Goal: Answer question/provide support: Answer question/provide support

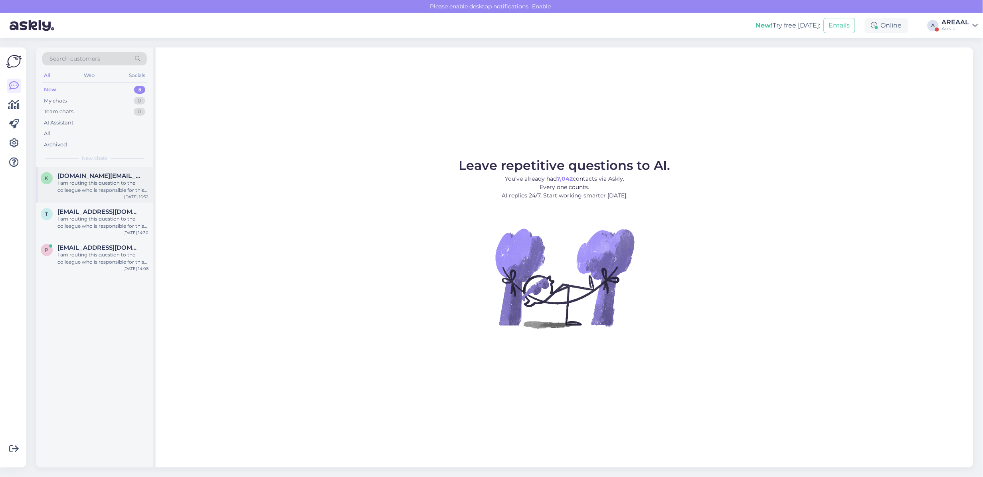
click at [110, 191] on div "I am routing this question to the colleague who is responsible for this topic. …" at bounding box center [102, 187] width 91 height 14
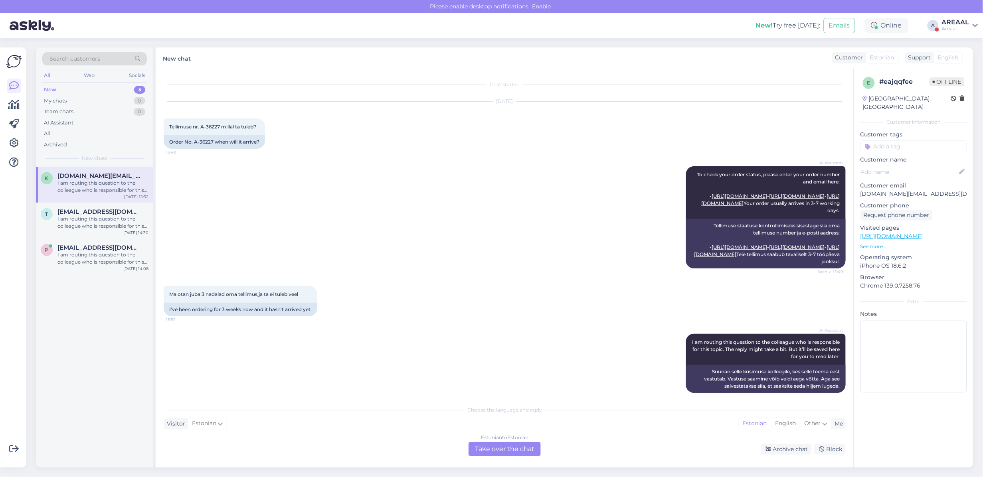
scroll to position [35, 0]
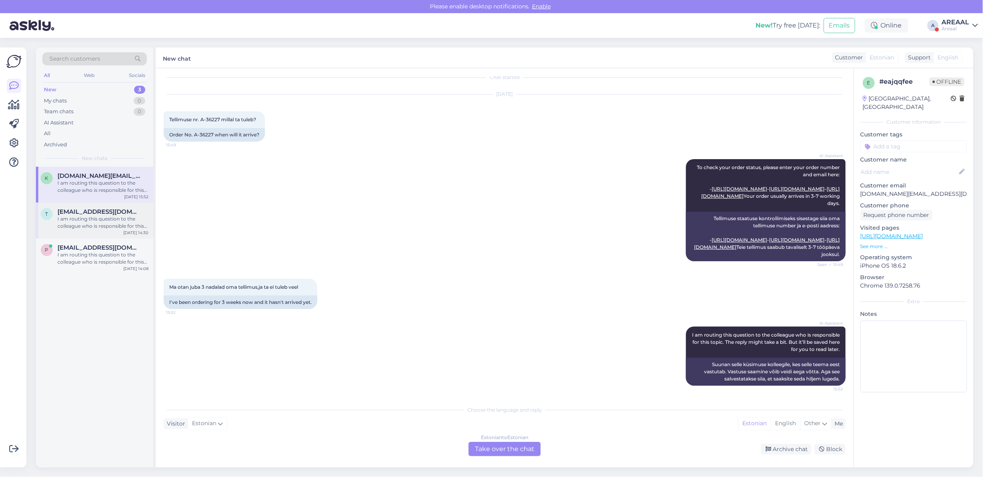
click at [101, 231] on div "t triinuke87@gmail.com I am routing this question to the colleague who is respo…" at bounding box center [94, 221] width 117 height 36
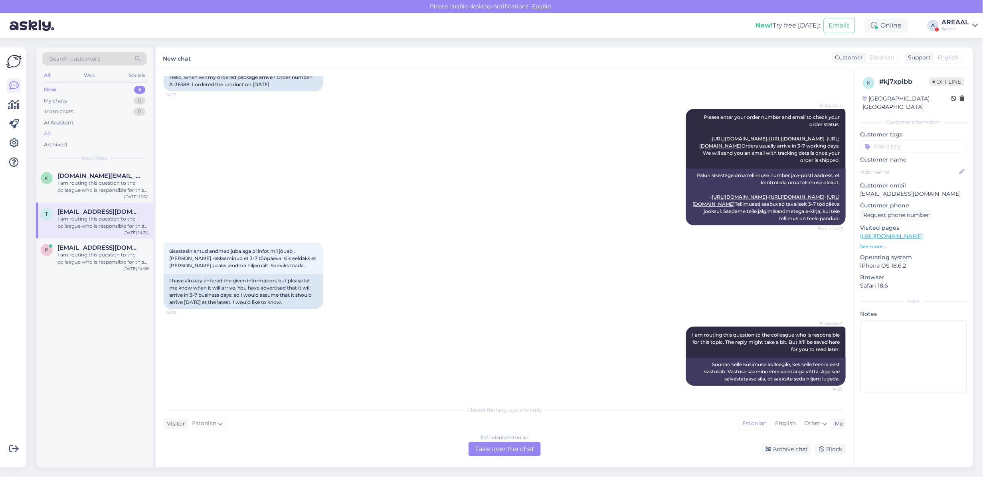
click at [76, 132] on div "All" at bounding box center [94, 133] width 105 height 11
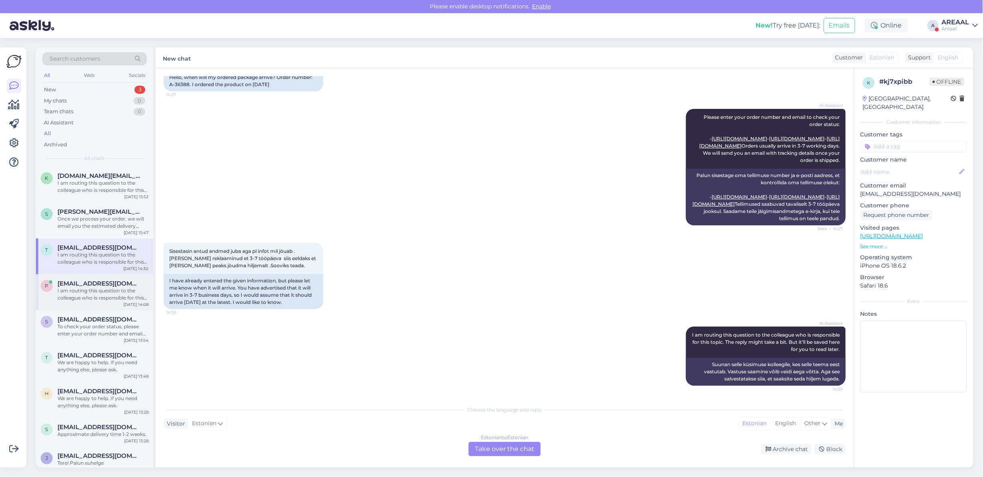
click at [101, 299] on div "I am routing this question to the colleague who is responsible for this topic. …" at bounding box center [102, 294] width 91 height 14
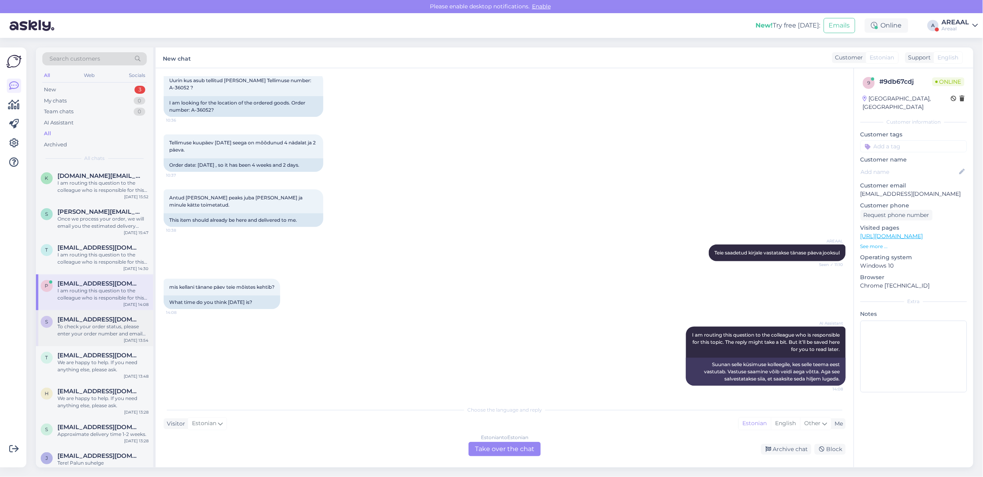
click at [105, 322] on span "[EMAIL_ADDRESS][DOMAIN_NAME]" at bounding box center [98, 319] width 83 height 7
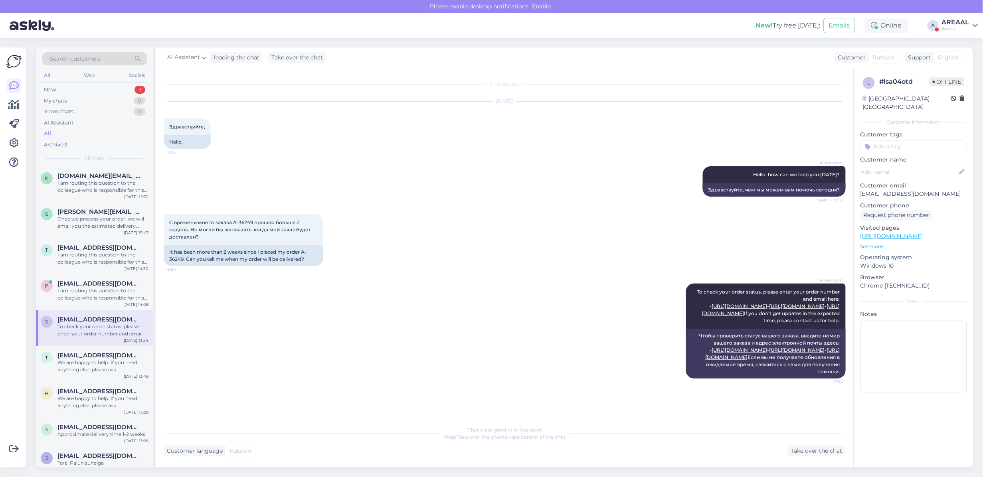
scroll to position [1, 0]
copy div "A-36249"
drag, startPoint x: 301, startPoint y: 249, endPoint x: 183, endPoint y: 263, distance: 118.7
click at [183, 263] on div "It has been more than 2 weeks since I placed my order A-36249. Can you tell me …" at bounding box center [244, 255] width 160 height 21
click at [801, 454] on div "Take over the chat" at bounding box center [817, 451] width 58 height 11
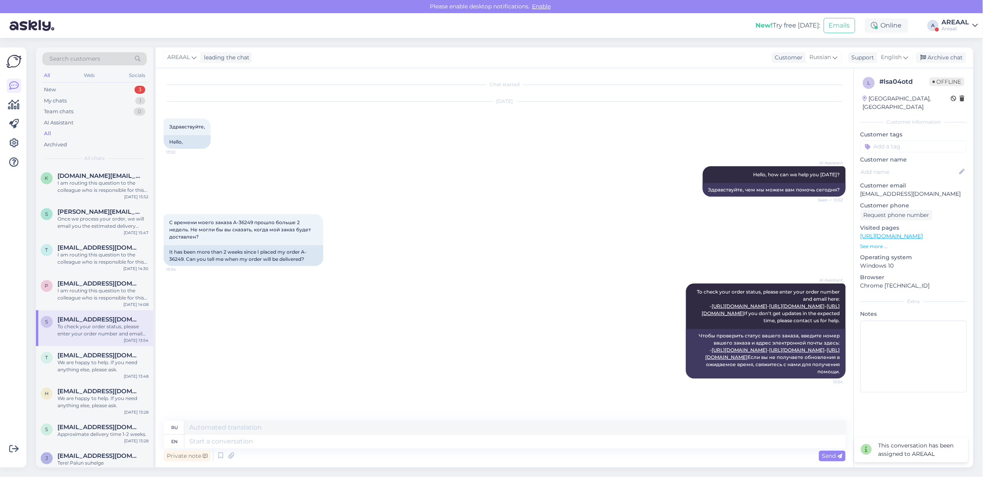
click at [496, 451] on div "Private note Send" at bounding box center [505, 456] width 682 height 15
click at [496, 441] on textarea at bounding box center [514, 442] width 661 height 14
type textarea "Approximate deli"
type textarea "Приблизительный"
type textarea "Approximate deliver t"
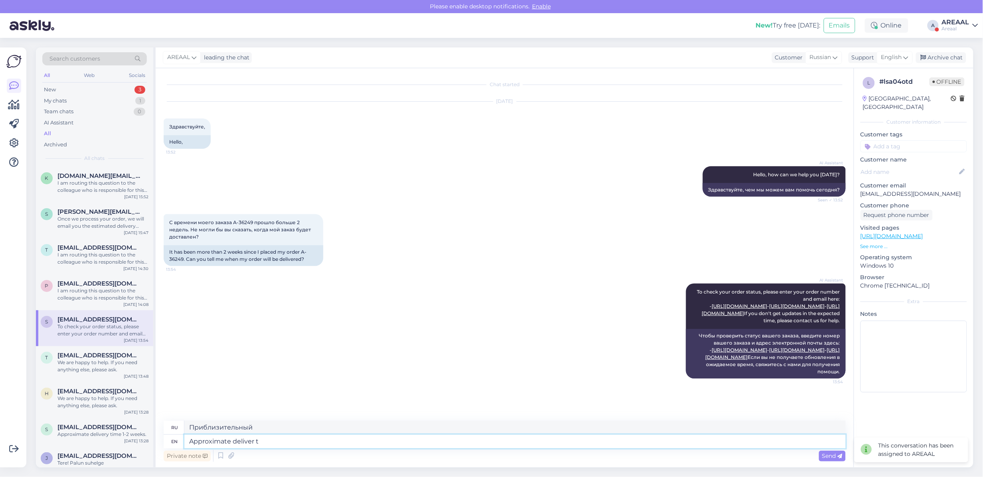
type textarea "Приблизительная доставка"
type textarea "Approximate delivery time"
type textarea "Ориентировочная доставка"
type textarea "Approximate delivery time betw"
type textarea "Примерное время доставки"
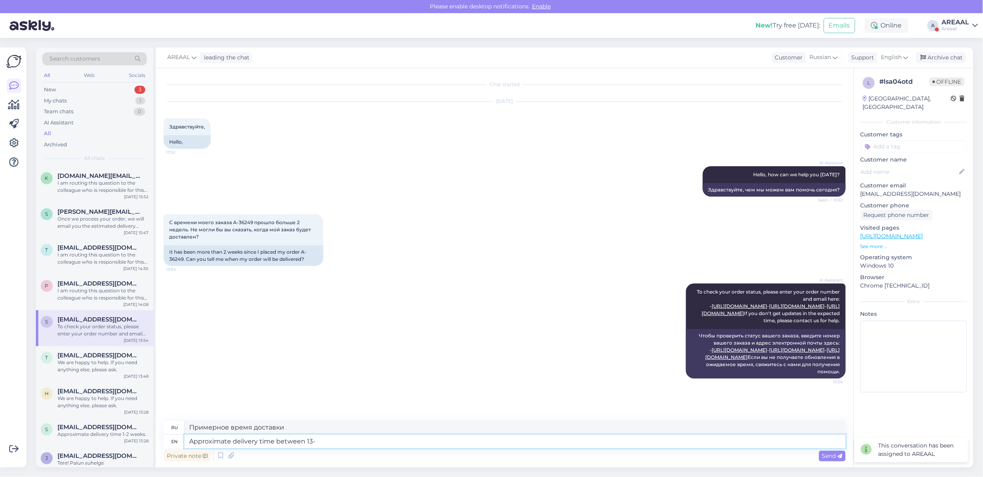
type textarea "Approximate delivery time between 13-1"
type textarea "Примерное время доставки между"
type textarea "Approximate delivery time between 13-19"
type textarea "Примерное время доставки между 13-19"
type textarea "Approximate delivery time between [DATE]-[DATE]."
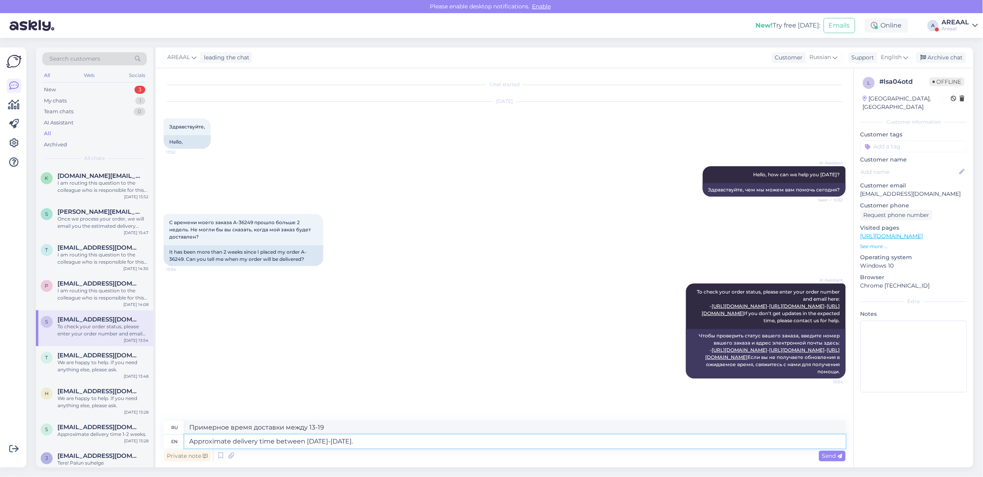
type textarea "Ориентировочное время доставки 13-19 сентября."
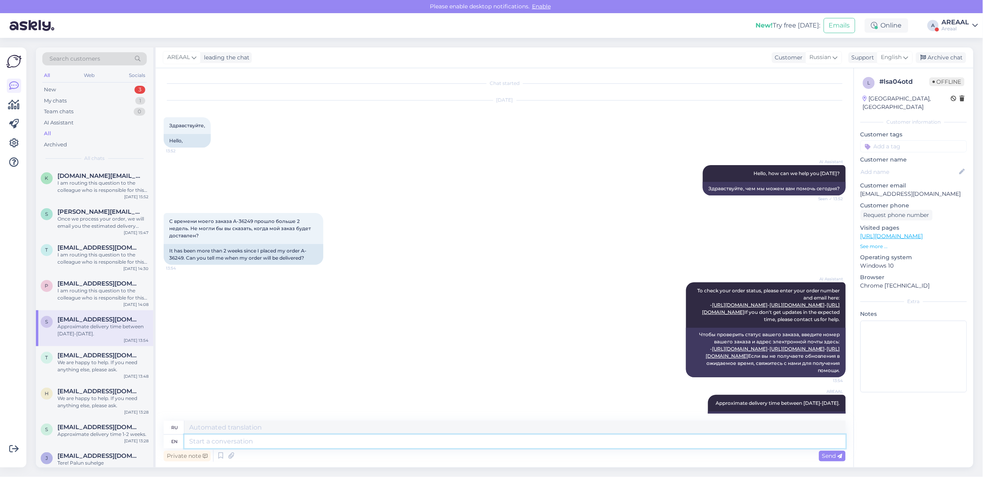
scroll to position [57, 0]
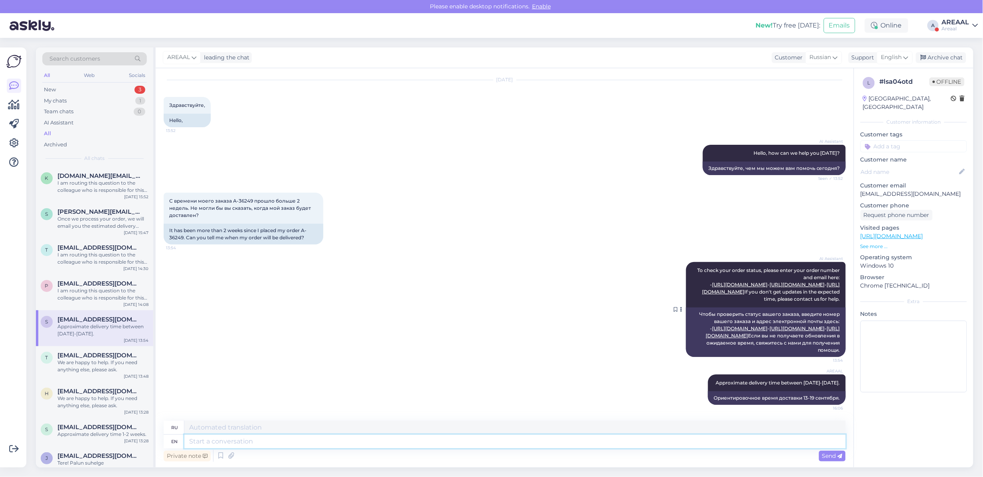
drag, startPoint x: 685, startPoint y: 443, endPoint x: 715, endPoint y: 338, distance: 109.4
click at [685, 443] on textarea at bounding box center [514, 442] width 661 height 14
click at [126, 292] on div "I am routing this question to the colleague who is responsible for this topic. …" at bounding box center [102, 294] width 91 height 14
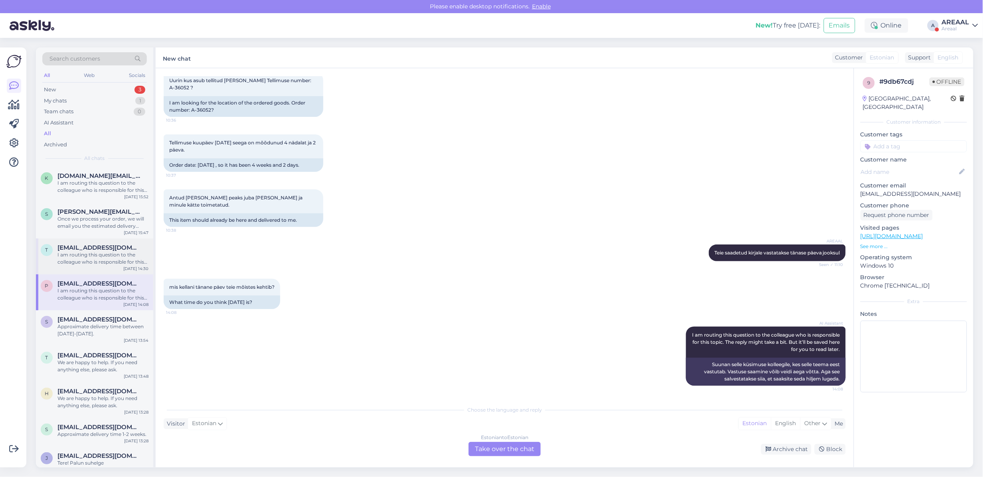
click at [109, 258] on div "I am routing this question to the colleague who is responsible for this topic. …" at bounding box center [102, 258] width 91 height 14
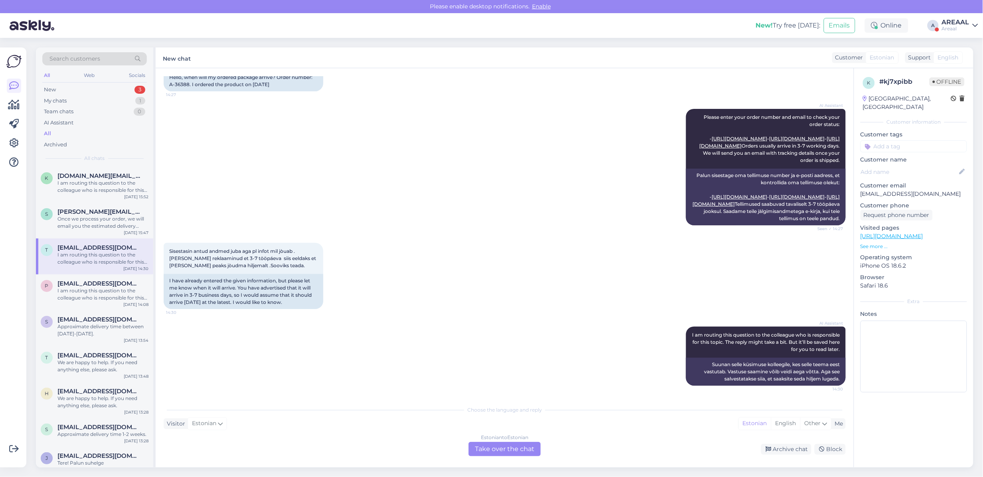
scroll to position [0, 0]
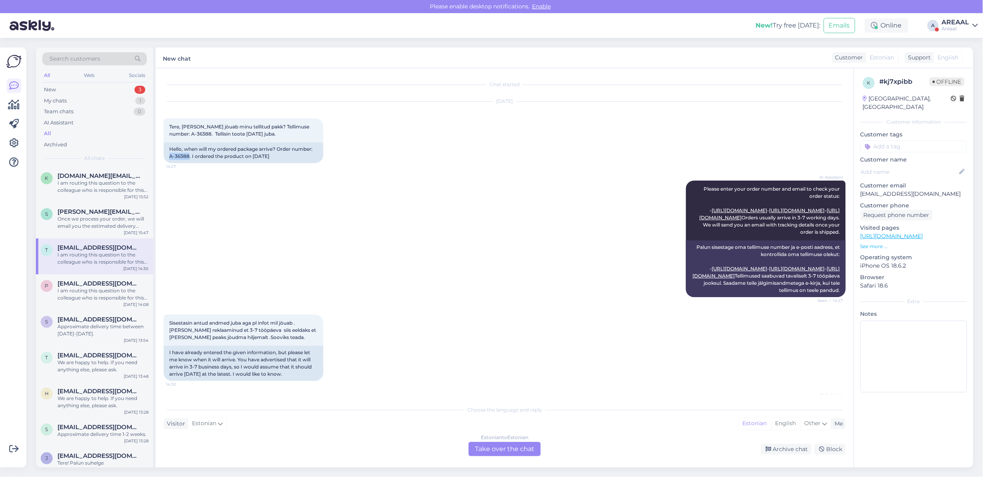
copy div ". I ordered the product on August 31st. AI Assistant"
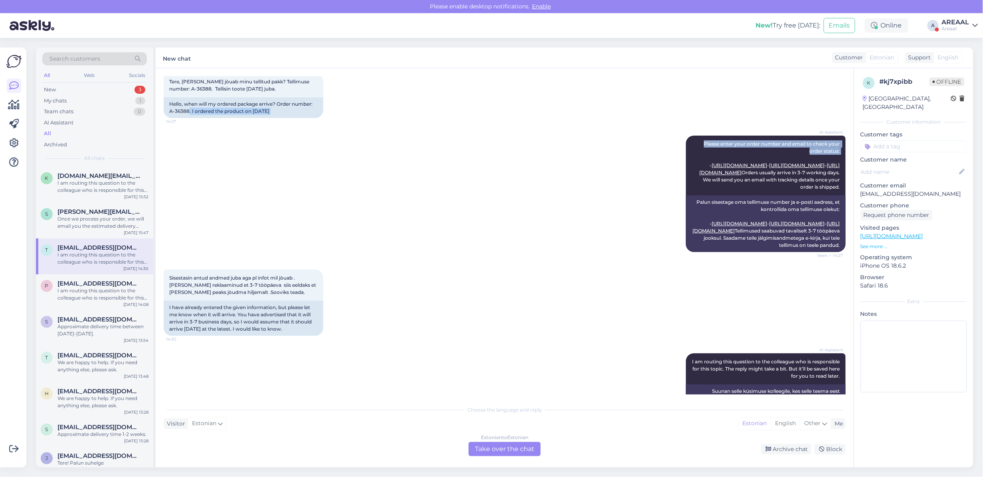
scroll to position [50, 0]
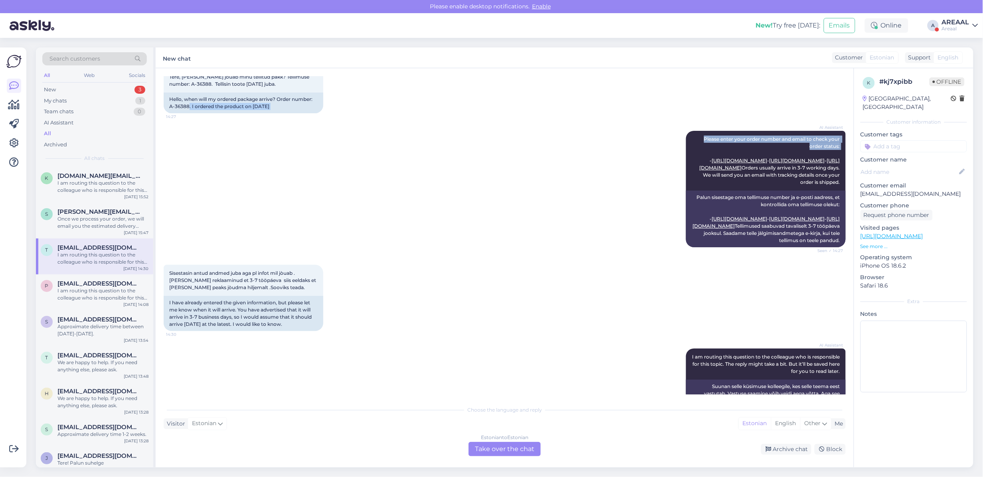
copy div ". I ordered the product on August 31st. AI Assistant Please enter your order nu…"
copy div ". I ordered the product on August 31st. AI Assistant"
copy div "A-36388"
drag, startPoint x: 189, startPoint y: 153, endPoint x: 162, endPoint y: 110, distance: 50.2
click at [162, 110] on div "Chat started Sep 9 2025 Tere, millal jòuab minu tellitud pakk? Tellimuse number…" at bounding box center [505, 267] width 698 height 399
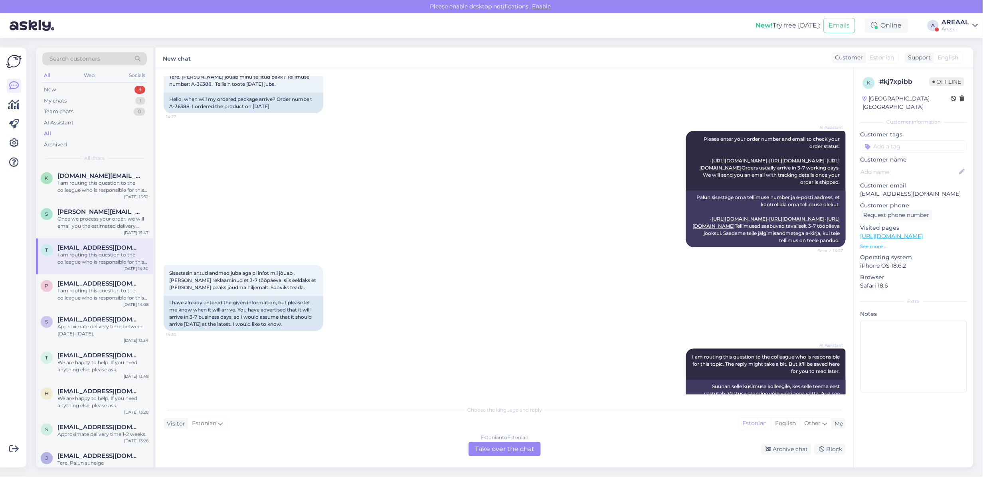
click at [517, 444] on div "Estonian to Estonian Take over the chat" at bounding box center [505, 449] width 72 height 14
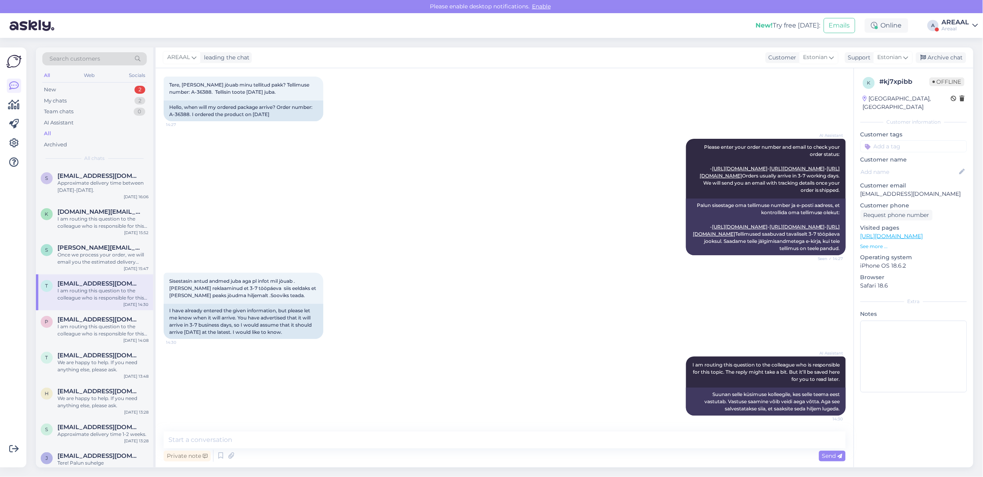
click at [494, 440] on textarea at bounding box center [505, 440] width 682 height 17
click at [629, 443] on textarea "Tere" at bounding box center [505, 440] width 682 height 17
paste textarea "Meie tarnetingimustes kehtib 7 tööpäevane tarneaeg ainult laosolevatele toodete…"
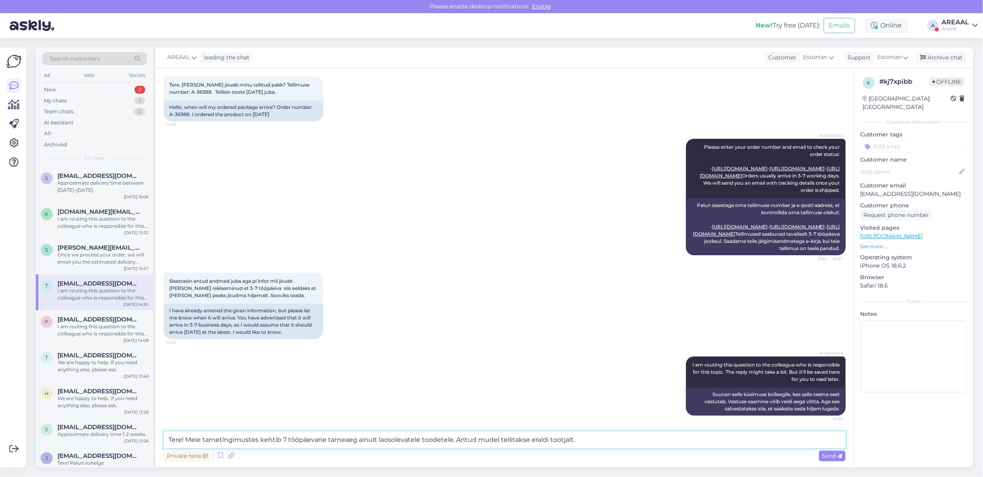
click at [490, 440] on textarea "Tere! Meie tarnetingimustes kehtib 7 tööpäevane tarneaeg ainult laosolevatele t…" at bounding box center [505, 440] width 682 height 17
click at [635, 450] on div "Private note Send" at bounding box center [505, 456] width 682 height 15
click at [639, 443] on textarea "Tere! Meie tarnetingimustes kehtib 7 tööpäevane tarneaeg ainult laosolevatele t…" at bounding box center [505, 440] width 682 height 17
type textarea "Tere! Meie tarnetingimustes kehtib 7 tööpäevane tarneaeg ainult laosolevatele t…"
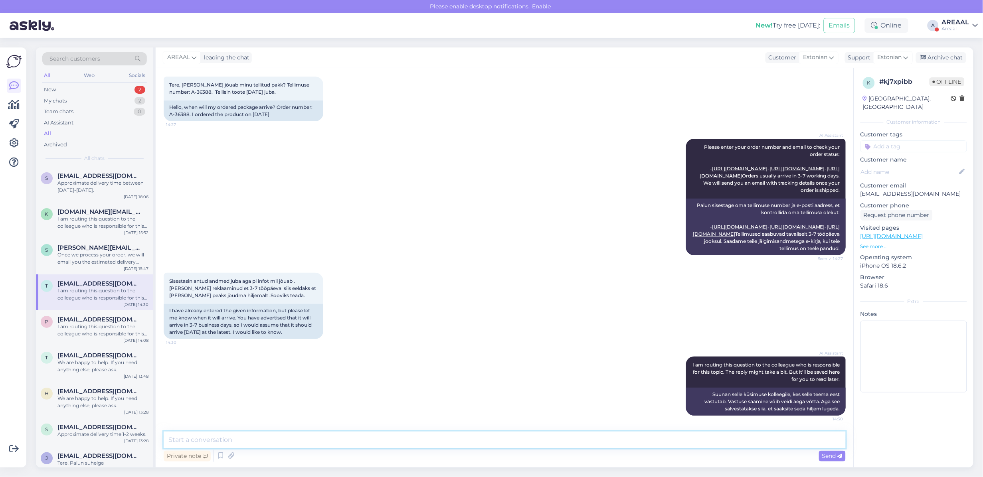
scroll to position [126, 0]
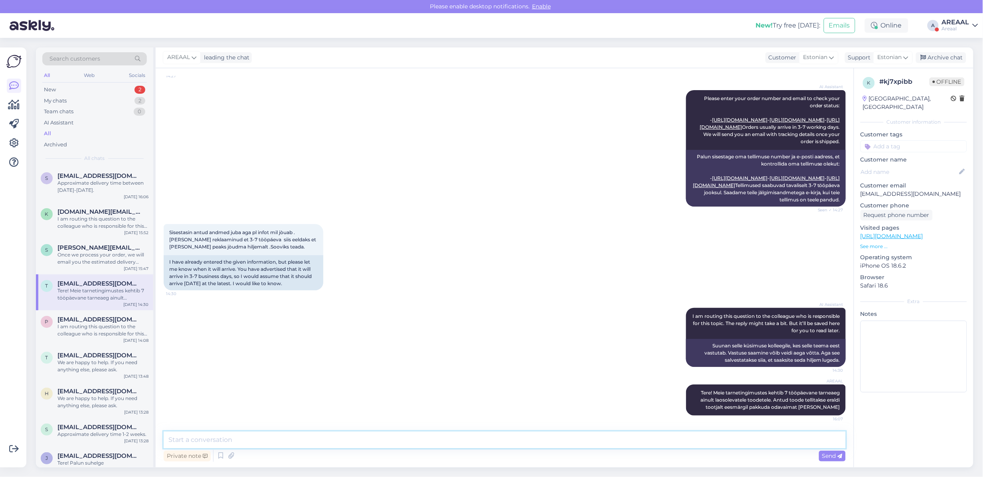
click at [581, 445] on textarea at bounding box center [505, 440] width 682 height 17
paste textarea "Kodulehel on kohaletoimetamise info all lisatud: Tarneajad on esialgsed ning se…"
type textarea "Kodulehel on kohaletoimetamise info all lisatud: Tarneajad on esialgsed ning se…"
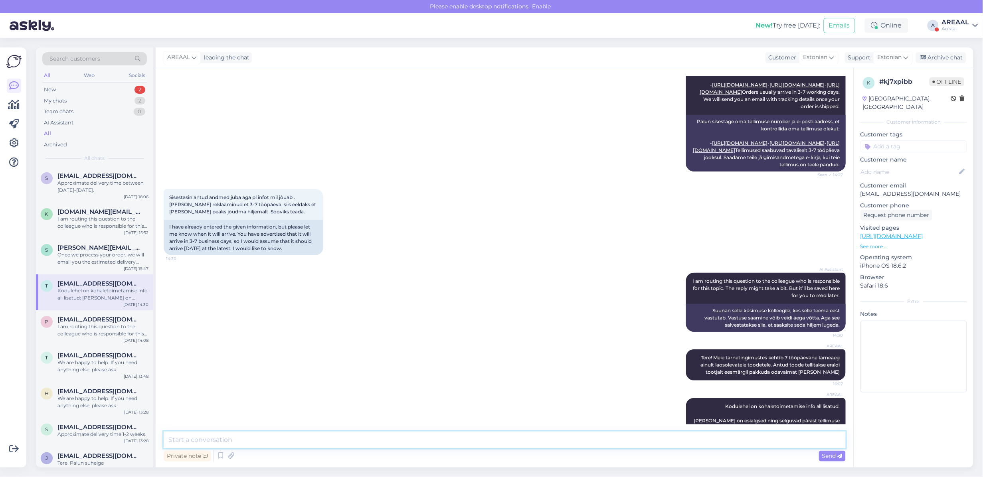
scroll to position [189, 0]
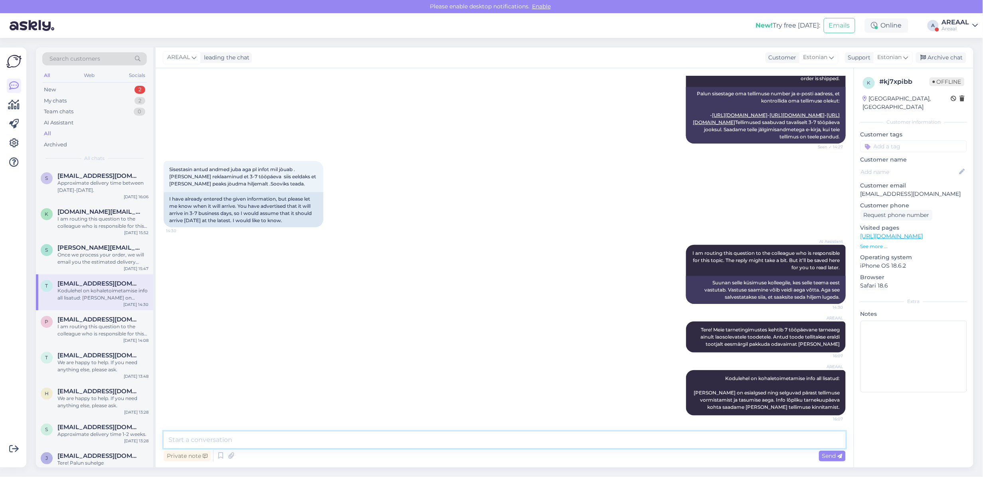
click at [647, 440] on textarea at bounding box center [505, 440] width 682 height 17
paste textarea "Teie tellimuse orienteeruv kauba saabumise aeg on 30. august – 05. september."
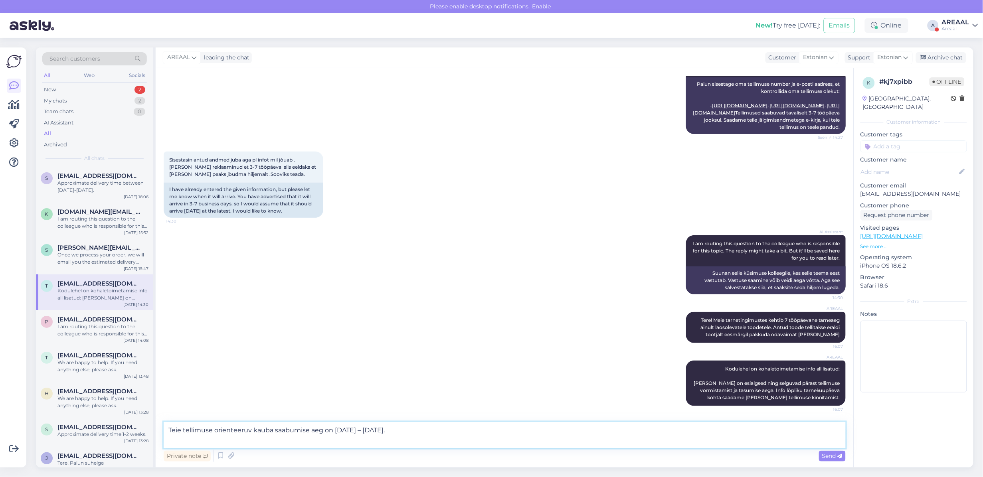
scroll to position [199, 0]
click at [639, 445] on textarea "Teie tellimuse orienteeruv kauba saabumise aeg on 30. august – 05. september." at bounding box center [505, 435] width 682 height 26
drag, startPoint x: 448, startPoint y: 434, endPoint x: 502, endPoint y: 434, distance: 53.5
click at [500, 434] on textarea "Teie tellimuse orienteeruv kauba saabumise aeg on 30. august – 05. september." at bounding box center [505, 435] width 682 height 26
type textarea "Teie tellimuse orienteeruv kauba saabumise aeg on 13.09 - 20.09"
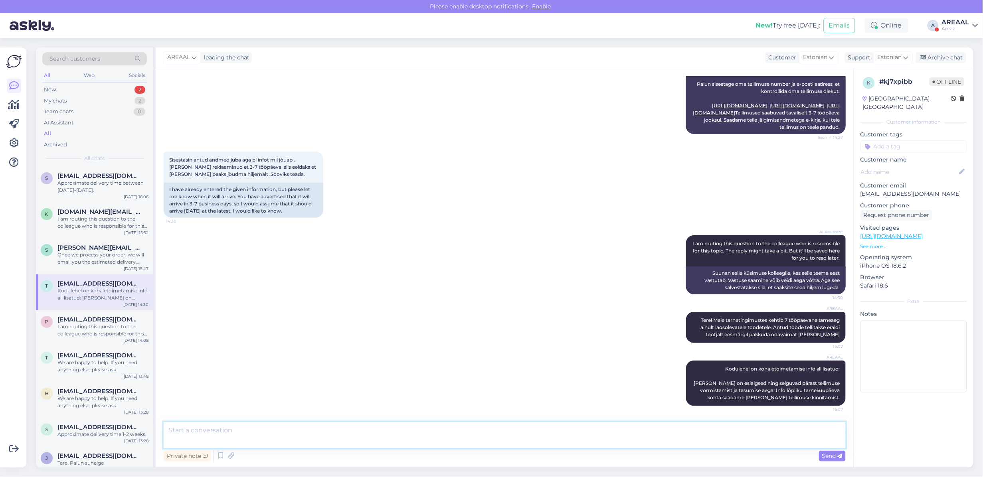
scroll to position [230, 0]
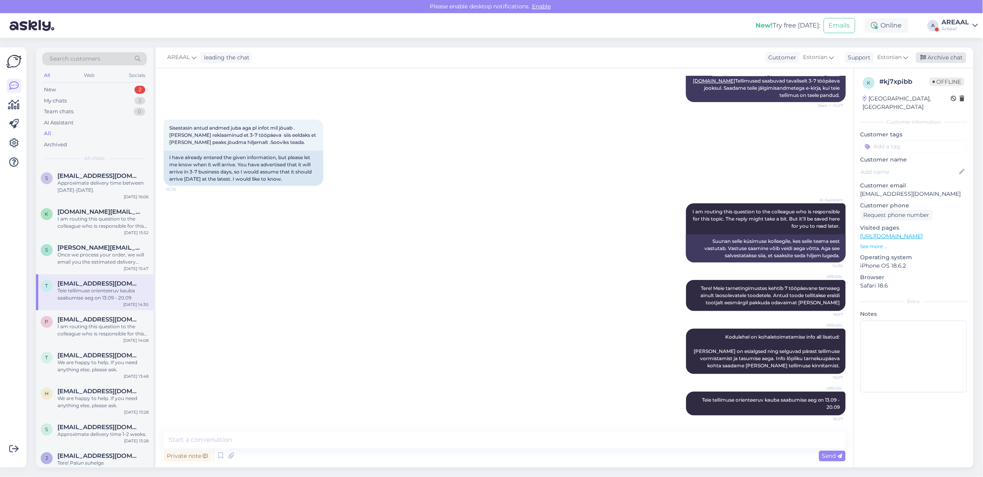
click at [951, 55] on div "Archive chat" at bounding box center [941, 57] width 50 height 11
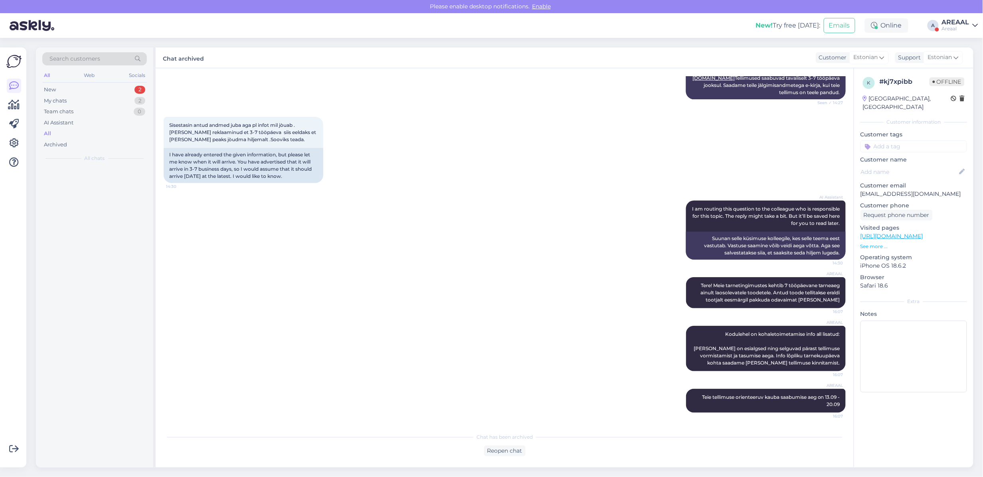
scroll to position [233, 0]
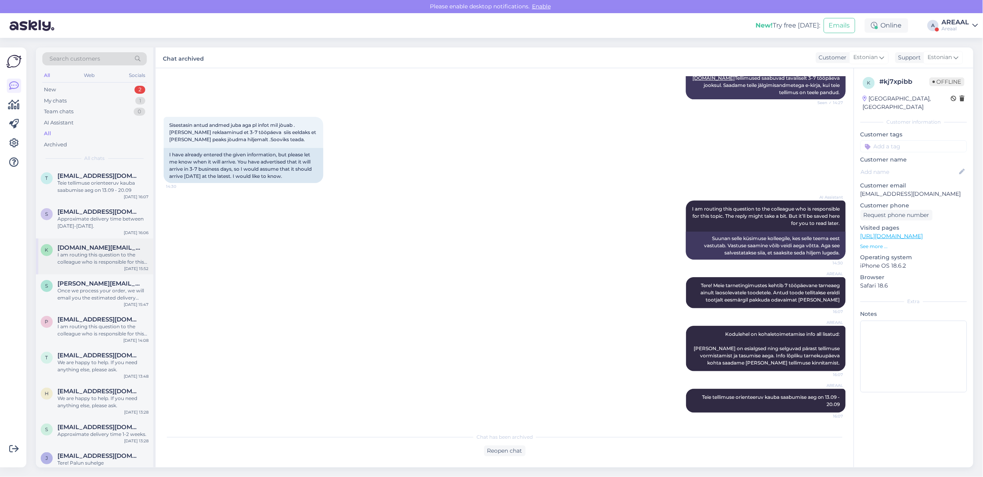
click at [100, 266] on div "k kangoll.online@gmail.com I am routing this question to the colleague who is r…" at bounding box center [94, 257] width 117 height 36
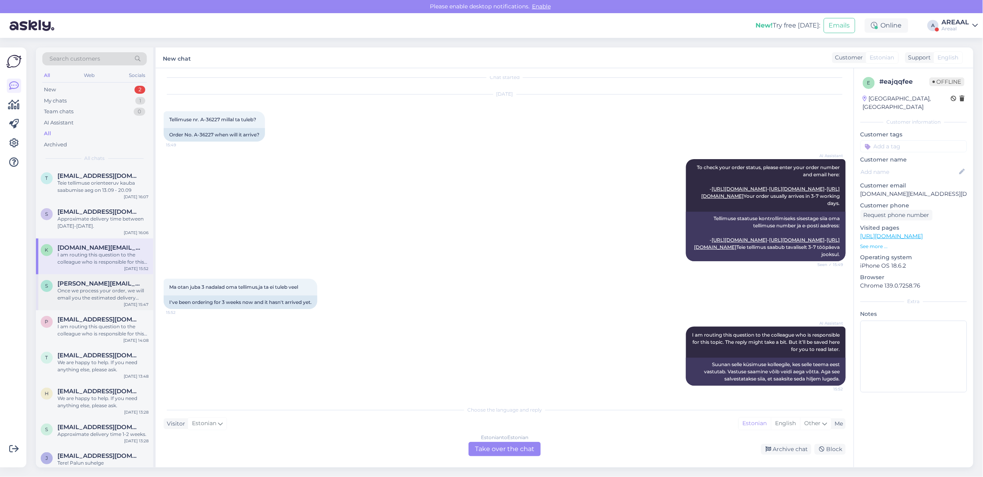
click at [105, 296] on div "Once we process your order, we will email you the estimated delivery date. Deli…" at bounding box center [102, 294] width 91 height 14
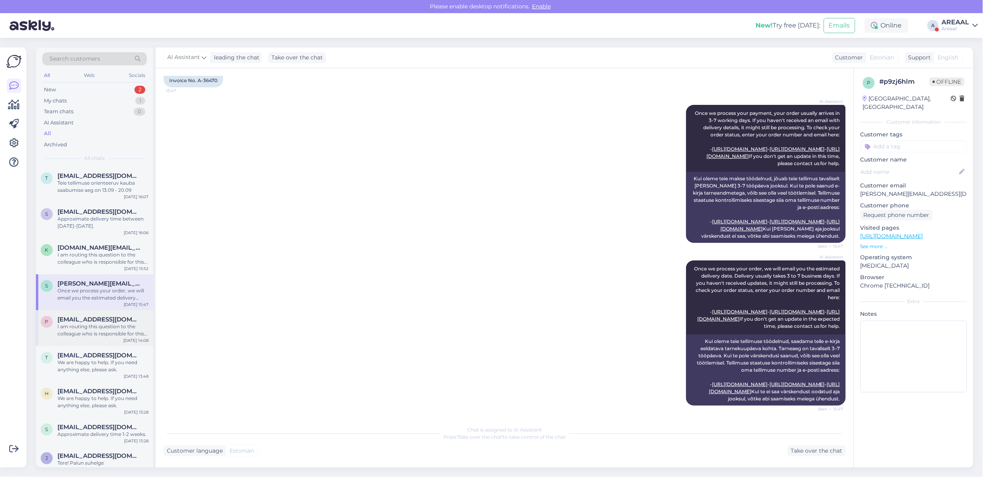
click at [114, 332] on div "I am routing this question to the colleague who is responsible for this topic. …" at bounding box center [102, 330] width 91 height 14
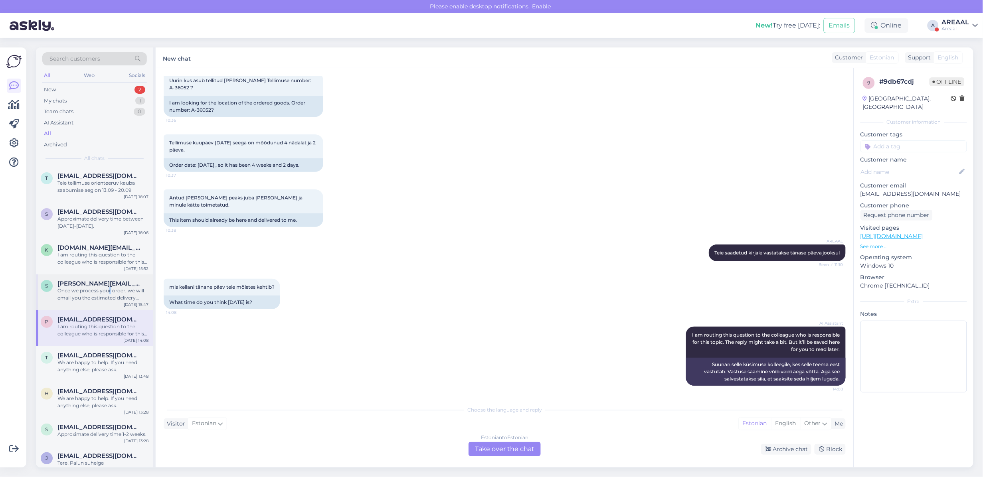
click at [109, 292] on div "Once we process your order, we will email you the estimated delivery date. Deli…" at bounding box center [102, 294] width 91 height 14
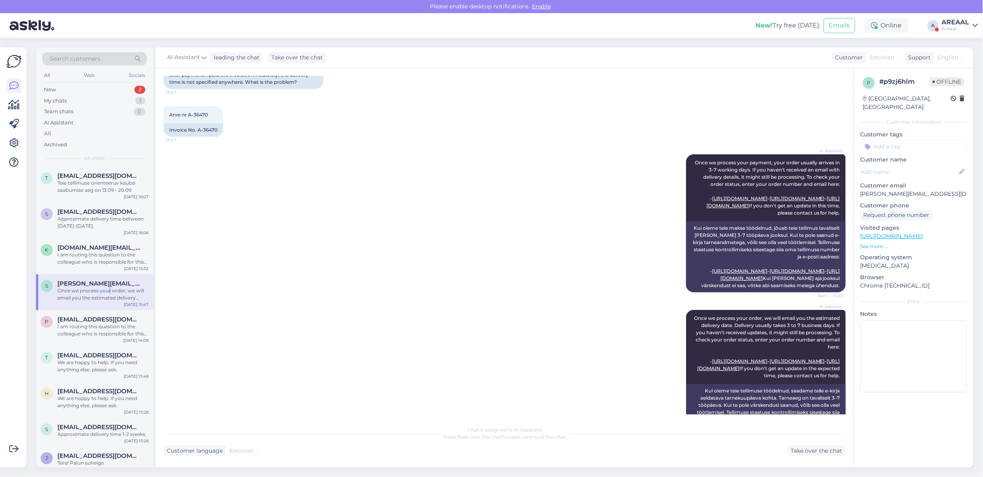
scroll to position [0, 0]
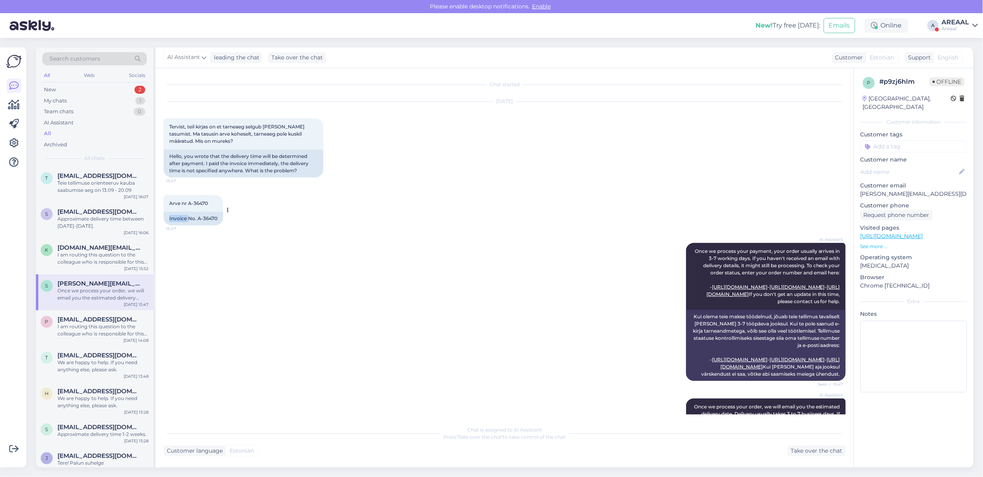
copy div "15:47 Invoice"
copy span "A-36470"
drag, startPoint x: 218, startPoint y: 202, endPoint x: 188, endPoint y: 208, distance: 29.8
click at [188, 208] on div "Arve nr A-36470 15:47" at bounding box center [193, 203] width 59 height 17
click at [809, 446] on div "Take over the chat" at bounding box center [817, 451] width 58 height 11
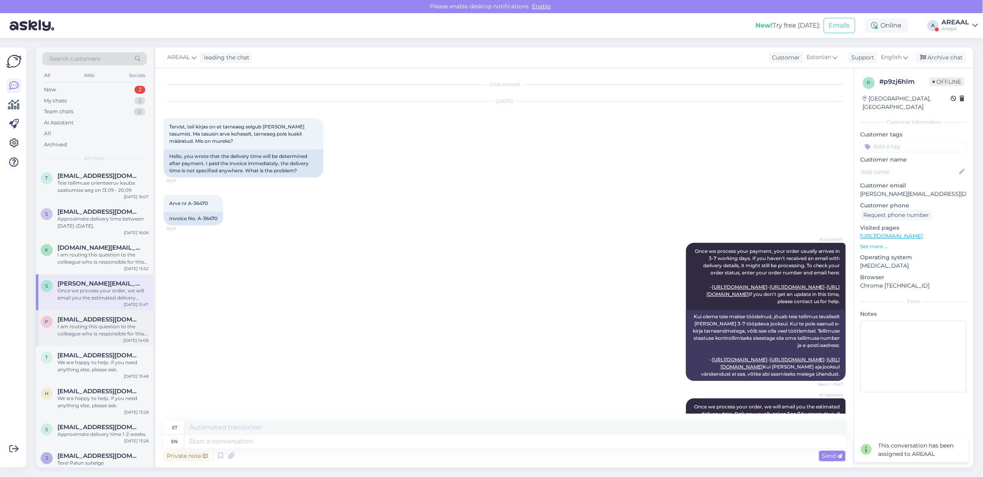
click at [97, 342] on div "p paigaldus4you@gmail.com I am routing this question to the colleague who is re…" at bounding box center [94, 328] width 117 height 36
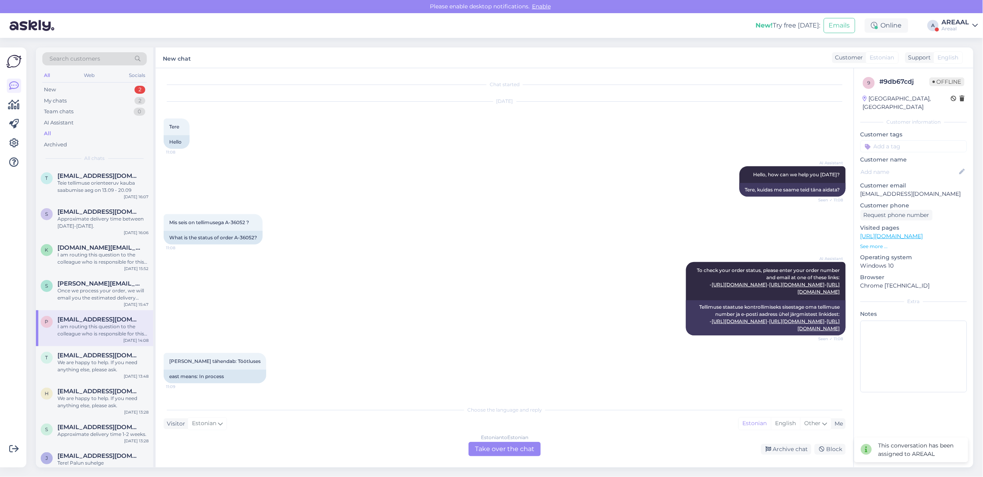
scroll to position [1334, 0]
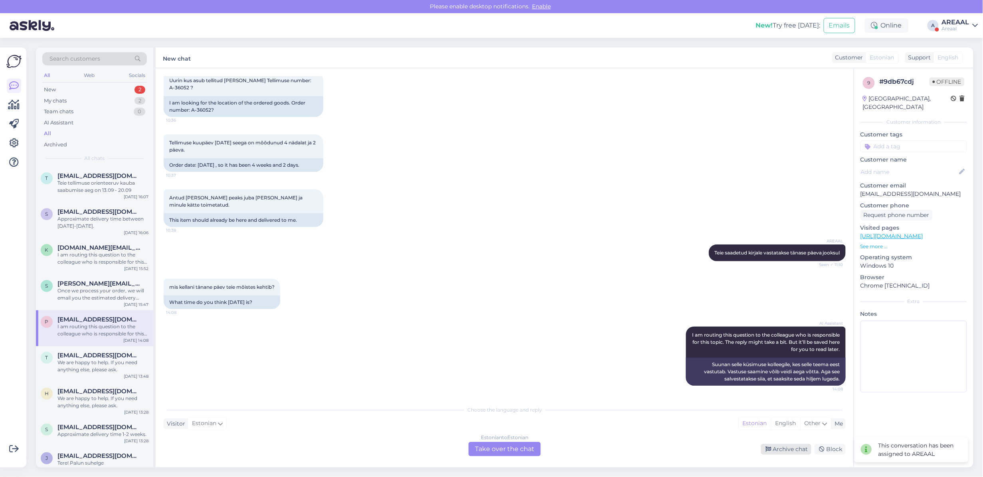
click at [786, 451] on div "Archive chat" at bounding box center [786, 449] width 50 height 11
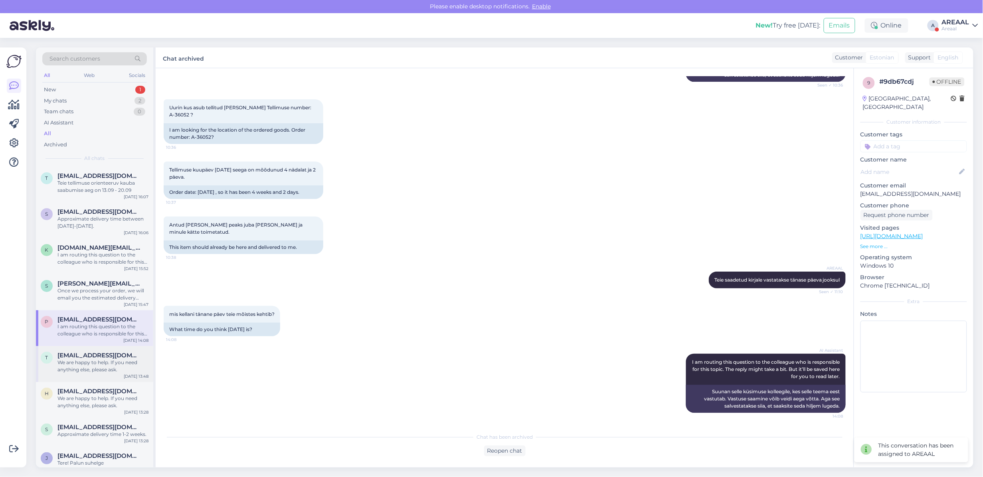
click at [95, 357] on span "[EMAIL_ADDRESS][DOMAIN_NAME]" at bounding box center [98, 355] width 83 height 7
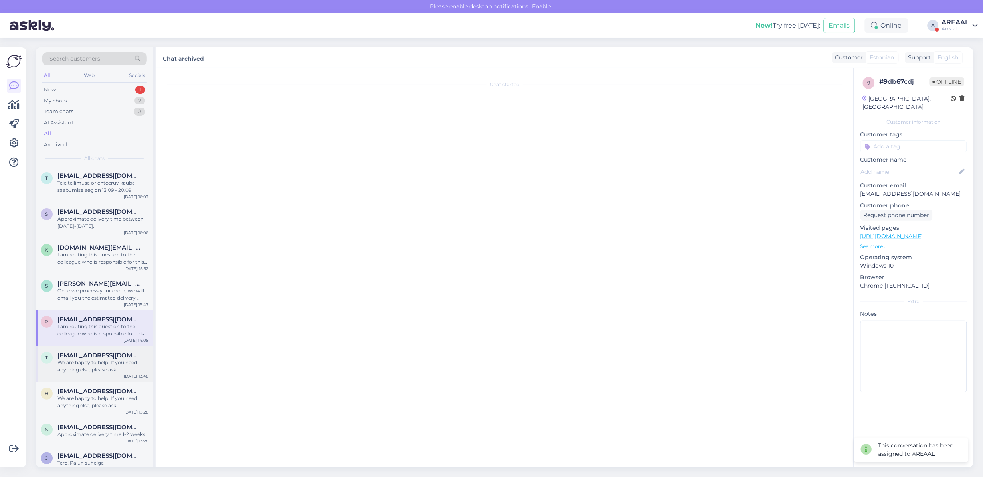
scroll to position [239, 0]
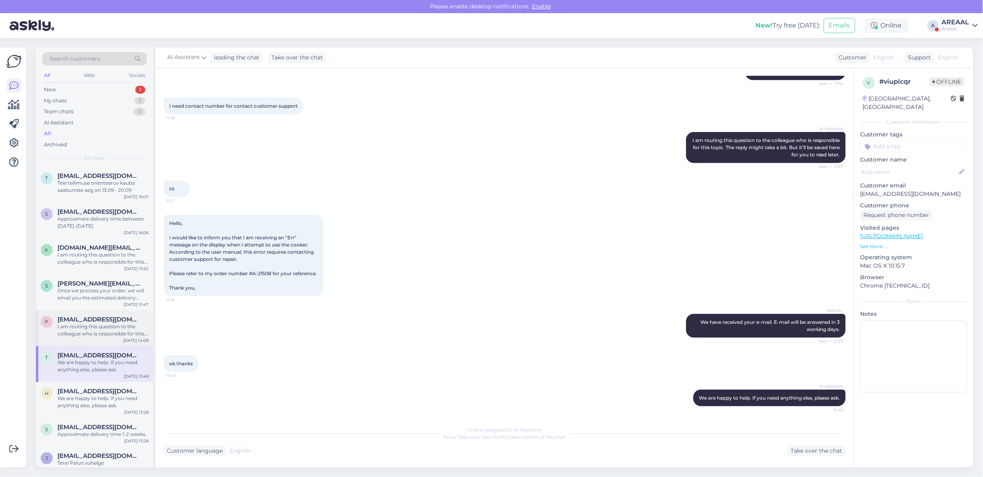
click at [98, 328] on div "I am routing this question to the colleague who is responsible for this topic. …" at bounding box center [102, 330] width 91 height 14
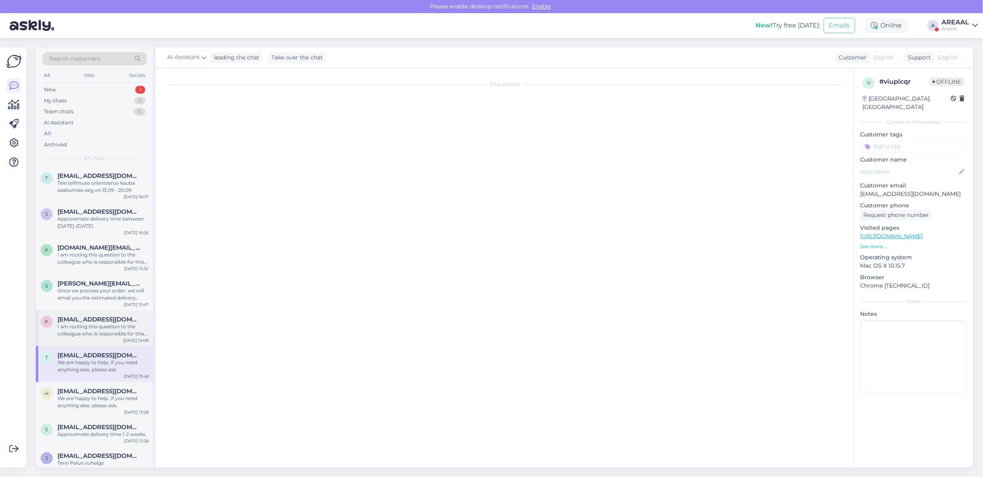
scroll to position [1307, 0]
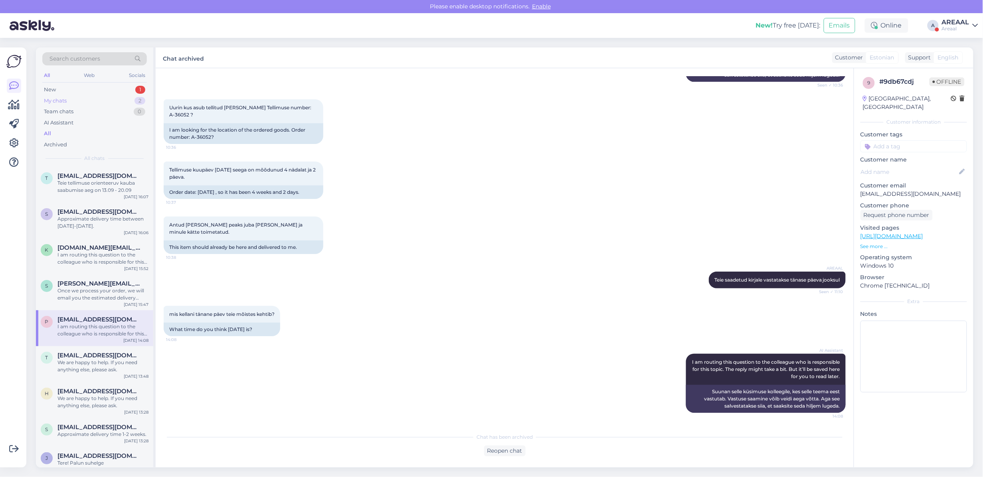
click at [136, 99] on div "2" at bounding box center [139, 101] width 11 height 8
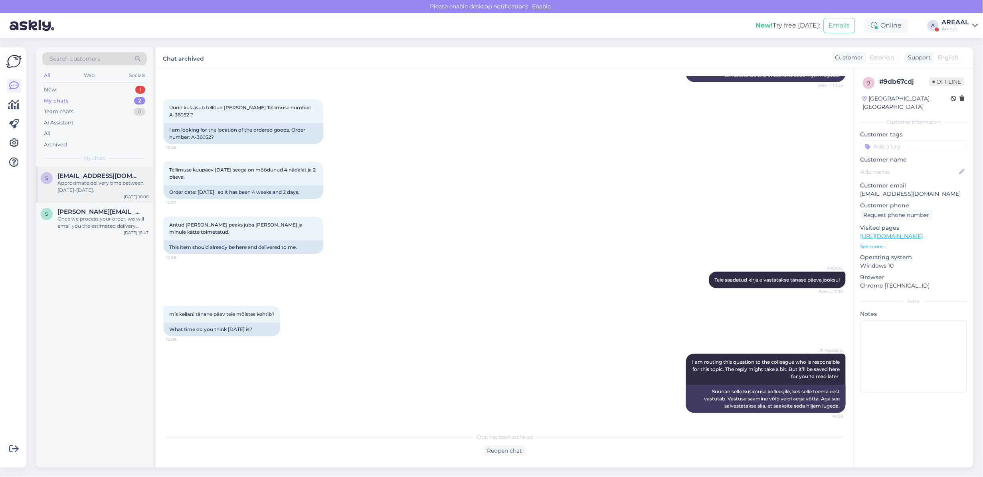
click at [103, 195] on div "s smedia.europe@gmail.com Approximate delivery time between 13-19 september. Se…" at bounding box center [94, 185] width 117 height 36
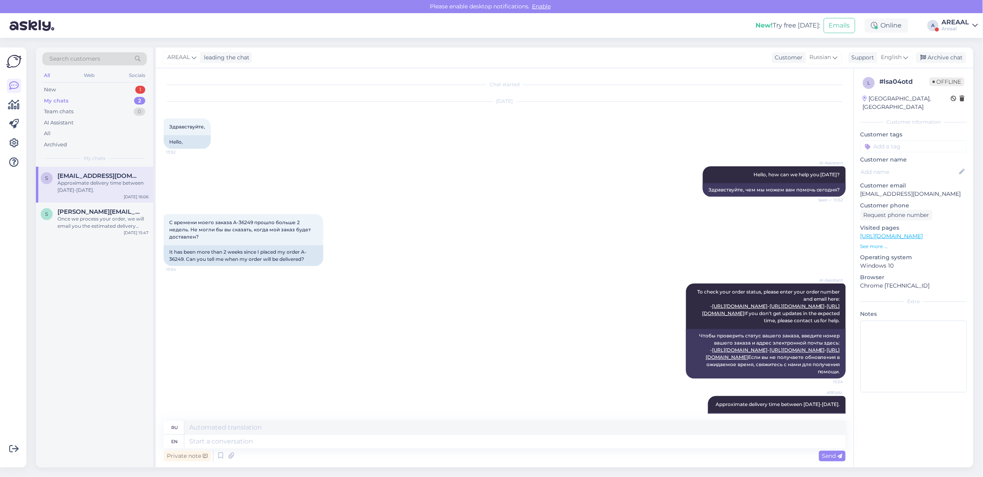
scroll to position [57, 0]
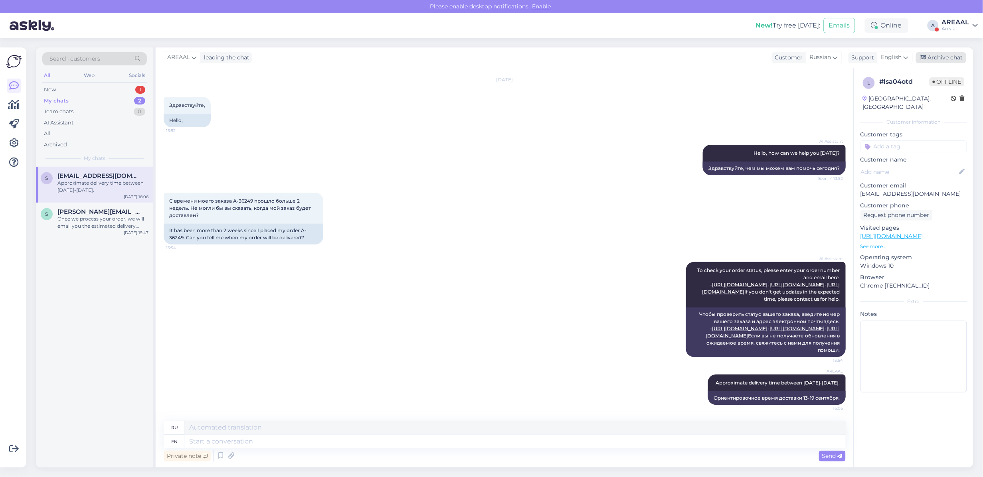
click at [962, 58] on div "Archive chat" at bounding box center [941, 57] width 50 height 11
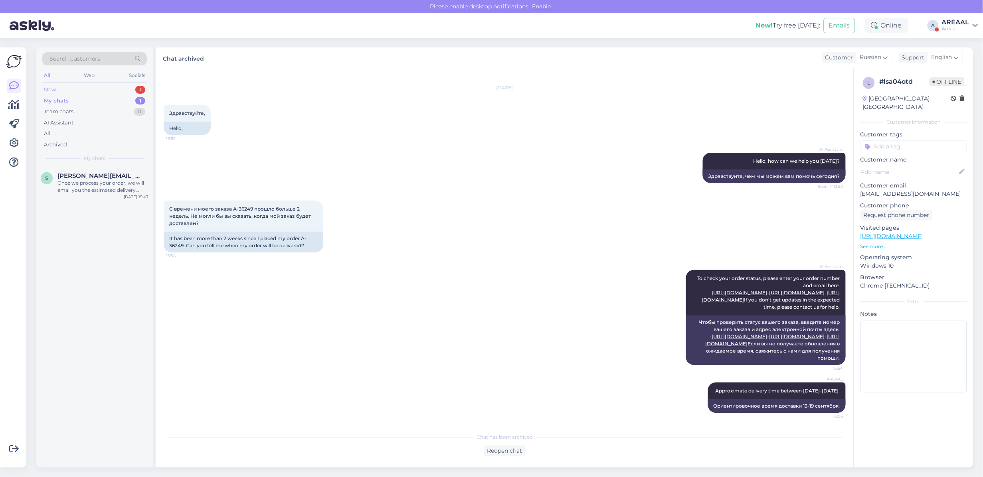
click at [86, 90] on div "New 1" at bounding box center [94, 89] width 105 height 11
click at [94, 104] on div "My chats 1" at bounding box center [94, 100] width 105 height 11
click at [80, 167] on div "s stanislav.pupkevits@gmail.com Once we process your order, we will email you t…" at bounding box center [94, 185] width 117 height 36
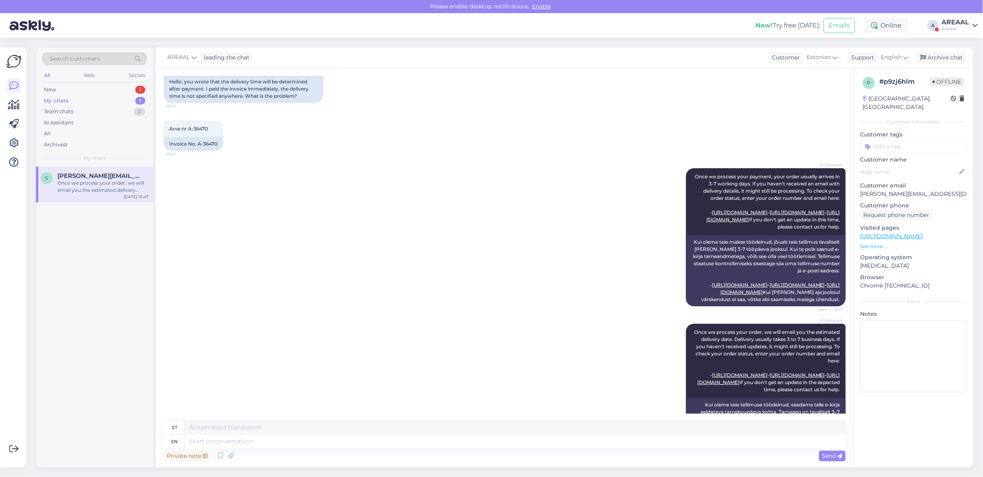
scroll to position [224, 0]
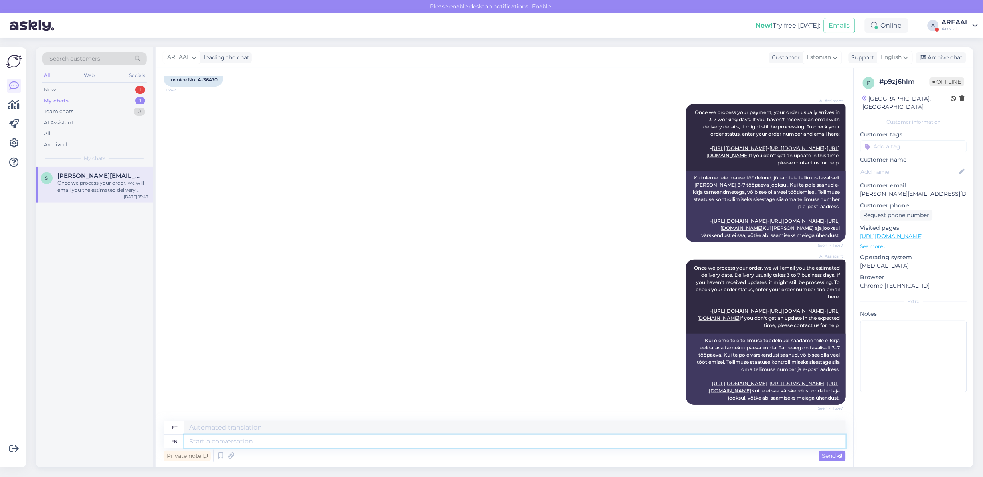
click at [388, 442] on textarea at bounding box center [514, 442] width 661 height 14
type textarea "Antud te"
type textarea "Antud"
type textarea "Antud tellimusele tar"
type textarea "Antud tellimusele"
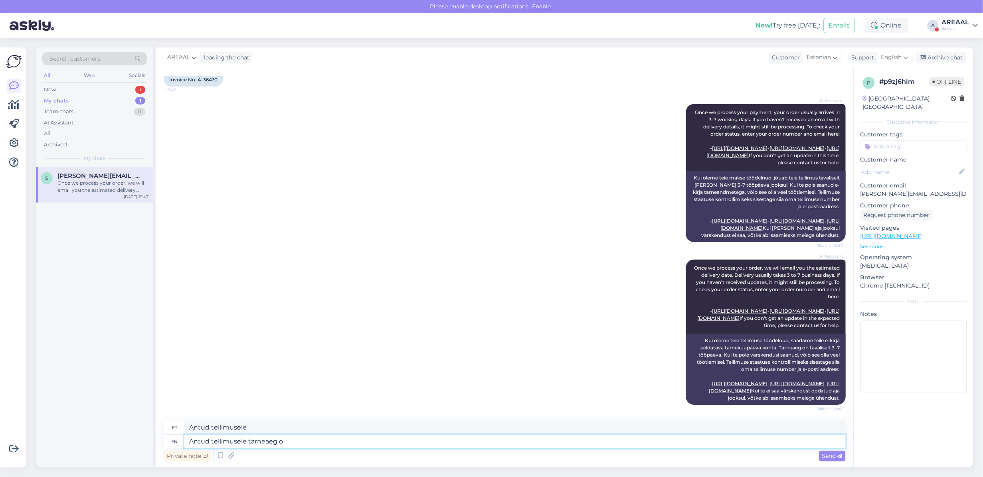
type textarea "Antud tellimusele tarneaeg or"
type textarea "Antud tellimusele tarneaeg"
type textarea "Antud tellimusele tarneaeg orienteeruvalt 2 nä"
type textarea "Antud tellimusele tarneaeg orienteeruvalt"
type textarea "Antud tellimusele tarneaeg orienteeruvalt 2 nädala"
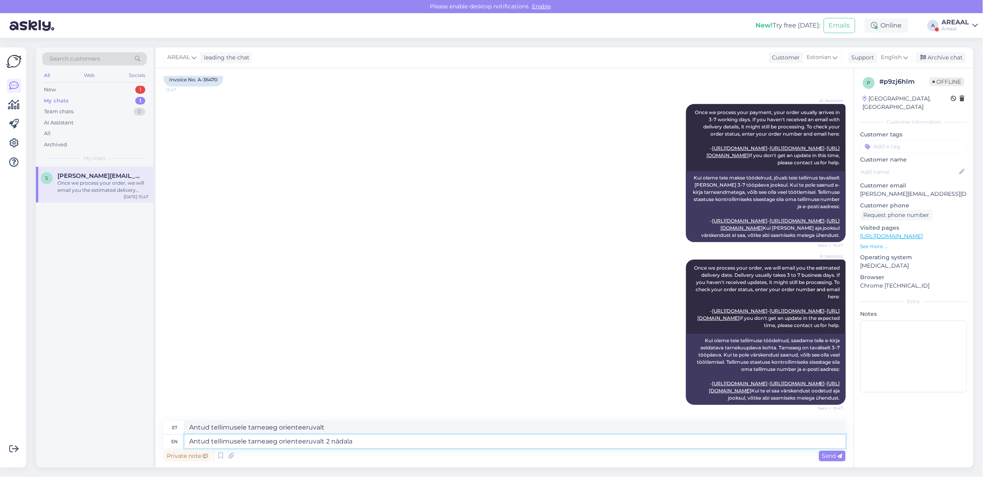
type textarea "Antud tellimusele tarneaeg orienteeruvalt 2"
type textarea "Antud tellimusele tarneaeg orienteeruvalt 2 nädalat"
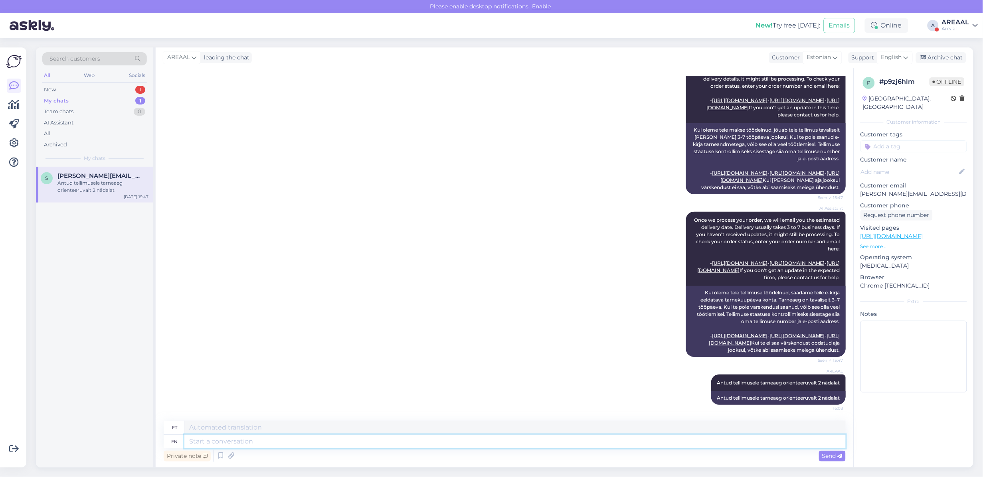
scroll to position [272, 0]
click at [954, 59] on div "Archive chat" at bounding box center [941, 57] width 50 height 11
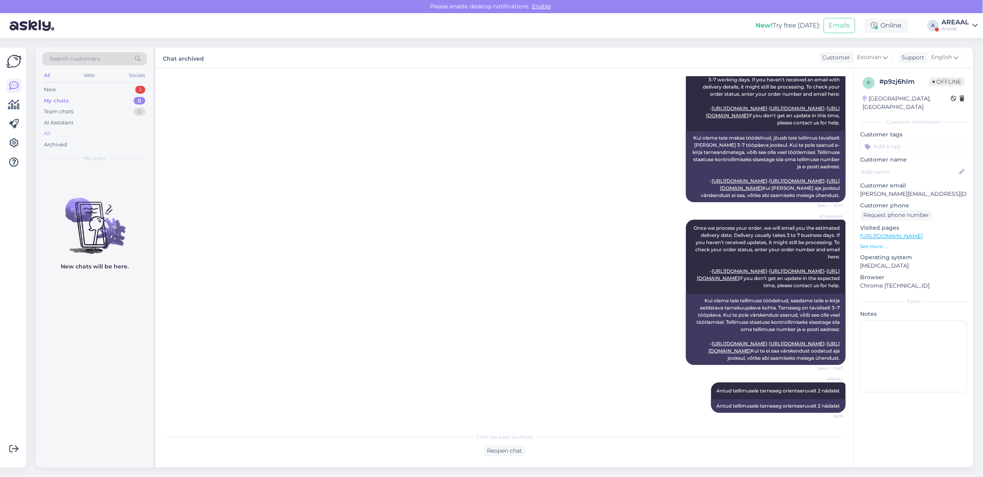
click at [75, 132] on div "All" at bounding box center [94, 133] width 105 height 11
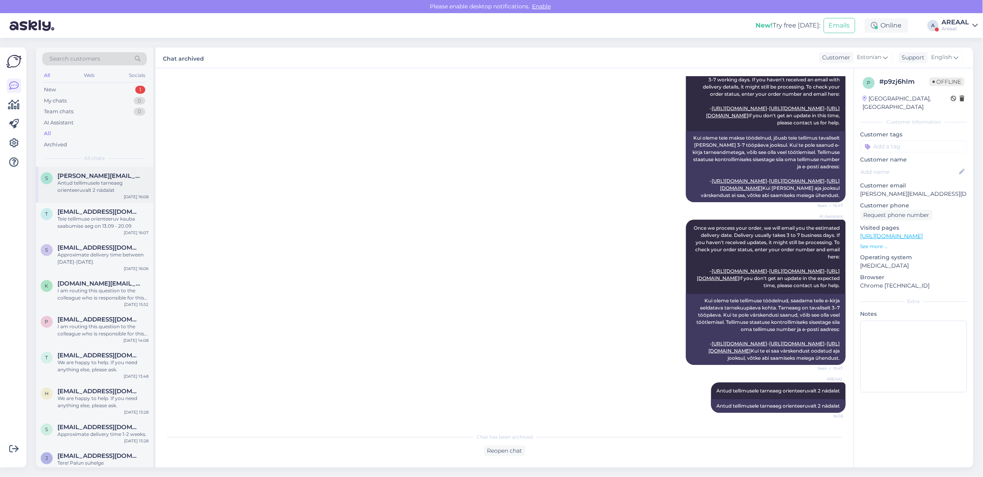
click at [78, 193] on div "Antud tellimusele tarneaeg orienteeruvalt 2 nädalat" at bounding box center [102, 187] width 91 height 14
click at [74, 231] on div "t triinuke87@gmail.com Teie tellimuse orienteeruv kauba saabumise aeg on 13.09 …" at bounding box center [94, 221] width 117 height 36
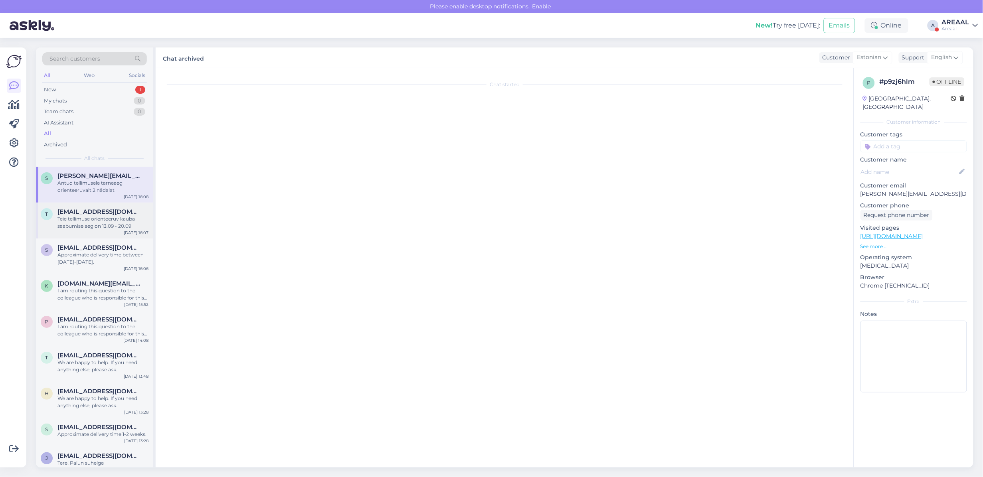
scroll to position [233, 0]
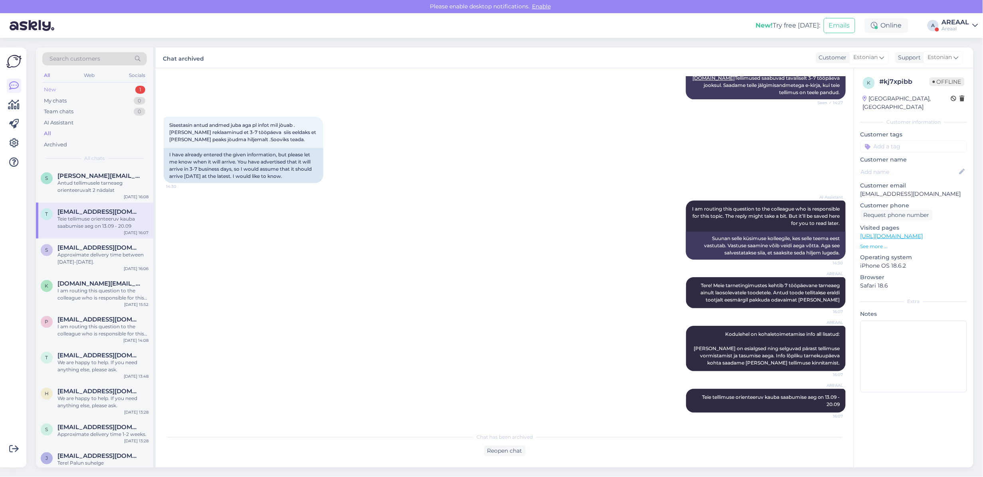
click at [128, 88] on div "New 1" at bounding box center [94, 89] width 105 height 11
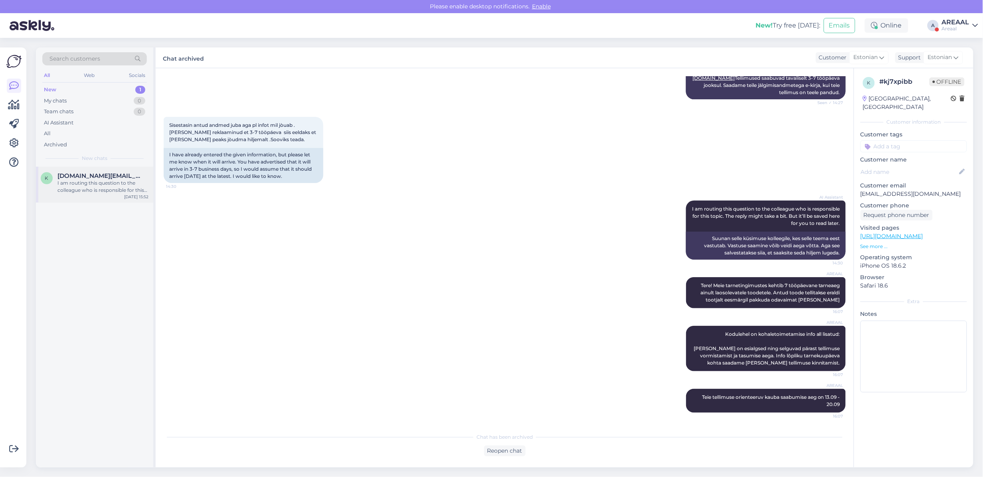
click at [102, 188] on div "I am routing this question to the colleague who is responsible for this topic. …" at bounding box center [102, 187] width 91 height 14
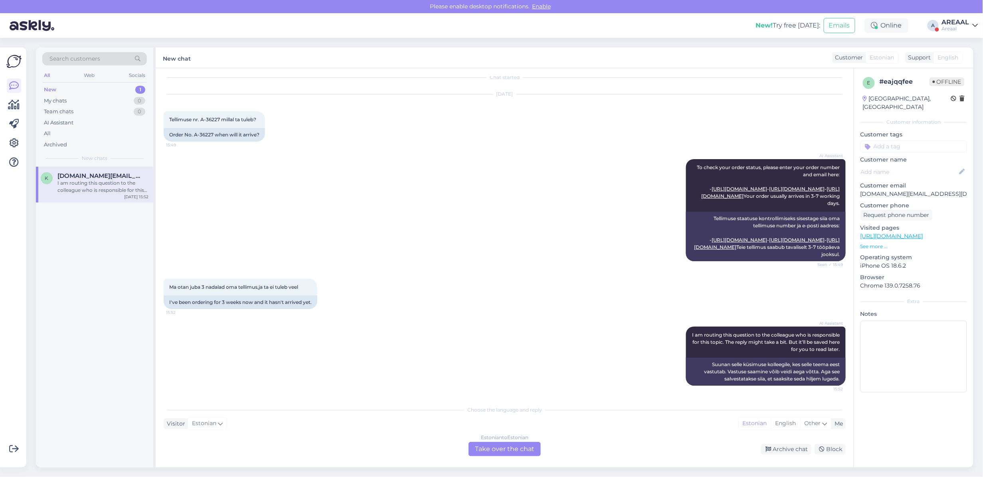
scroll to position [35, 0]
copy div ". A-36227"
copy div "A-36227"
drag, startPoint x: 214, startPoint y: 104, endPoint x: 193, endPoint y: 111, distance: 21.8
click at [193, 128] on div "Order No. A-36227 when will it arrive?" at bounding box center [214, 135] width 101 height 14
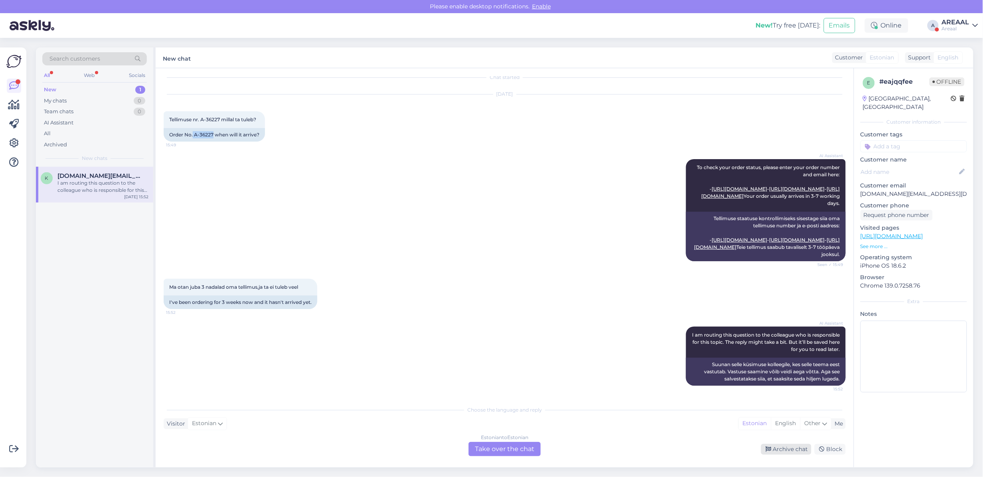
click at [791, 452] on div "Archive chat" at bounding box center [786, 449] width 50 height 11
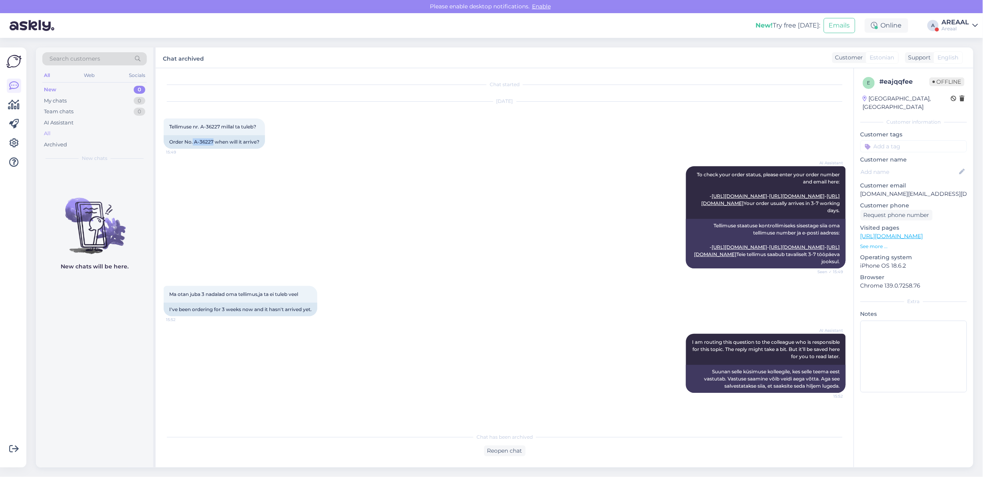
click at [100, 133] on div "All" at bounding box center [94, 133] width 105 height 11
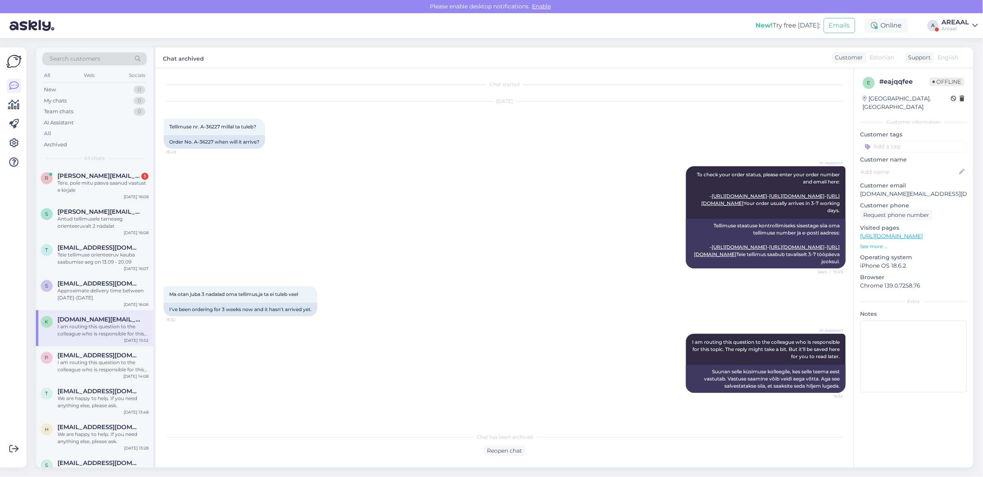
click at [335, 231] on div "AI Assistant To check your order status, please enter your order number and ema…" at bounding box center [505, 218] width 682 height 120
click at [391, 176] on div "AI Assistant To check your order status, please enter your order number and ema…" at bounding box center [505, 218] width 682 height 120
click at [116, 156] on div "All chats" at bounding box center [94, 158] width 105 height 7
click at [114, 171] on div "r roland.taklai@gmail.com 1 Tere, pole mitu päeva saanud vastust e kirjale Sep …" at bounding box center [94, 185] width 117 height 36
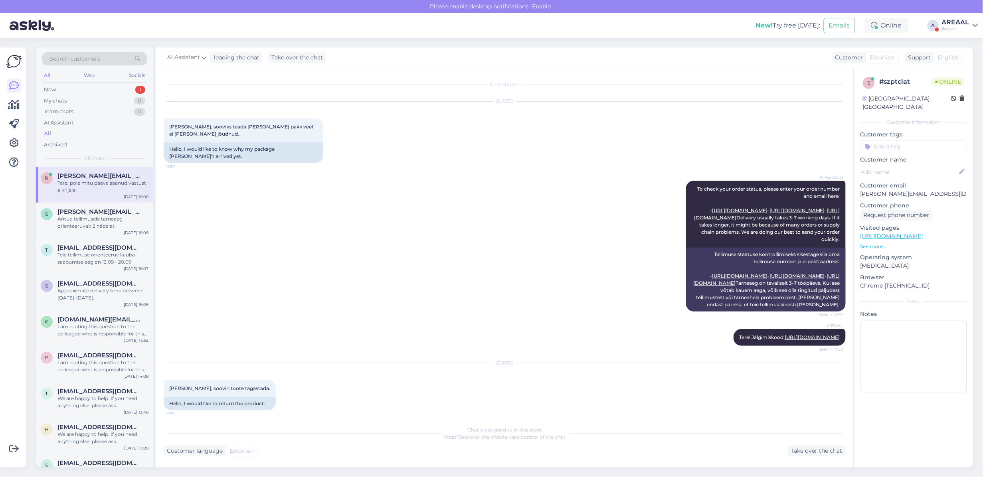
scroll to position [265, 0]
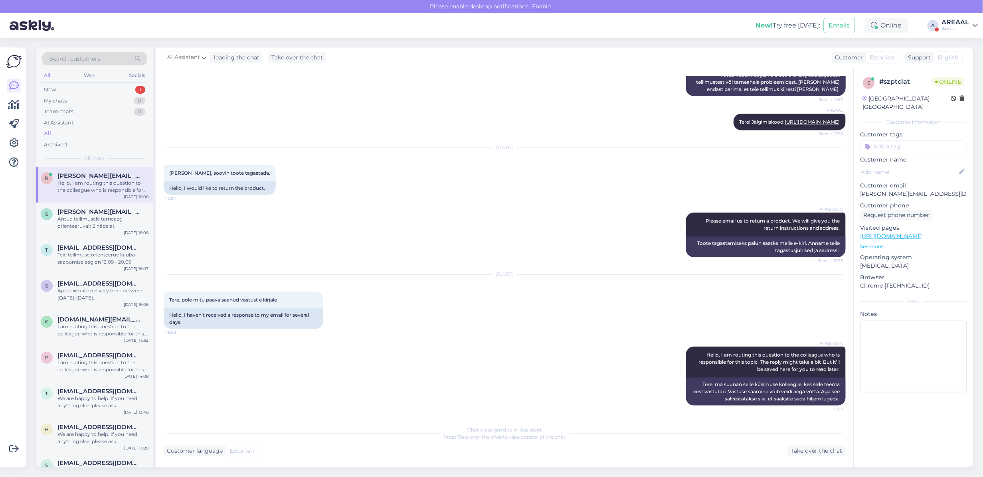
click at [256, 87] on div "AI Assistant To check your order status, please enter your order number and ema…" at bounding box center [505, 30] width 682 height 148
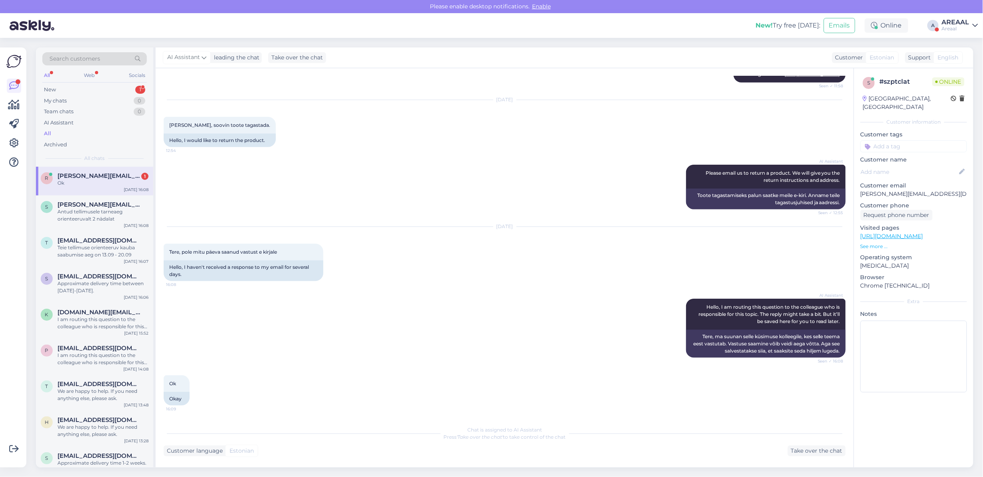
scroll to position [312, 0]
click at [527, 101] on div "Aug 30 2025" at bounding box center [505, 99] width 682 height 7
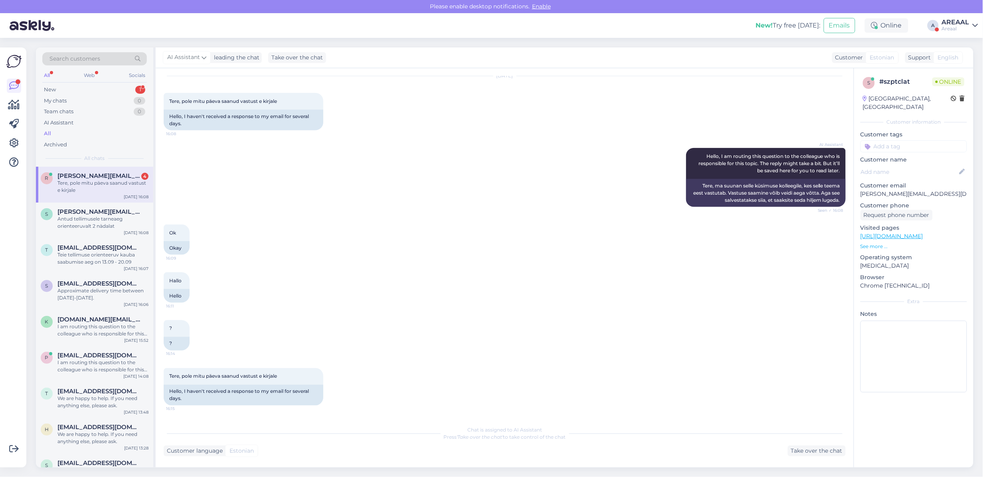
scroll to position [464, 0]
click at [537, 446] on div "Customer language Estonian Take over the chat" at bounding box center [505, 451] width 682 height 11
click at [772, 460] on div "Chat started Aug 27 2025 Tere, sooviks teada miks minu pakk veel ei ole kohale …" at bounding box center [505, 267] width 698 height 399
click at [798, 456] on div "Take over the chat" at bounding box center [817, 451] width 58 height 11
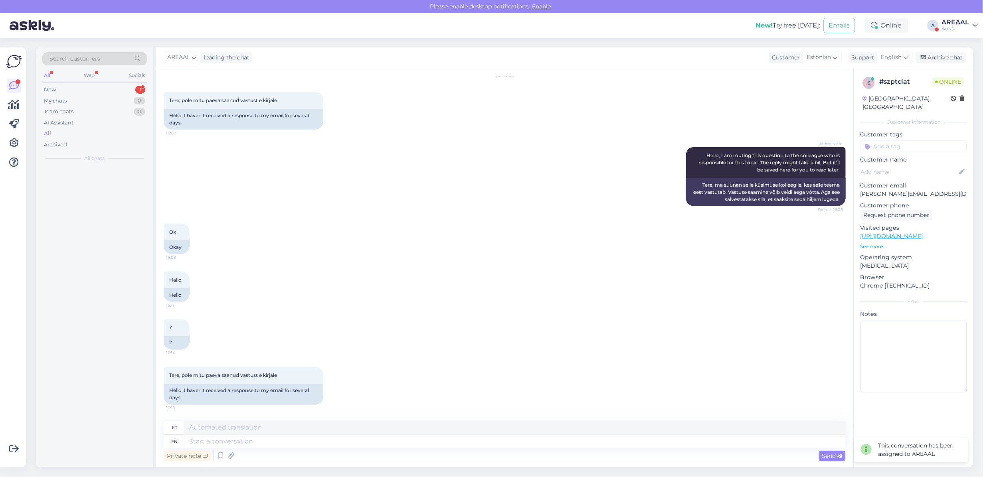
click at [798, 456] on div "Private note Send" at bounding box center [505, 456] width 682 height 15
click at [783, 448] on div "et en Private note Send" at bounding box center [505, 442] width 682 height 43
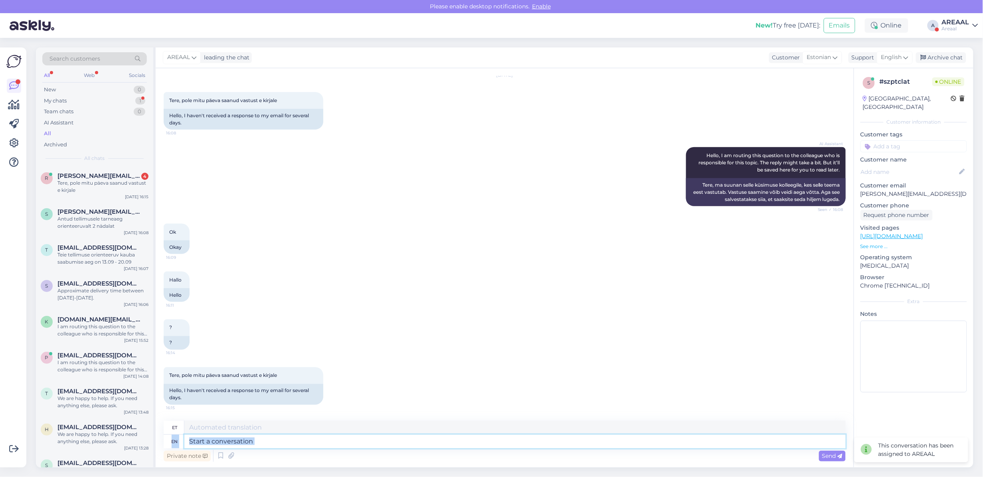
click at [783, 448] on textarea at bounding box center [514, 442] width 661 height 14
type textarea "Võtke rhul"
type textarea "Võtke"
type textarea "Võtke rahulikult, k"
type textarea "Võtke rahule,"
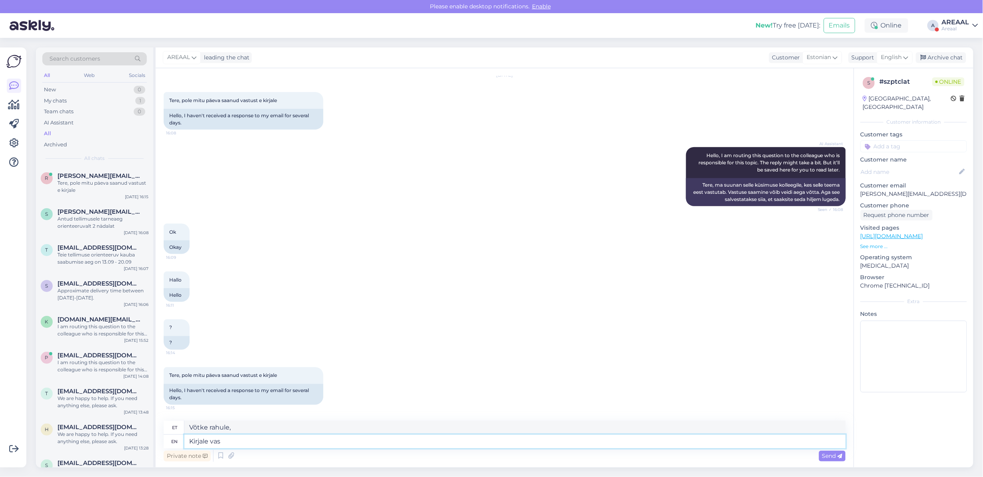
type textarea "Kirjale vast"
type textarea "Kirjale"
type textarea "Kirjale vastatakse tänase"
type textarea "Kirjale vastamine"
type textarea "Kirjale vastatakse tänase pää"
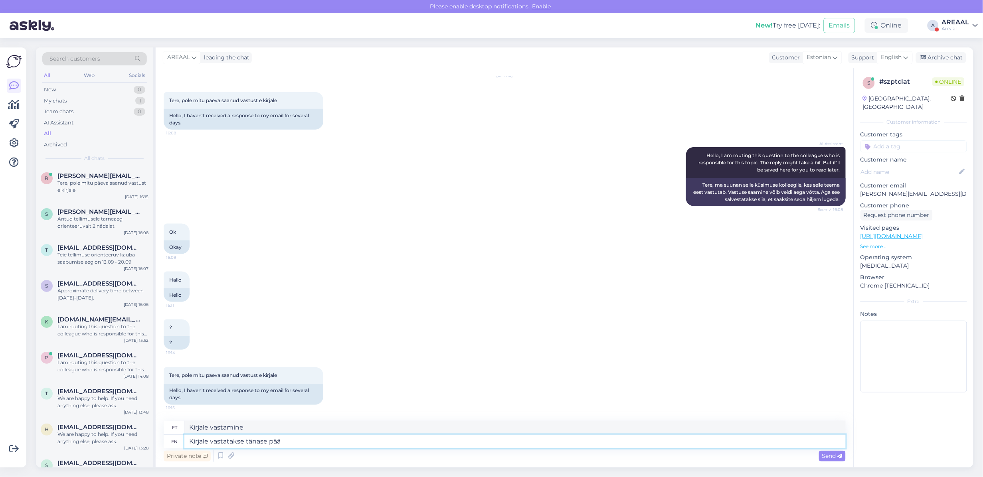
type textarea "Kirjale vastamise tänas"
type textarea "Kirjale vastatakse tänase päeva jook"
type textarea "Kirjale vastatakse tänase päeva"
type textarea "Kirjale vastatakse tänase päeva jooksul, võtk"
type textarea "Kirjale vastatakse tänase päeva jooksul,"
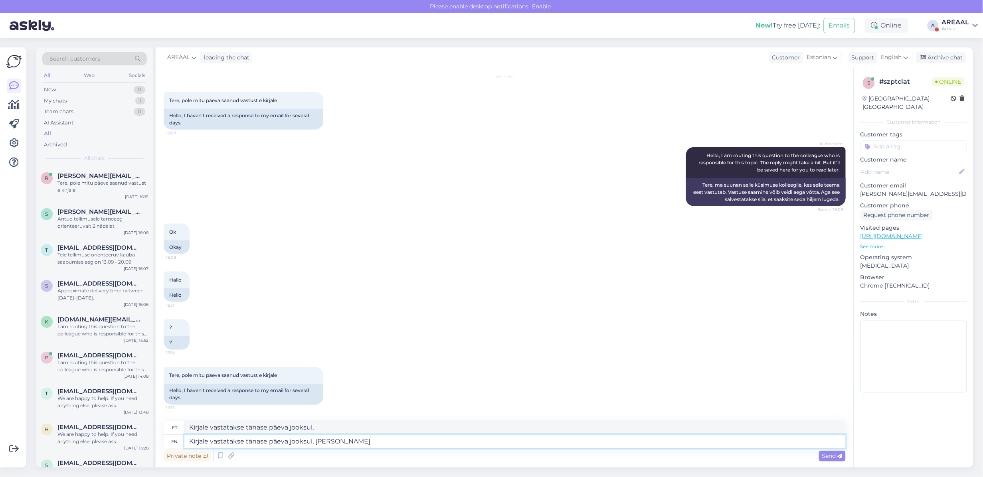
type textarea "Kirjale vastatakse tänase päeva jooksul, võtke rah"
type textarea "Kirjale vastatakse tänase päeva jooksul, võtab"
type textarea "Kirjale vastatakse tänase päeva jooksul, võtke rahulikult"
type textarea "Kirjale vastatakse tänase päeva jooksul, mida rahulikult"
type textarea "Kirjale vastatakse tänase päeva jooksul,"
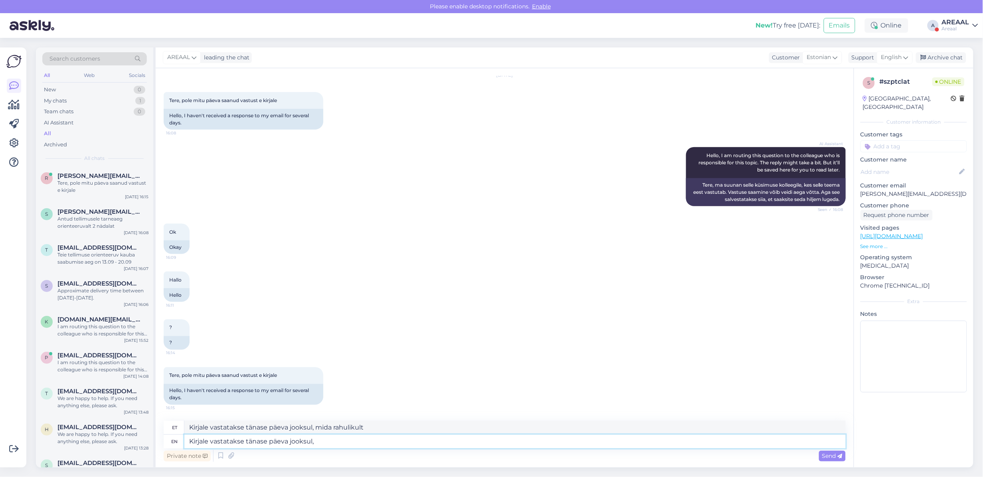
type textarea "Kirjale vastatakse tänase päeva jooksul, võtab"
type textarea "Kirjale vastatakse tänase päeva jooksul"
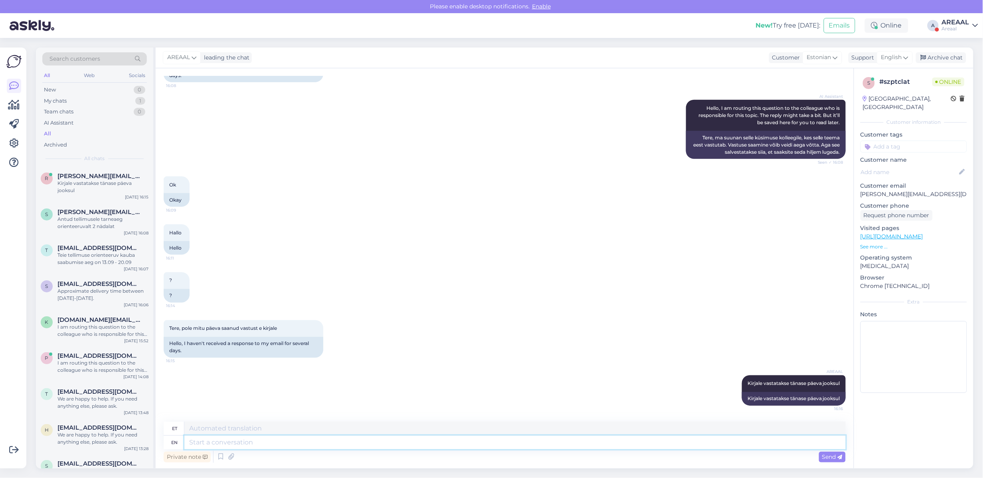
scroll to position [512, 0]
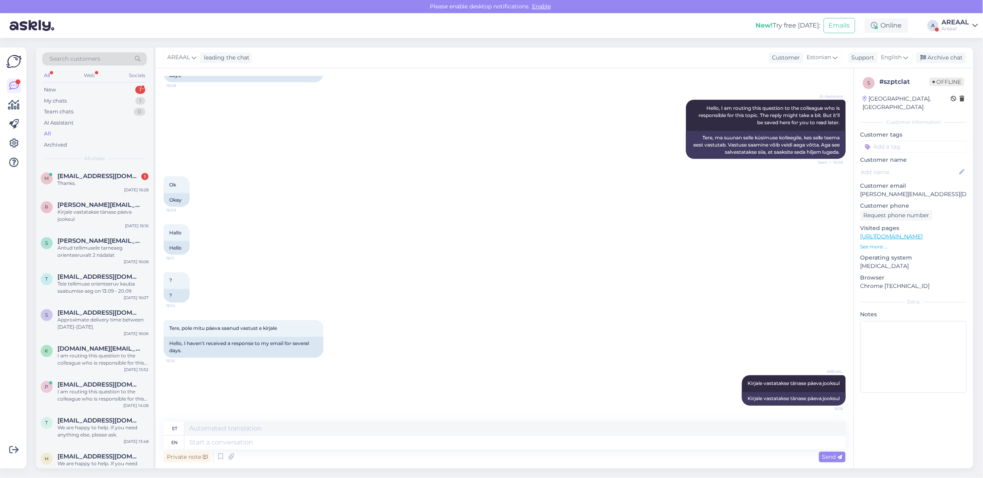
click at [247, 138] on div "AI Assistant Hello, I am routing this question to the colleague who is responsi…" at bounding box center [505, 129] width 682 height 77
click at [134, 168] on div "m mehmetttoral@yahoo.com 1 Thanks. Sep 9 16:28" at bounding box center [94, 181] width 117 height 29
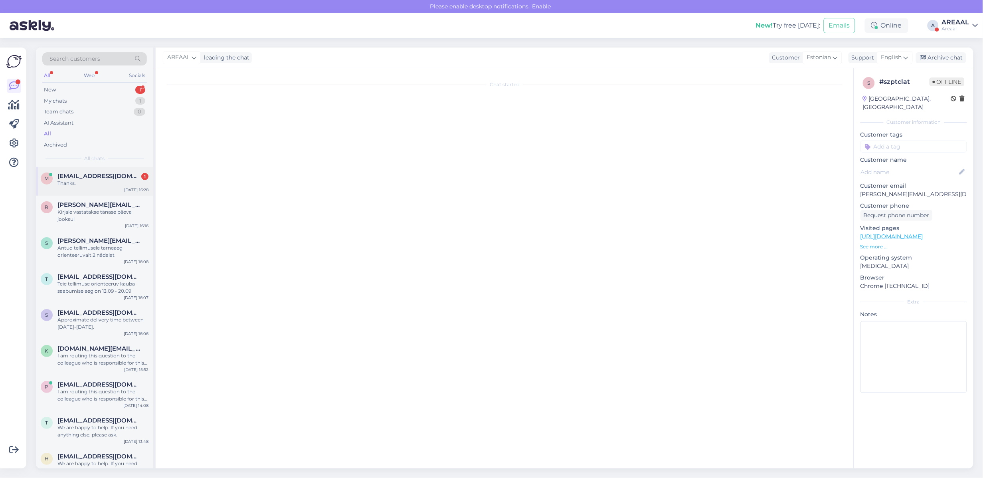
scroll to position [1022, 0]
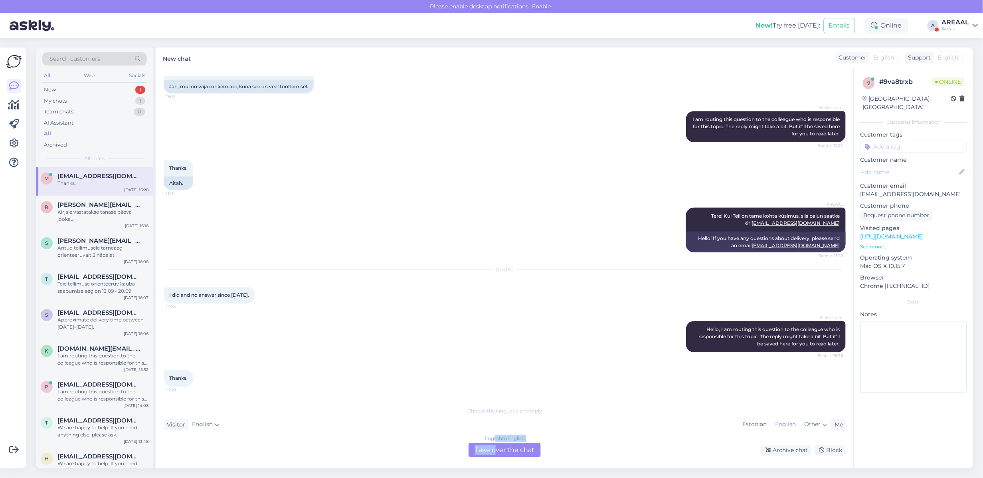
click at [494, 444] on div "English to English Take over the chat" at bounding box center [505, 450] width 72 height 14
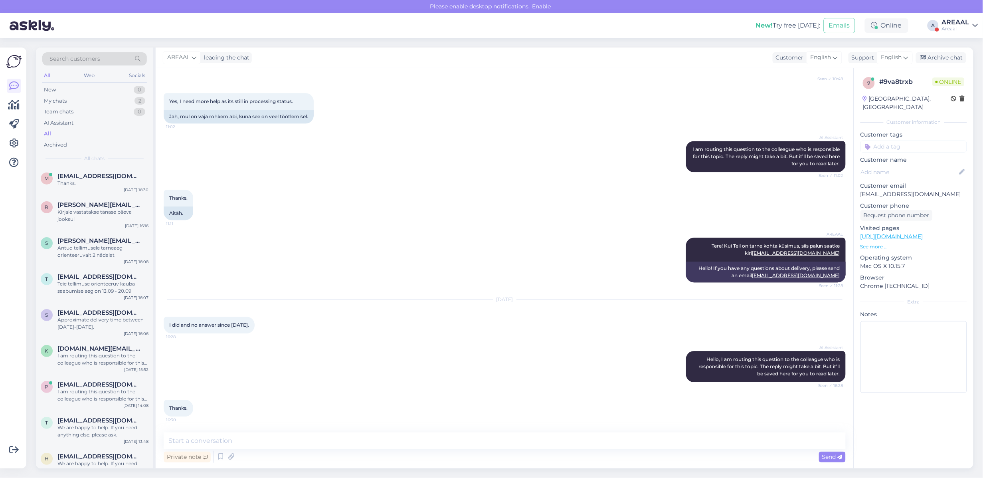
click at [480, 441] on textarea at bounding box center [505, 440] width 682 height 17
type textarea "E-mails are answered in 2 working days"
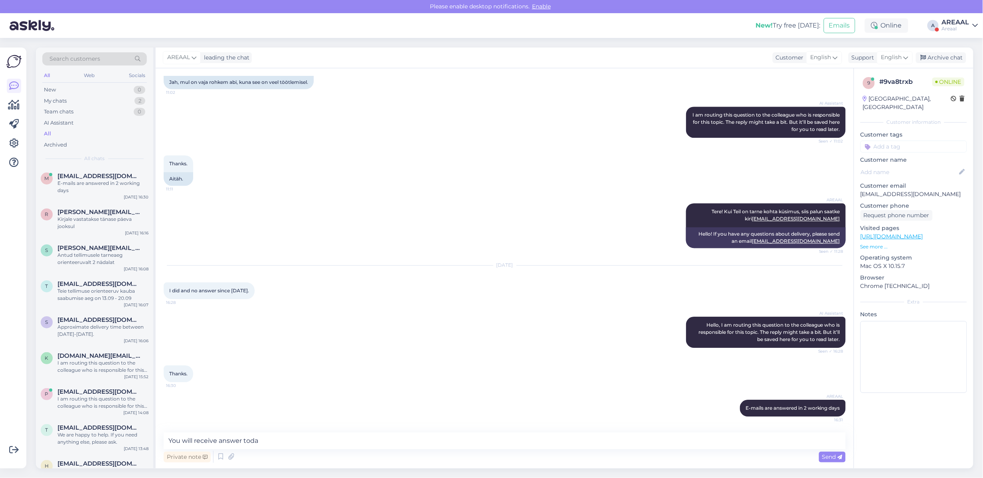
type textarea "You will receive answer today"
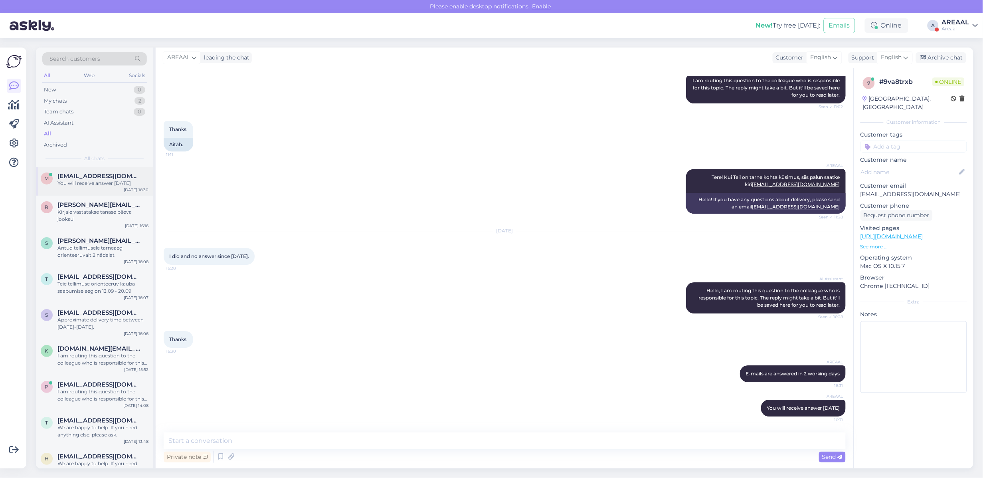
click at [123, 190] on div "m mehmetttoral@yahoo.com You will receive answer today Sep 9 16:30" at bounding box center [94, 181] width 117 height 29
click at [127, 216] on div "Kirjale vastatakse tänase päeva jooksul" at bounding box center [102, 215] width 91 height 14
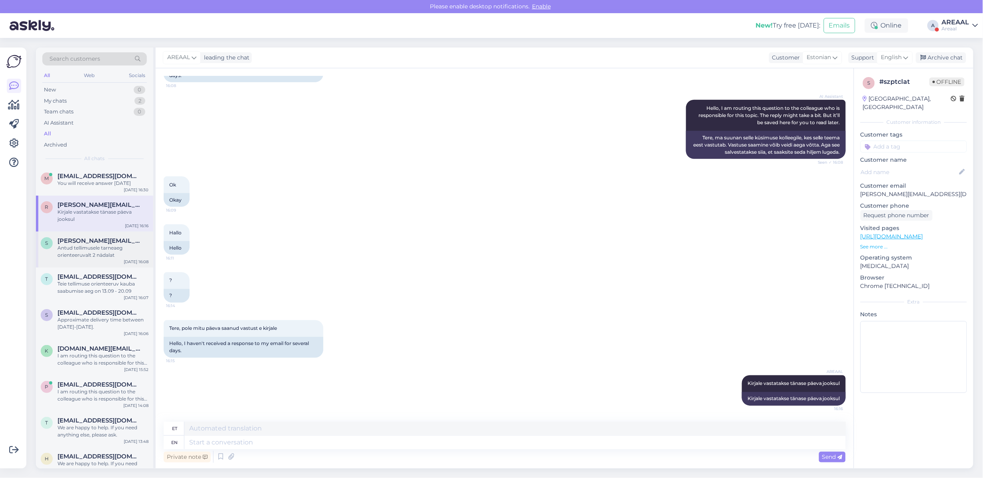
click at [127, 242] on span "[PERSON_NAME][EMAIL_ADDRESS][DOMAIN_NAME]" at bounding box center [98, 240] width 83 height 7
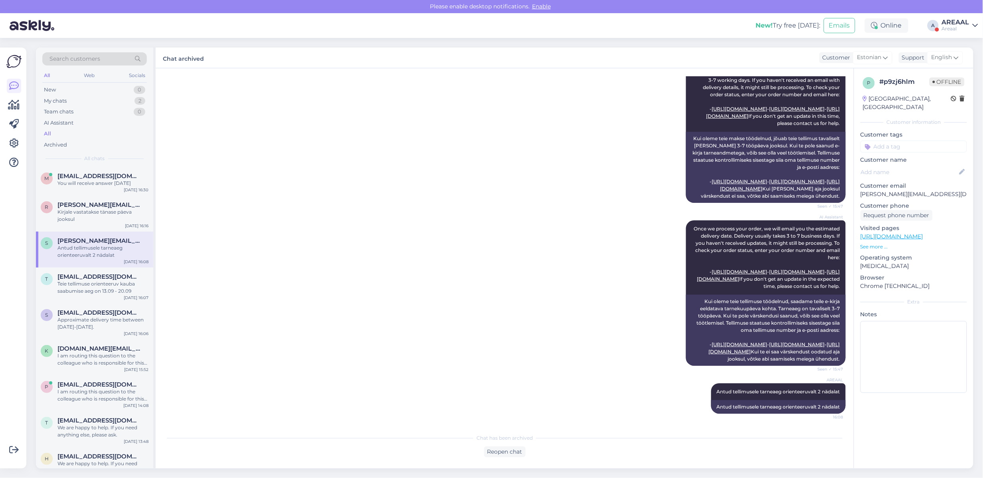
click at [957, 32] on div "New! Try free today: Emails Online A AREAAL Areaal" at bounding box center [491, 25] width 983 height 25
click at [959, 21] on div "AREAAL" at bounding box center [956, 22] width 28 height 6
click at [962, 55] on button "Open" at bounding box center [960, 61] width 22 height 12
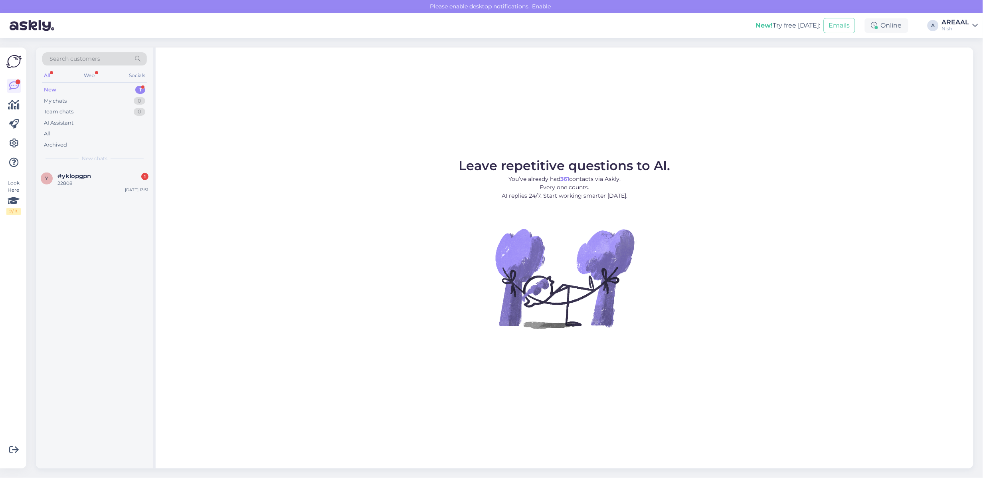
click at [147, 166] on div "Search customers All Web Socials New 1 My chats 0 Team chats 0 AI Assistant All…" at bounding box center [94, 106] width 117 height 119
click at [134, 177] on div "#yklopgpn 1" at bounding box center [102, 175] width 91 height 7
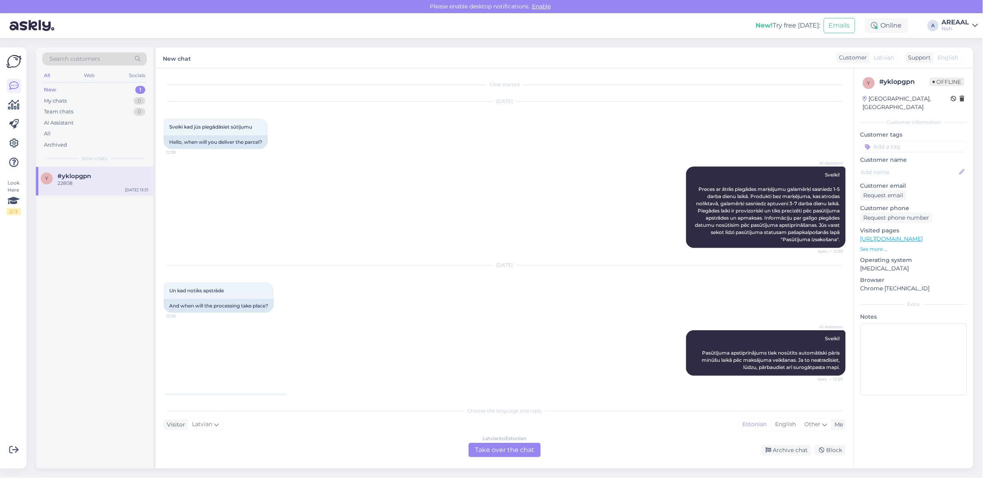
scroll to position [258, 0]
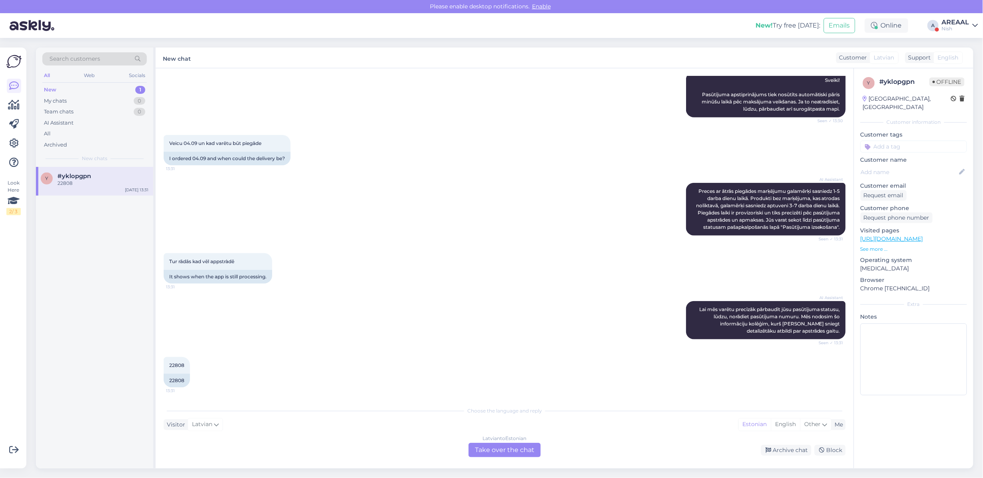
click at [106, 328] on div "y #yklopgpn 22808 Sep 9 13:31" at bounding box center [94, 317] width 117 height 301
click at [525, 200] on div "AI Assistant Preces ar ātrās piegādes marķējumu galamērķi sasniedz 1-5 darba di…" at bounding box center [505, 209] width 682 height 70
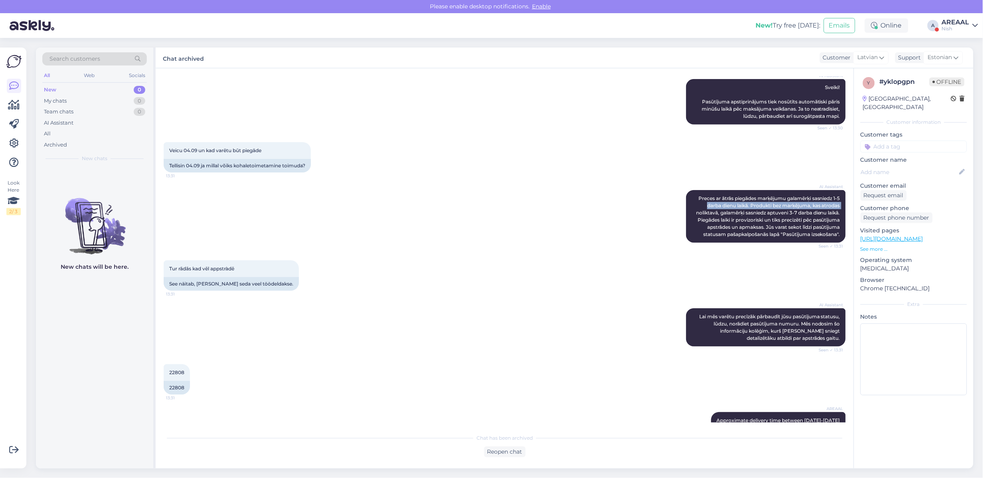
scroll to position [279, 0]
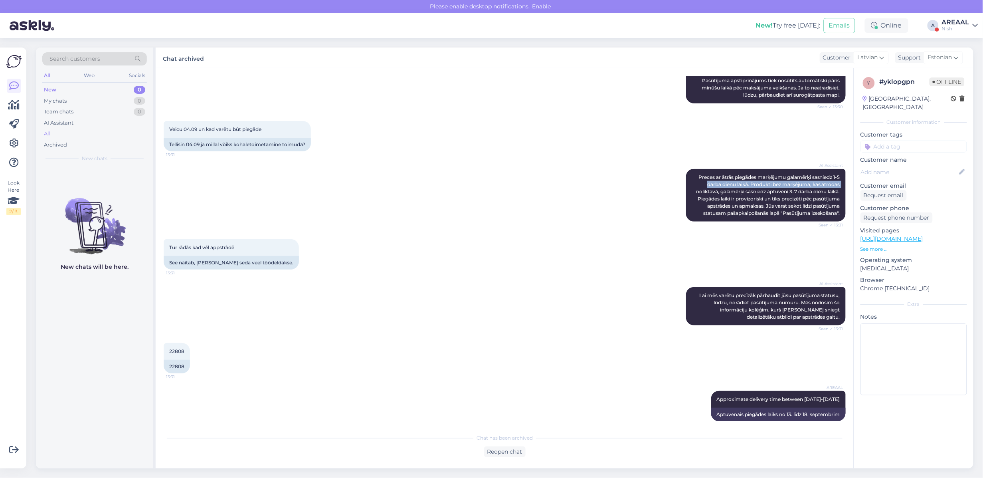
click at [105, 134] on div "All" at bounding box center [94, 133] width 105 height 11
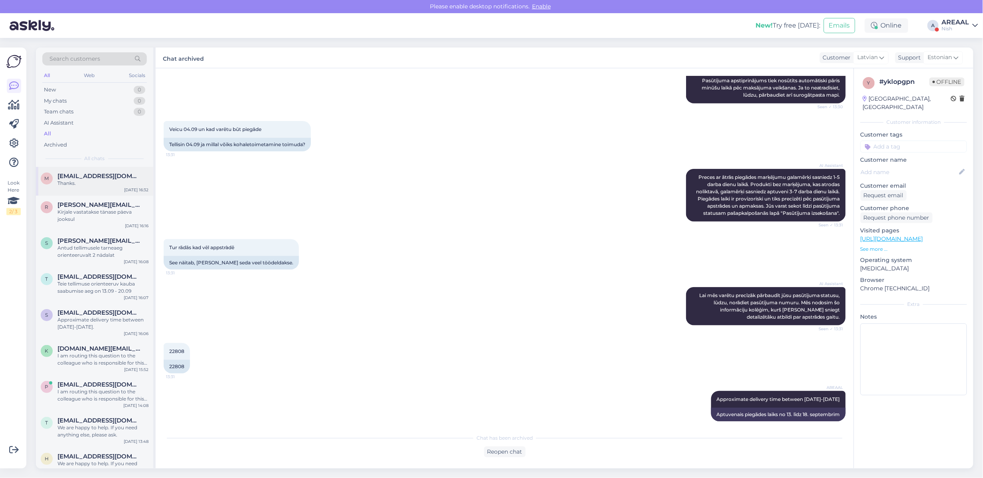
click at [111, 192] on div "m mehmetttoral@yahoo.com Thanks. Sep 9 16:32" at bounding box center [94, 181] width 117 height 29
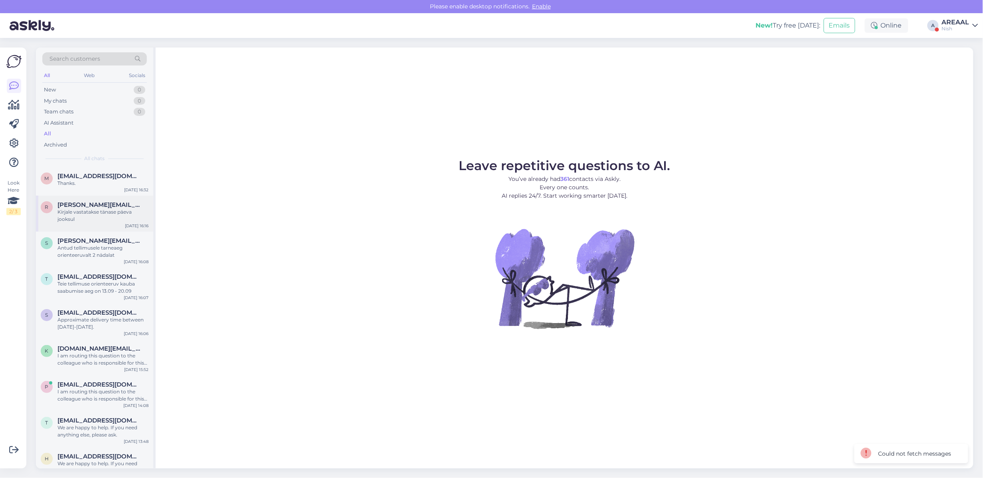
click at [129, 216] on div "Kirjale vastatakse tänase päeva jooksul" at bounding box center [102, 215] width 91 height 14
click at [124, 248] on div "Antud tellimusele tarneaeg orienteeruvalt 2 nädalat" at bounding box center [102, 251] width 91 height 14
click at [114, 220] on div "Kirjale vastatakse tänase päeva jooksul" at bounding box center [102, 215] width 91 height 14
click at [106, 186] on div "m mehmetttoral@yahoo.com Thanks. Sep 9 16:32" at bounding box center [94, 181] width 117 height 29
click at [94, 249] on div "Antud tellimusele tarneaeg orienteeruvalt 2 nädalat" at bounding box center [102, 251] width 91 height 14
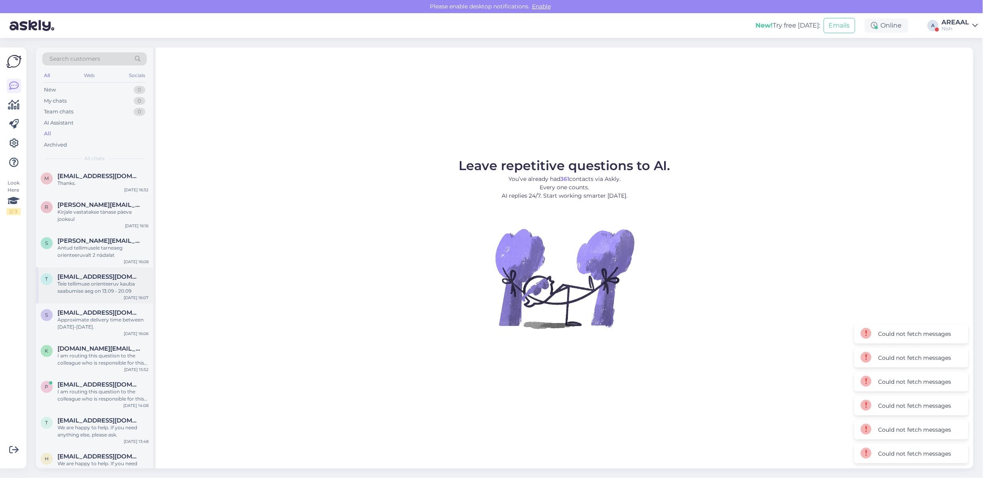
click at [94, 294] on div "Teie tellimuse orienteeruv kauba saabumise aeg on 13.09 - 20.09" at bounding box center [102, 287] width 91 height 14
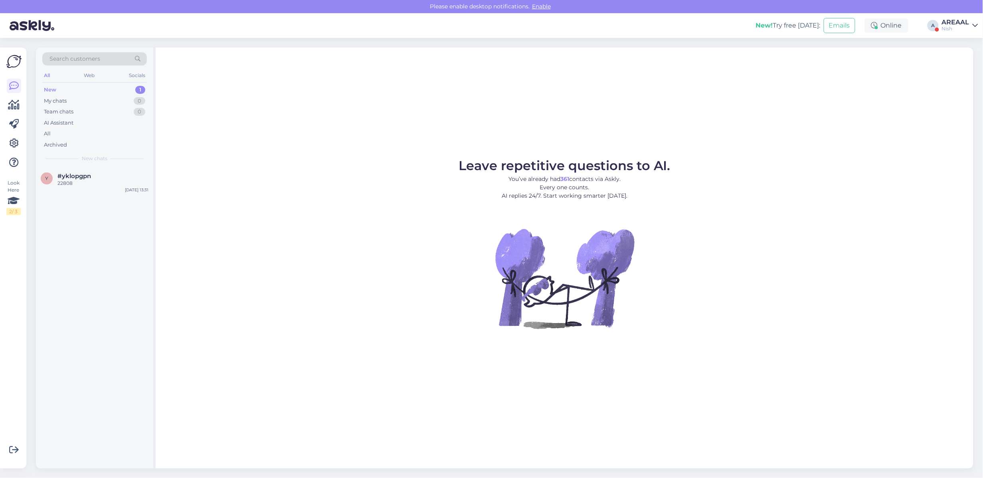
click at [955, 19] on div "AREAAL" at bounding box center [956, 22] width 28 height 6
click at [959, 54] on div "Nish Opened" at bounding box center [929, 61] width 98 height 17
click at [959, 49] on button "Open" at bounding box center [960, 44] width 22 height 12
click at [140, 108] on div "0" at bounding box center [140, 112] width 12 height 8
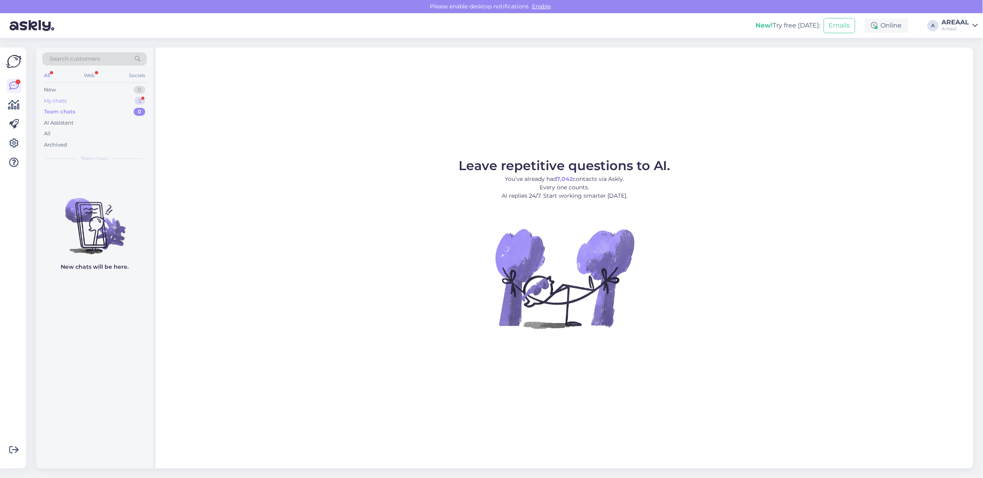
click at [140, 100] on div "2" at bounding box center [139, 101] width 11 height 8
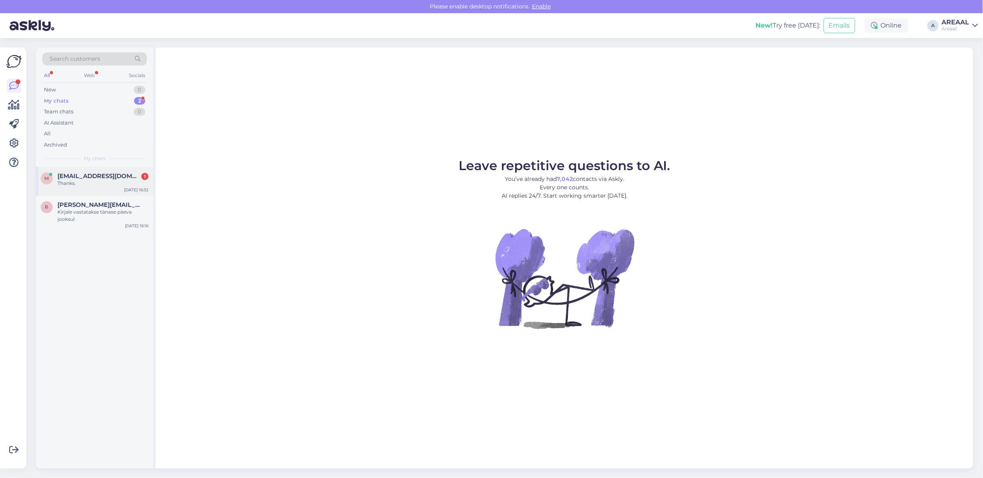
click at [111, 192] on div "[PERSON_NAME] [PERSON_NAME][EMAIL_ADDRESS][DOMAIN_NAME] 1 Thanks. [DATE] 16:32" at bounding box center [94, 181] width 117 height 29
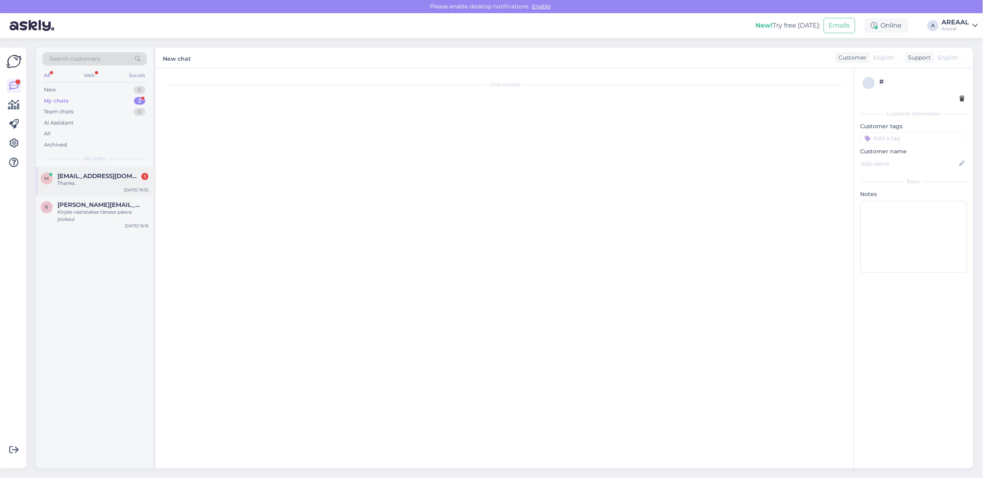
scroll to position [1096, 0]
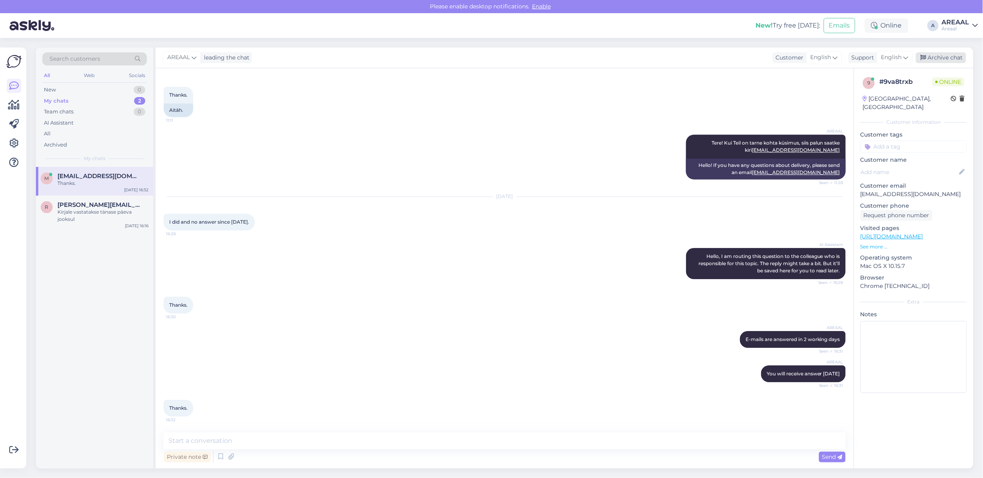
click at [952, 54] on div "Archive chat" at bounding box center [941, 57] width 50 height 11
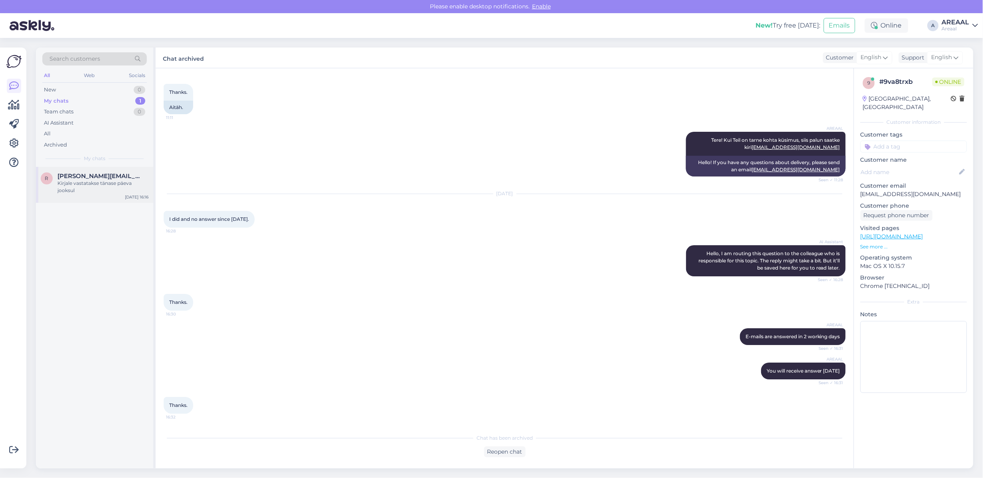
click at [116, 182] on div "Kirjale vastatakse tänase päeva jooksul" at bounding box center [102, 187] width 91 height 14
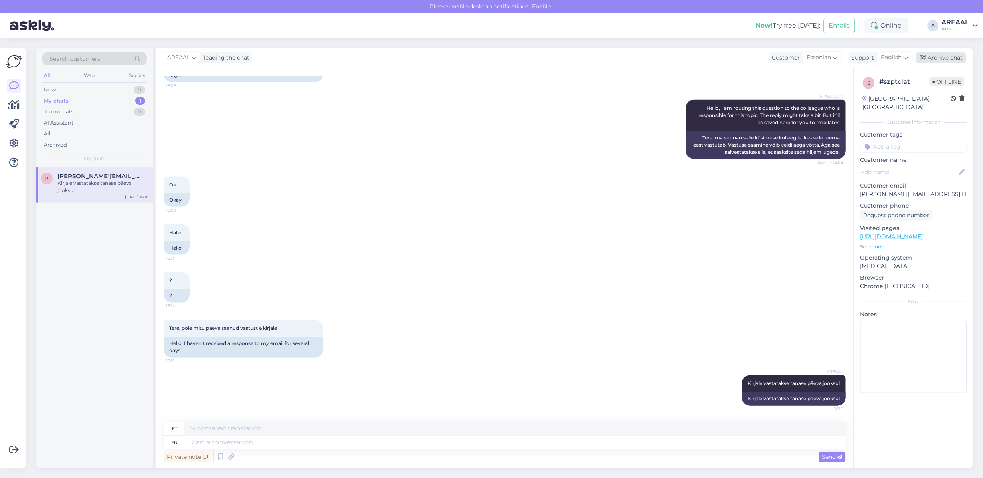
click at [954, 54] on div "Archive chat" at bounding box center [941, 57] width 50 height 11
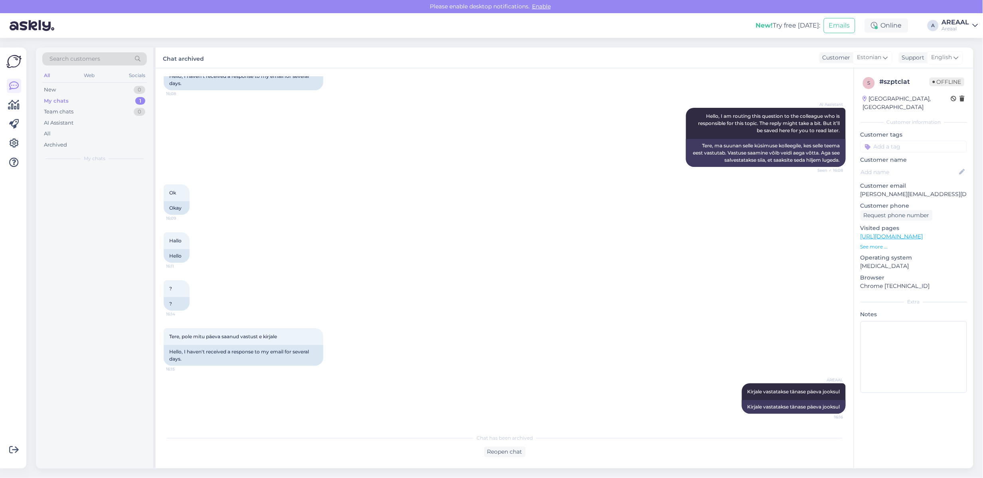
scroll to position [504, 0]
click at [59, 132] on div "All" at bounding box center [94, 133] width 105 height 11
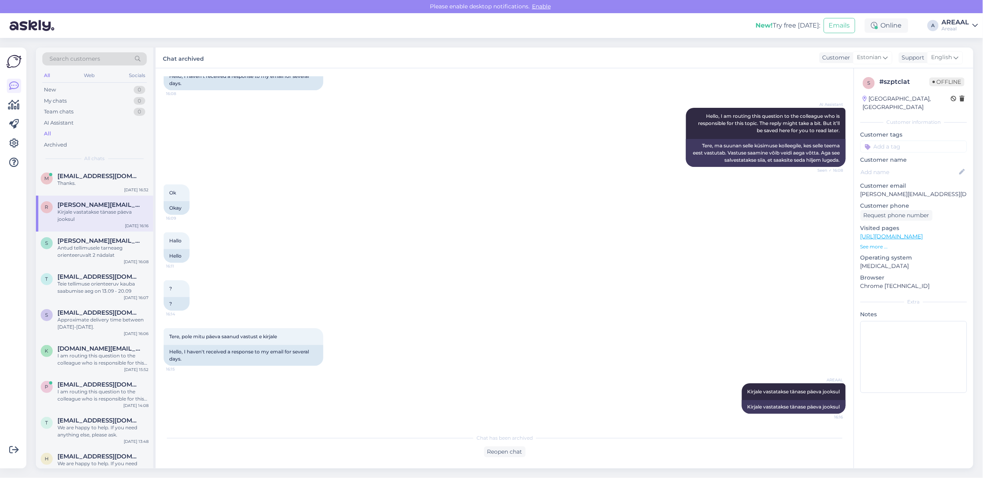
click at [82, 208] on div "Kirjale vastatakse tänase päeva jooksul" at bounding box center [102, 215] width 91 height 14
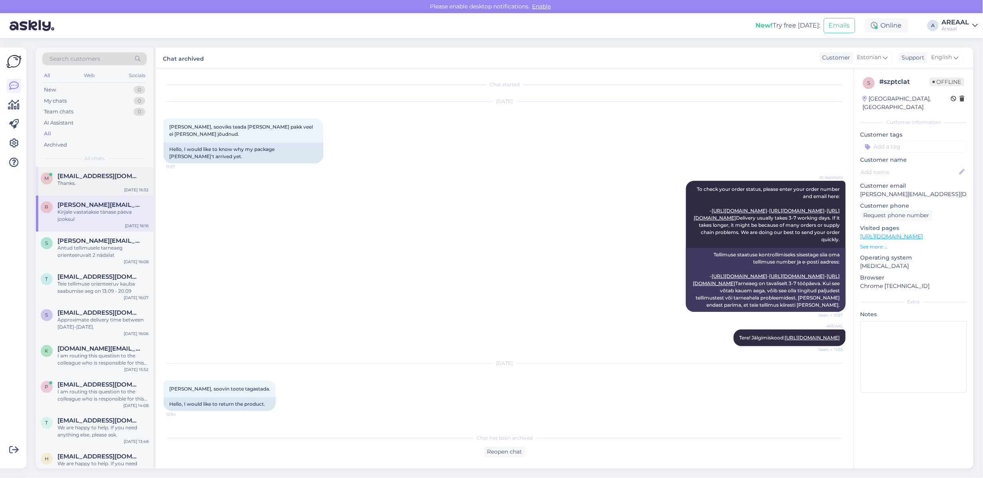
click at [84, 187] on div "m mehmetttoral@yahoo.com Thanks. Sep 9 16:32" at bounding box center [94, 181] width 117 height 29
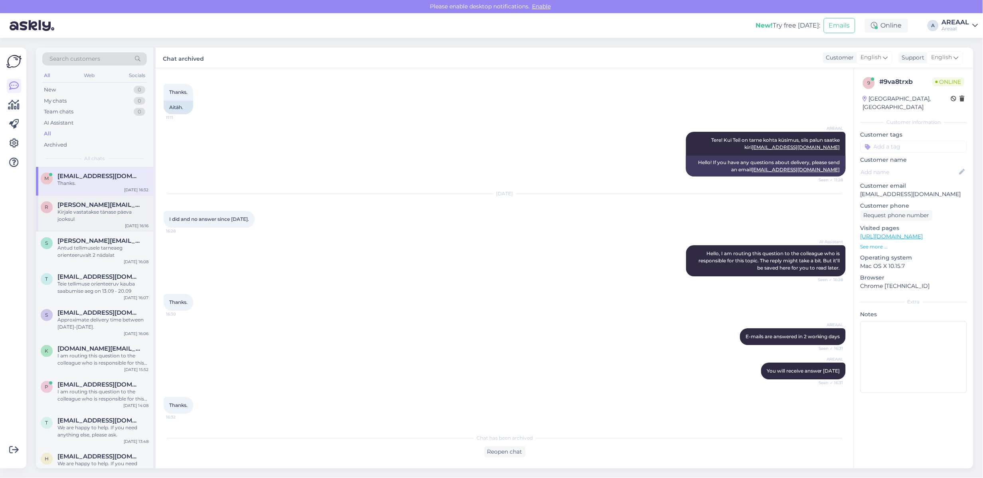
click at [76, 229] on div "r roland.taklai@gmail.com Kirjale vastatakse tänase päeva jooksul Sep 9 16:16" at bounding box center [94, 214] width 117 height 36
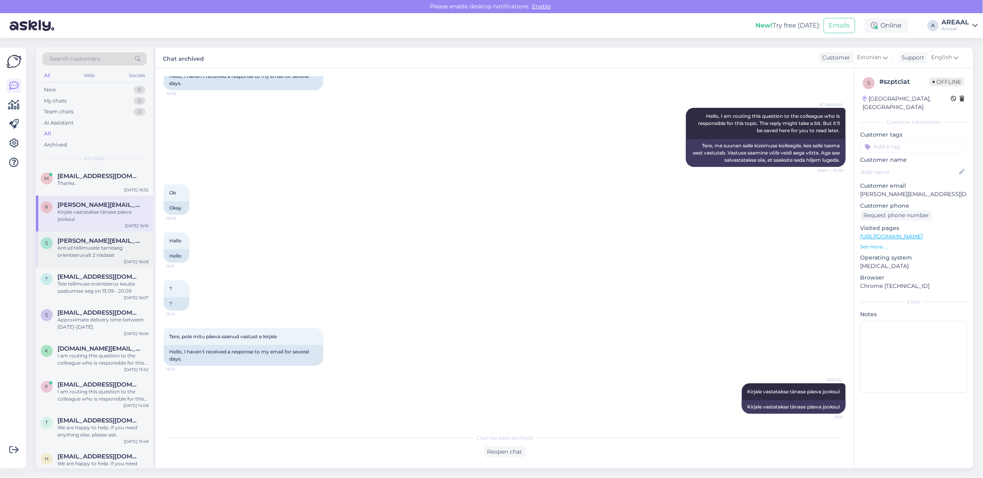
click at [76, 257] on div "Antud tellimusele tarneaeg orienteeruvalt 2 nädalat" at bounding box center [102, 251] width 91 height 14
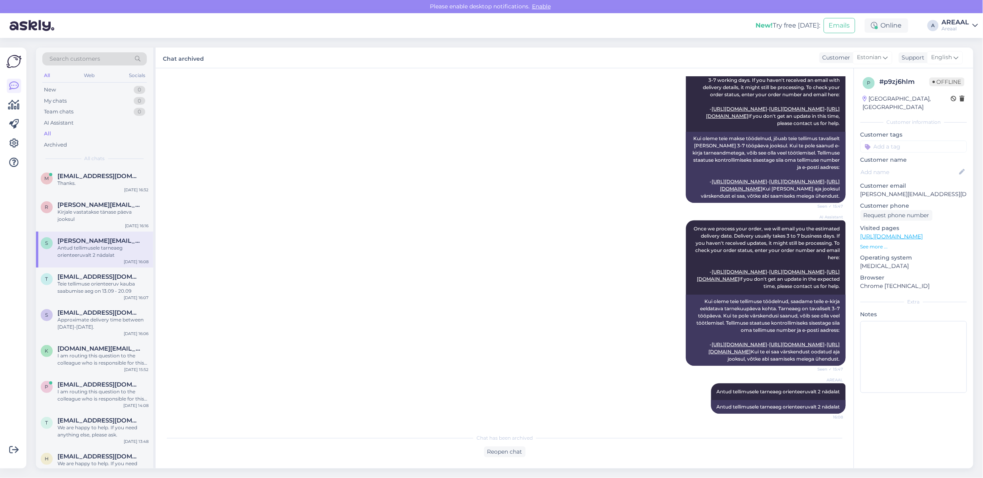
click at [557, 100] on div "AI Assistant Once we process your payment, your order usually arrives in 3-7 wo…" at bounding box center [505, 134] width 682 height 156
click at [66, 281] on div "Teie tellimuse orienteeruv kauba saabumise aeg on 13.09 - 20.09" at bounding box center [102, 287] width 91 height 14
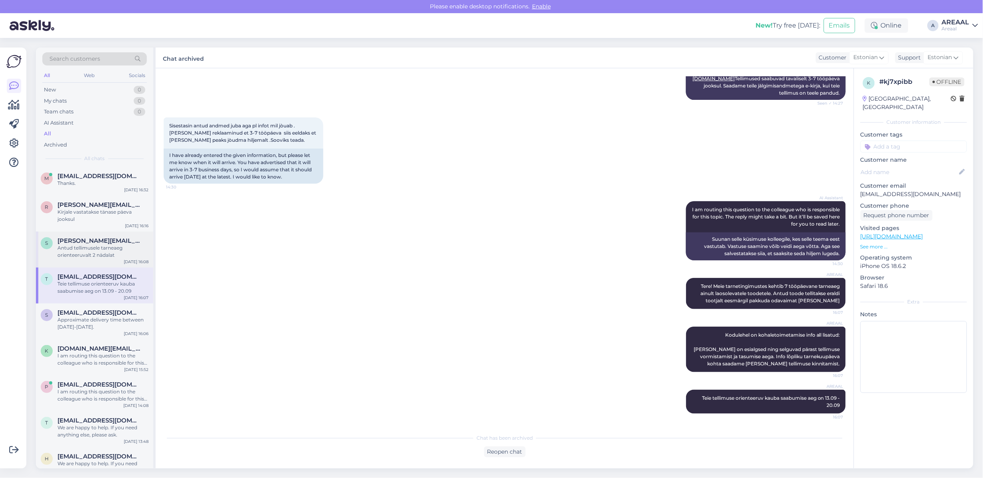
click at [91, 250] on div "Antud tellimusele tarneaeg orienteeruvalt 2 nädalat" at bounding box center [102, 251] width 91 height 14
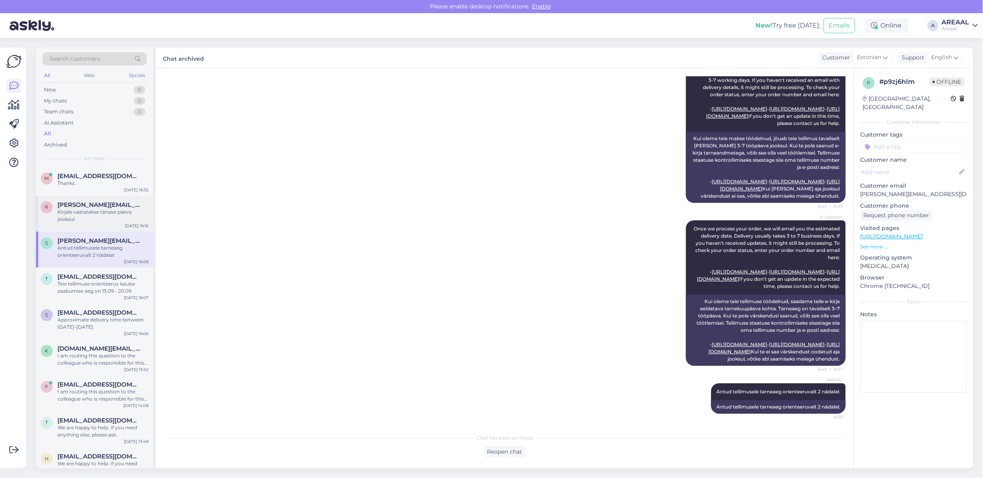
click at [99, 211] on div "Kirjale vastatakse tänase päeva jooksul" at bounding box center [102, 215] width 91 height 14
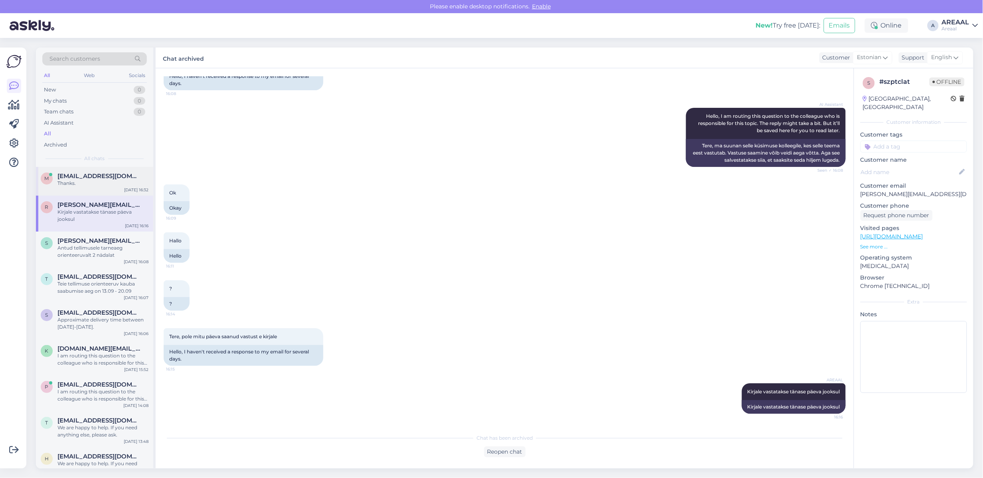
click at [97, 179] on span "[EMAIL_ADDRESS][DOMAIN_NAME]" at bounding box center [98, 175] width 83 height 7
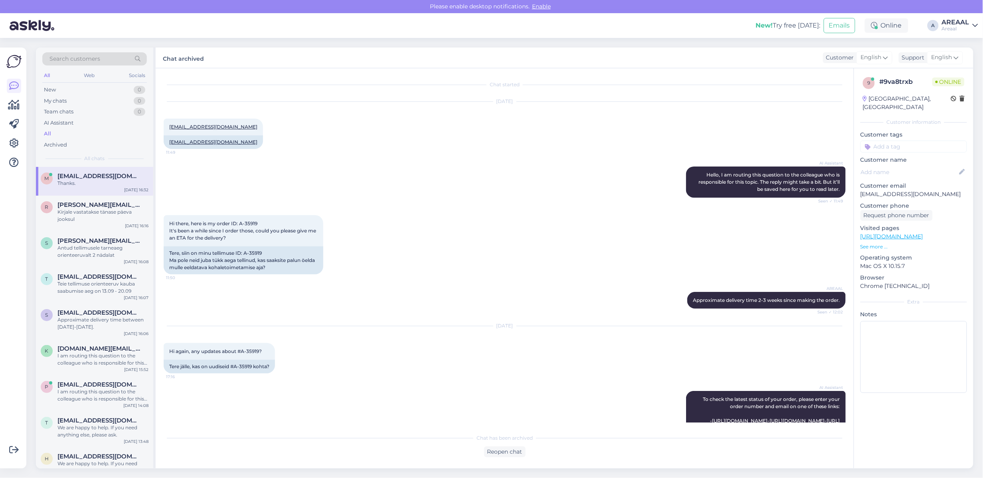
scroll to position [1098, 0]
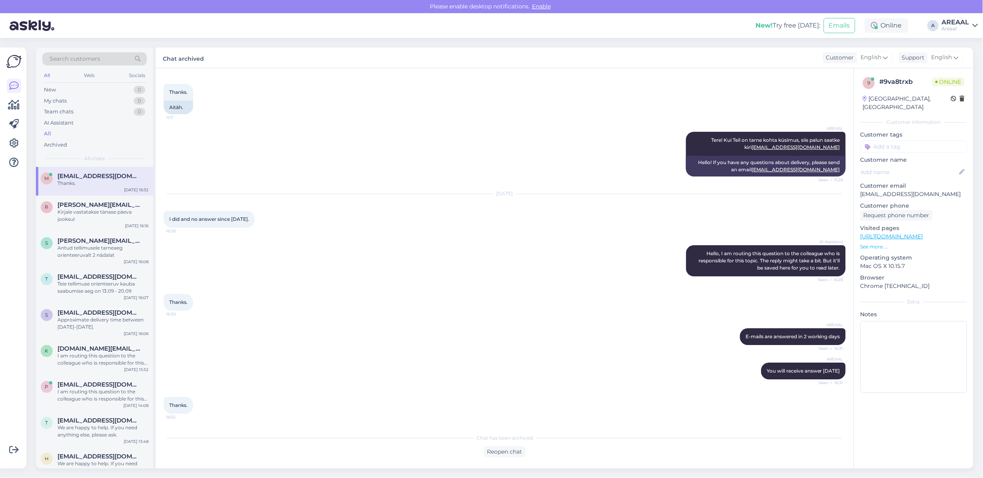
click at [361, 174] on div "AREAAL Tere! Kui Teil on tarne kohta küsimus, siis palun saatke kiri info@areaa…" at bounding box center [505, 154] width 682 height 62
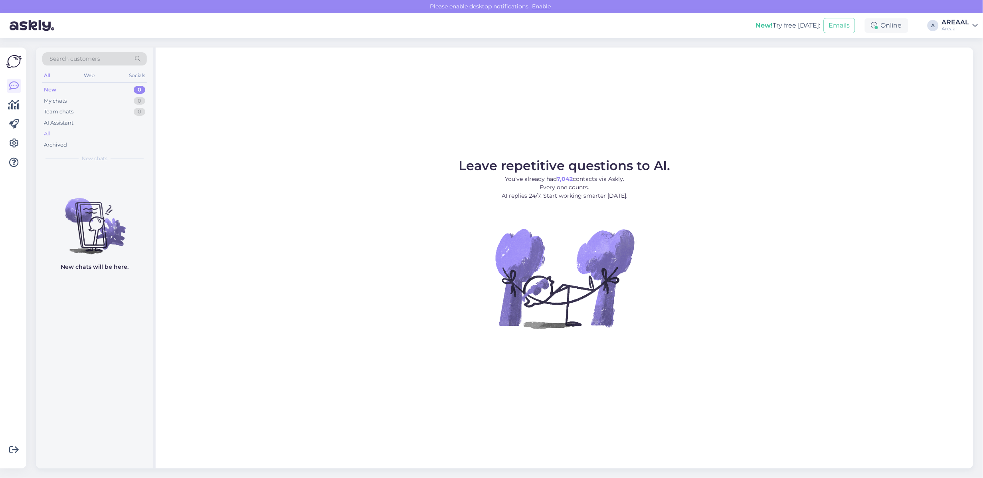
click at [80, 136] on div "All" at bounding box center [94, 133] width 105 height 11
click at [124, 134] on div "All" at bounding box center [94, 133] width 105 height 11
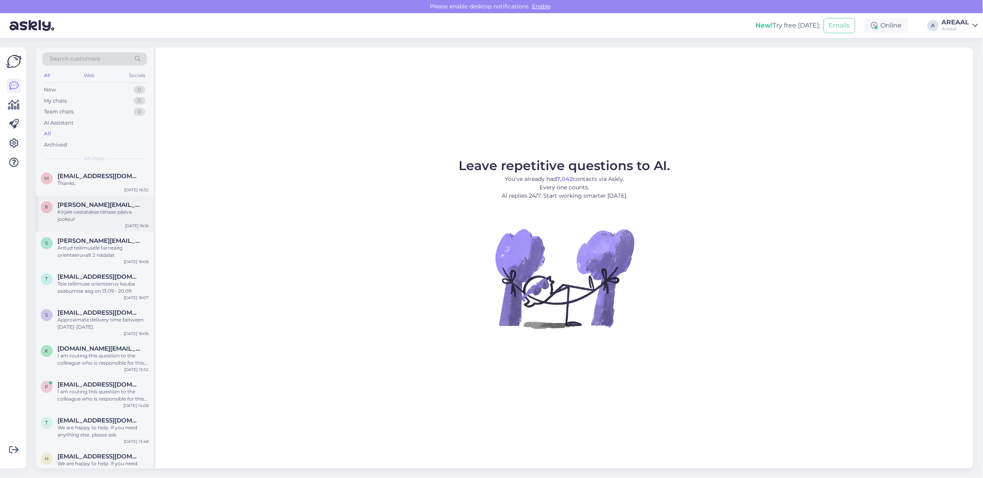
click at [126, 206] on span "[PERSON_NAME][EMAIL_ADDRESS][DOMAIN_NAME]" at bounding box center [98, 204] width 83 height 7
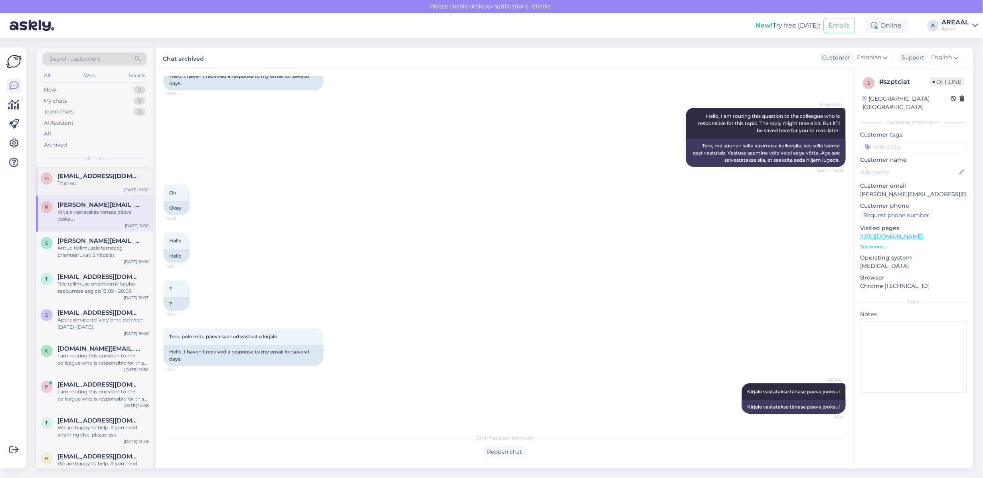
click at [118, 182] on div "Thanks." at bounding box center [102, 183] width 91 height 7
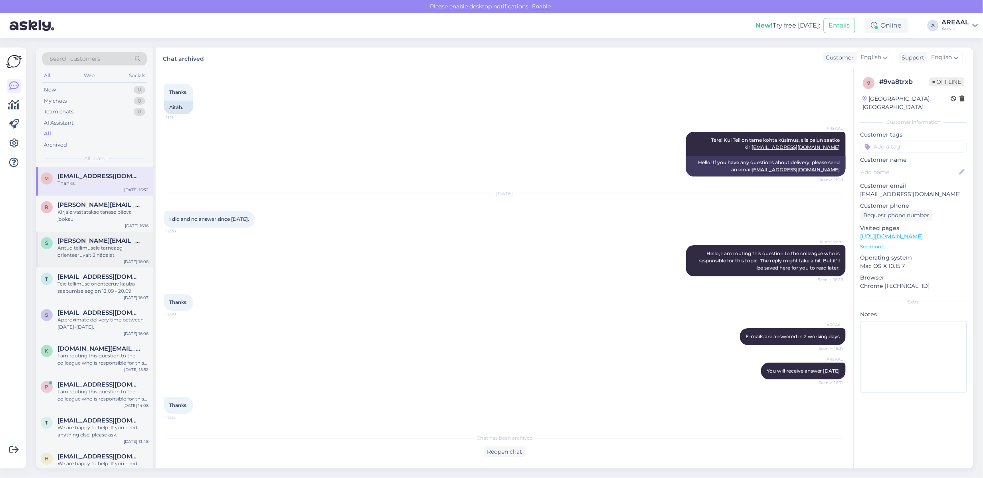
click at [115, 255] on div "Antud tellimusele tarneaeg orienteeruvalt 2 nädalat" at bounding box center [102, 251] width 91 height 14
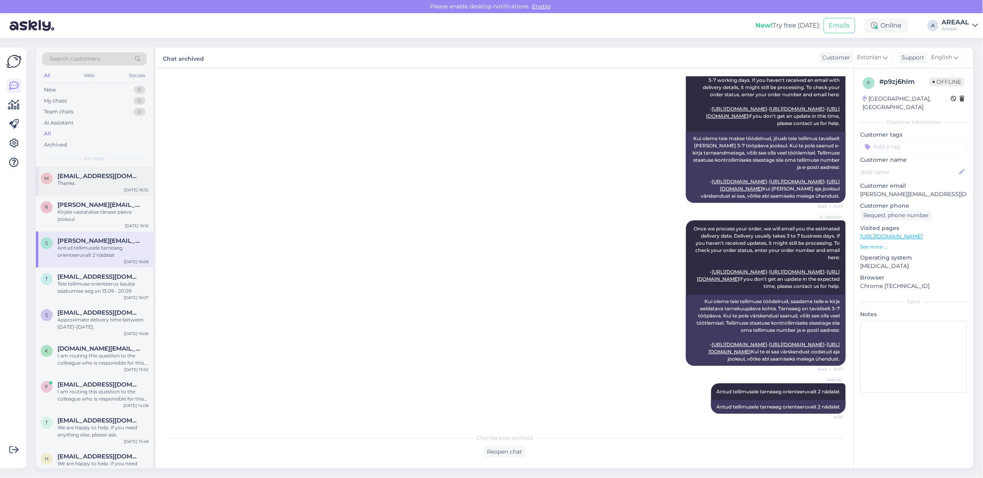
click at [102, 189] on div "[PERSON_NAME] [PERSON_NAME][EMAIL_ADDRESS][DOMAIN_NAME] Thanks. [DATE] 16:32" at bounding box center [94, 181] width 117 height 29
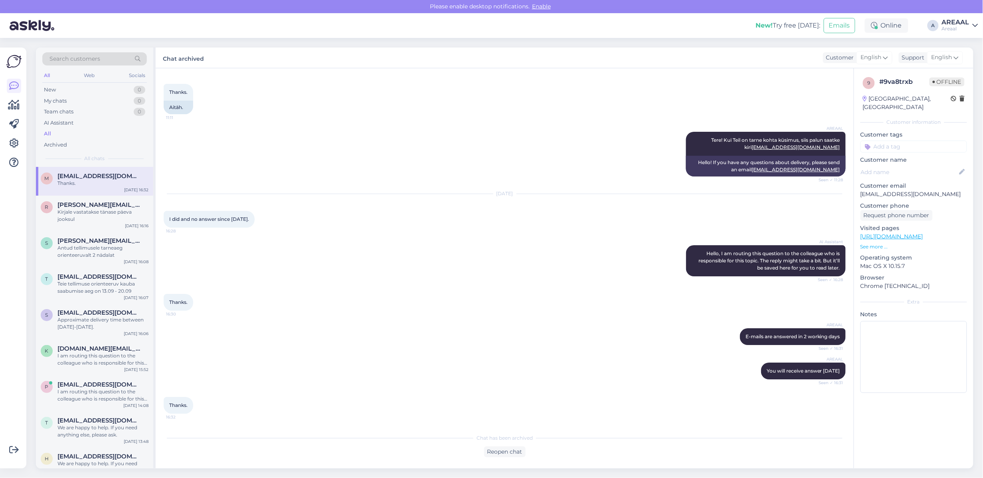
click at [70, 129] on div "All" at bounding box center [94, 133] width 105 height 11
click at [113, 387] on span "[EMAIL_ADDRESS][DOMAIN_NAME]" at bounding box center [98, 384] width 83 height 7
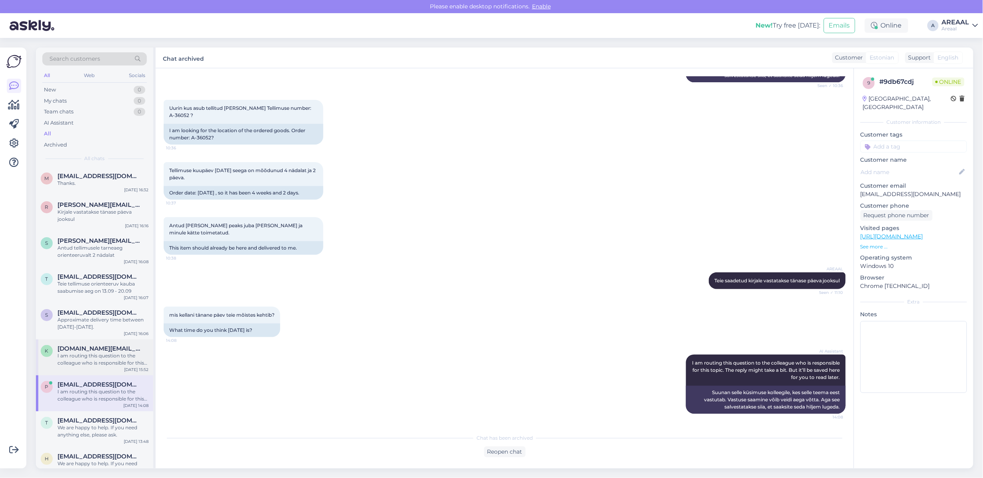
click at [100, 355] on div "I am routing this question to the colleague who is responsible for this topic. …" at bounding box center [102, 359] width 91 height 14
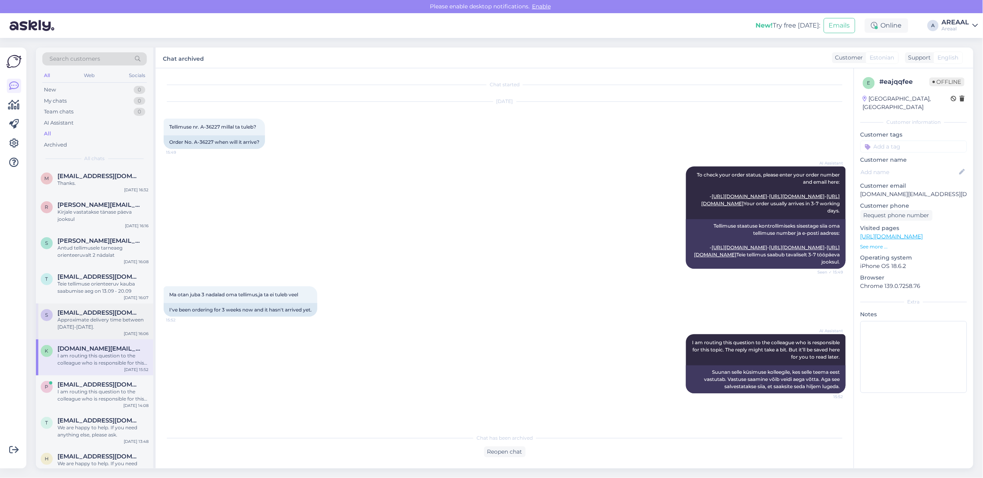
click at [99, 322] on div "Approximate delivery time between [DATE]-[DATE]." at bounding box center [102, 323] width 91 height 14
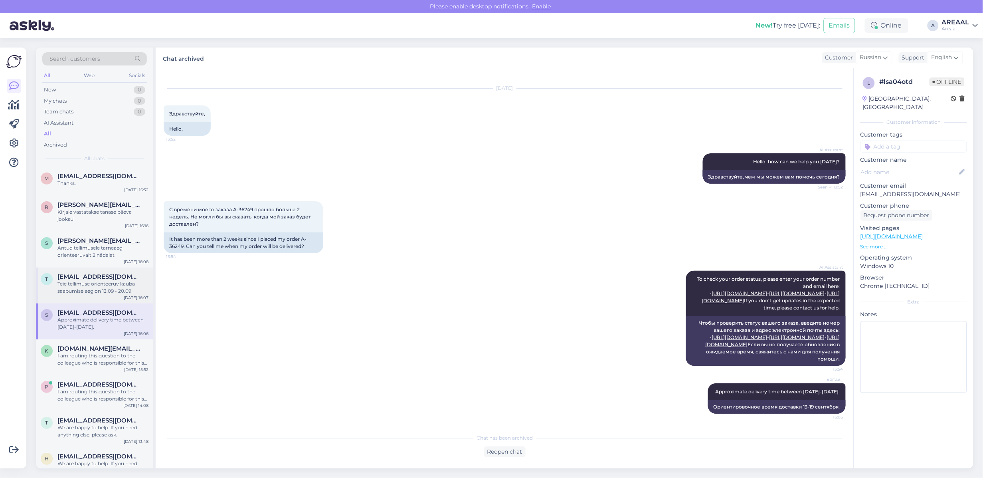
click at [96, 281] on div "Teie tellimuse orienteeruv kauba saabumise aeg on 13.09 - 20.09" at bounding box center [102, 287] width 91 height 14
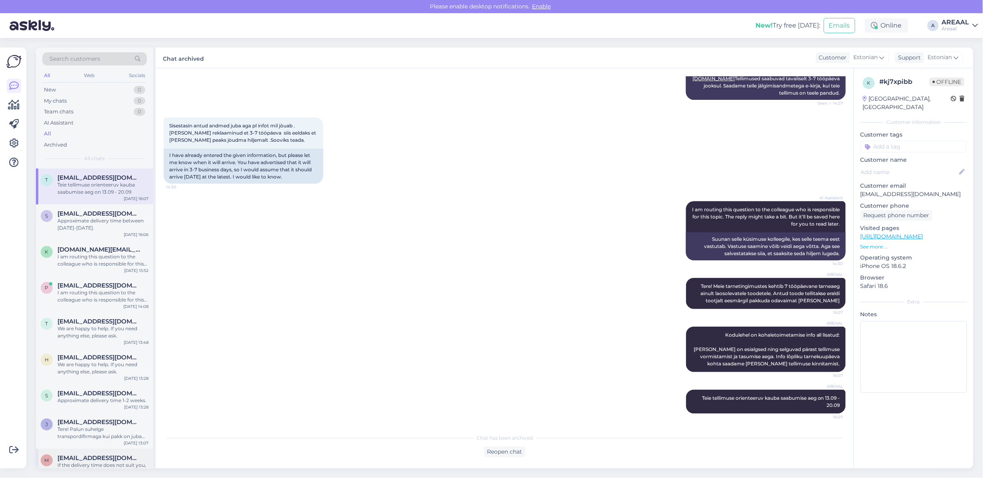
scroll to position [299, 0]
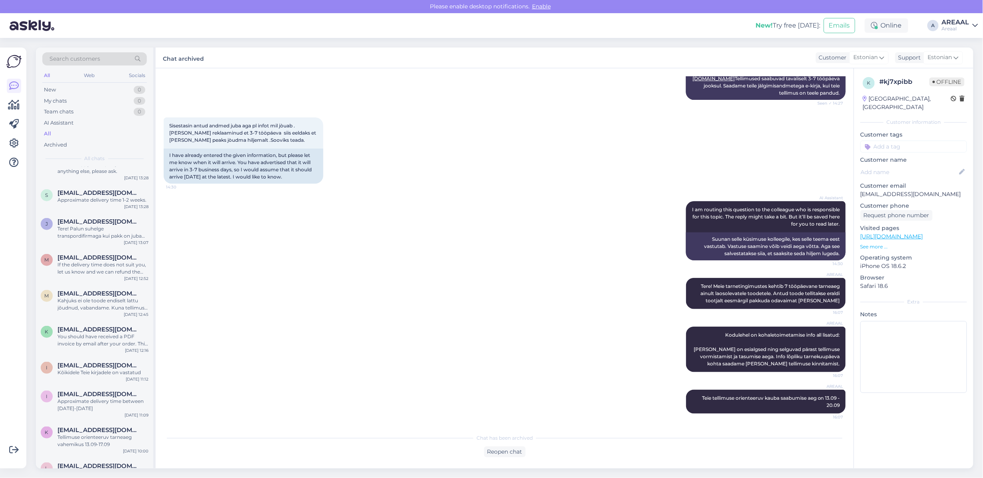
click at [941, 26] on div "New! Try free today: Emails Online A AREAAL Areaal" at bounding box center [491, 25] width 983 height 25
click at [954, 27] on div "Areaal" at bounding box center [956, 29] width 28 height 6
click at [960, 58] on button "Open" at bounding box center [960, 61] width 22 height 12
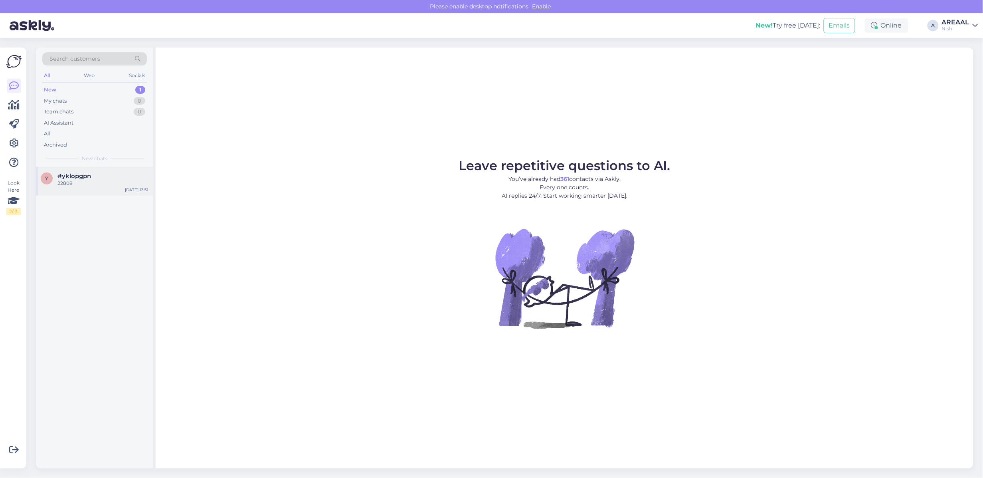
click at [86, 194] on div "y #yklopgpn 22808 Sep 9 13:31" at bounding box center [94, 181] width 117 height 29
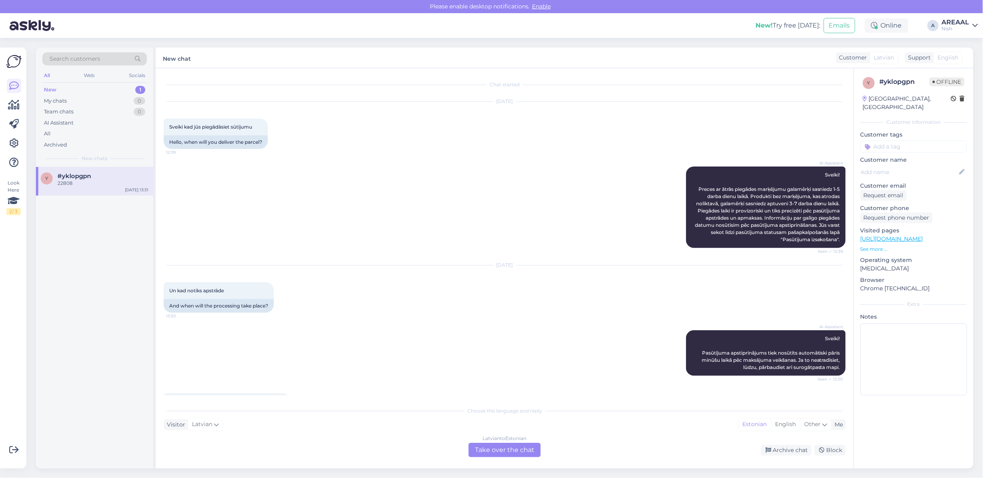
scroll to position [258, 0]
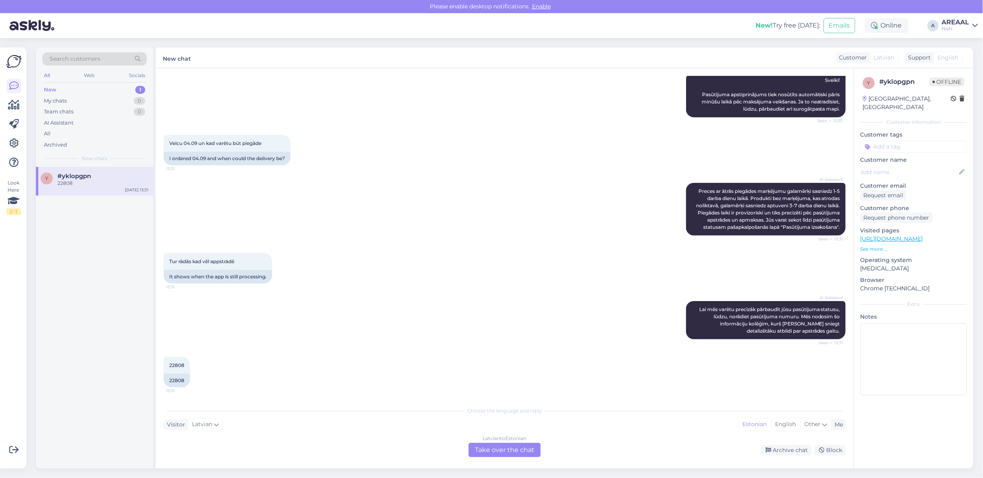
click at [363, 202] on div "AI Assistant Preces ar ātrās piegādes marķējumu galamērķi sasniedz 1-5 darba di…" at bounding box center [505, 209] width 682 height 70
click at [538, 448] on div "Latvian to Estonian Take over the chat" at bounding box center [505, 450] width 72 height 14
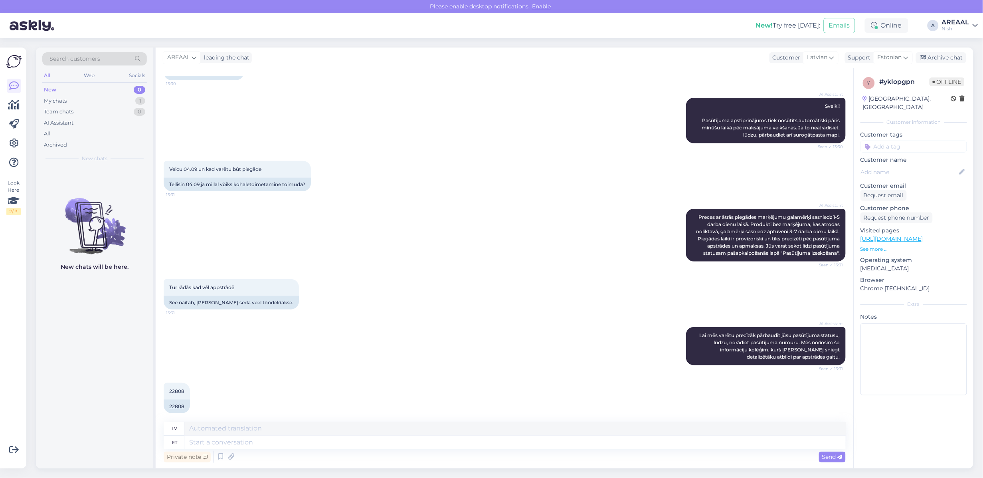
click at [518, 441] on textarea at bounding box center [514, 442] width 661 height 14
type textarea "Approximate deliver y"
type textarea "Aptuvens"
type textarea "Approximate deliver ytim"
type textarea "Aptuvenais piegādes laiks"
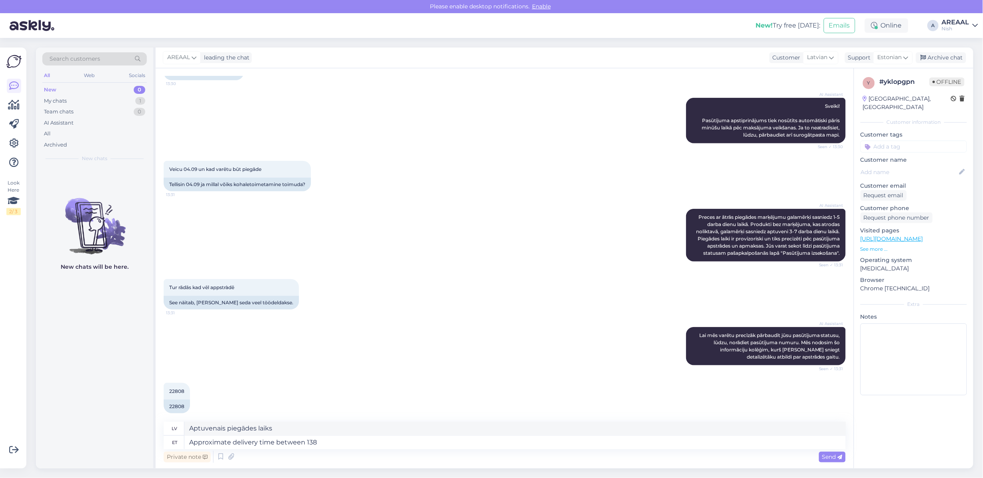
type textarea "Approximate delivery time between 1381"
type textarea "Aptuvenais piegādes laiks starp"
type textarea "Approximate delivery time between 13-18 sep"
type textarea "Aptuvenais piegādes laiks no 13. līdz 18."
type textarea "Approximate delivery time between 13-18 september"
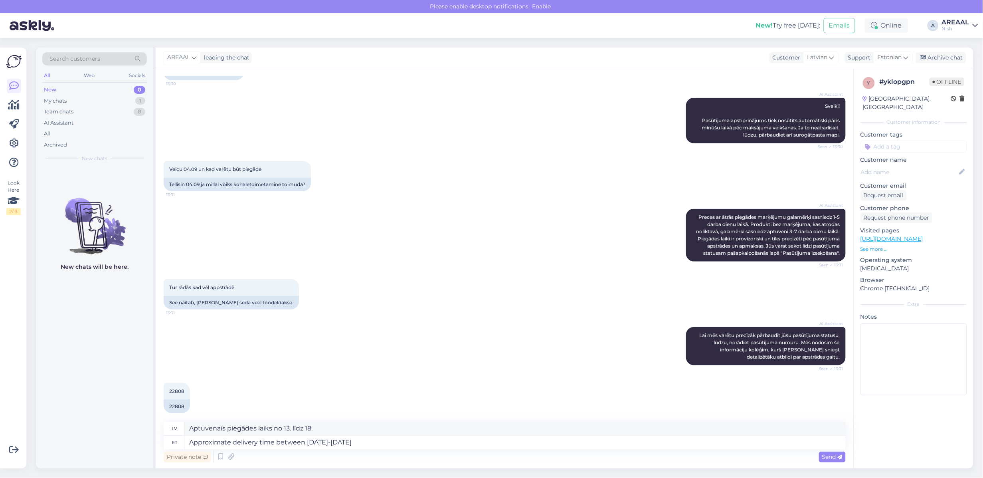
type textarea "Aptuvenais piegādes laiks no 13. līdz 18. septembrim"
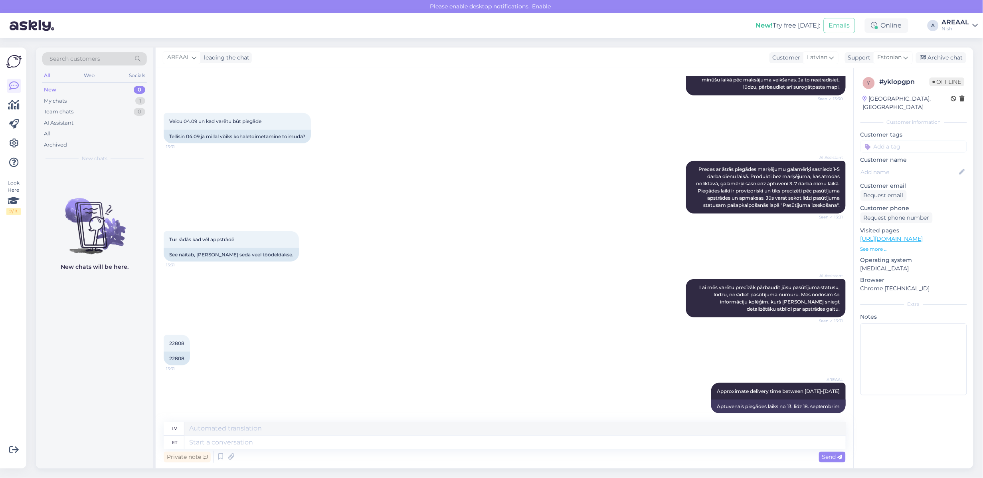
click at [313, 200] on div "AI Assistant Preces ar ātrās piegādes marķējumu galamērķi sasniedz 1-5 darba di…" at bounding box center [505, 187] width 682 height 70
click at [959, 51] on div "AREAAL leading the chat Customer Latvian Support Estonian Archive chat" at bounding box center [565, 57] width 818 height 21
click at [962, 58] on div "Archive chat" at bounding box center [941, 57] width 50 height 11
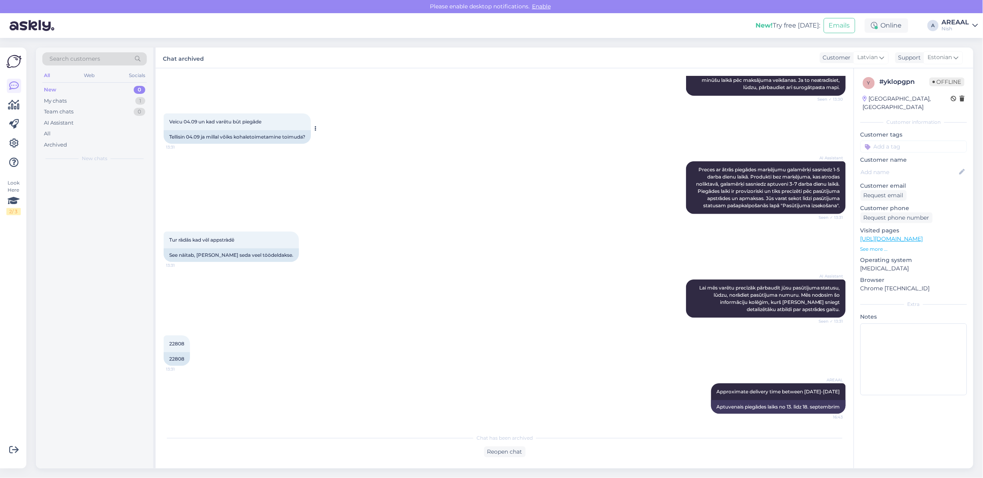
scroll to position [279, 0]
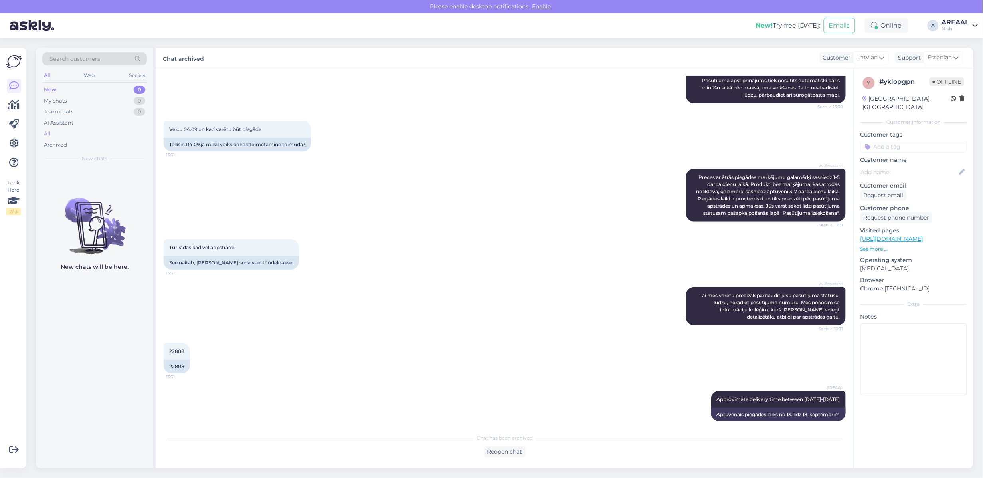
click at [98, 138] on div "All" at bounding box center [94, 133] width 105 height 11
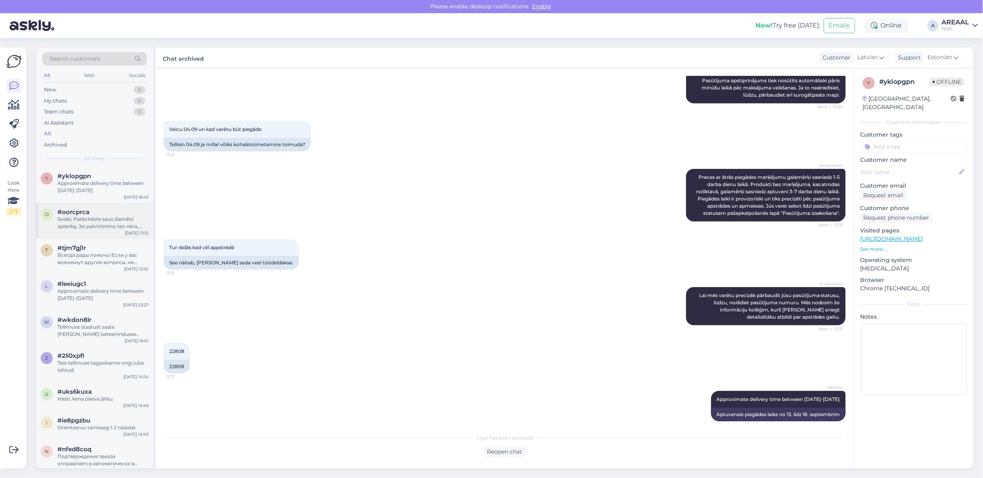
click at [103, 214] on div "#oorcprca" at bounding box center [102, 211] width 91 height 7
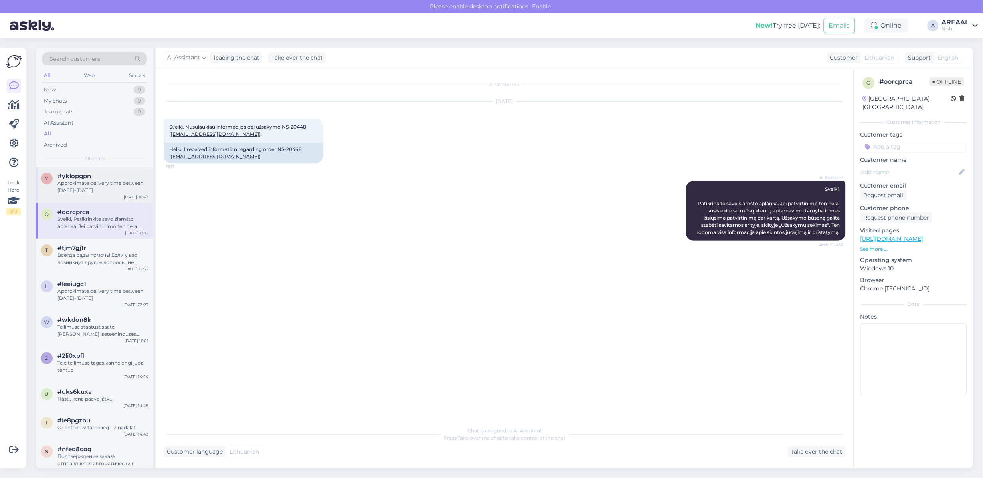
click at [88, 187] on div "Approximate delivery time between [DATE]-[DATE]" at bounding box center [102, 187] width 91 height 14
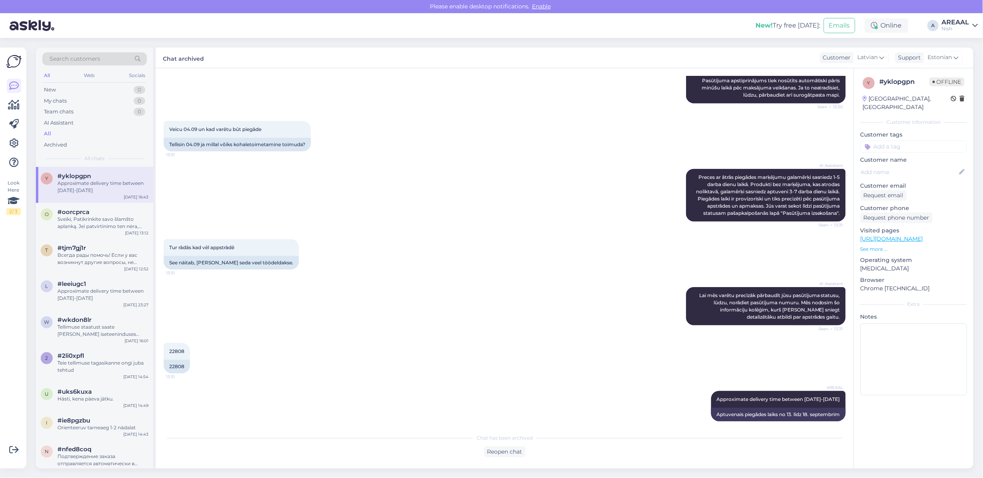
click at [980, 15] on div "New! Try free today: Emails Online A AREAAL Nish" at bounding box center [491, 25] width 983 height 25
click at [962, 21] on div "AREAAL" at bounding box center [956, 22] width 28 height 6
click at [969, 47] on button "Open" at bounding box center [960, 44] width 22 height 12
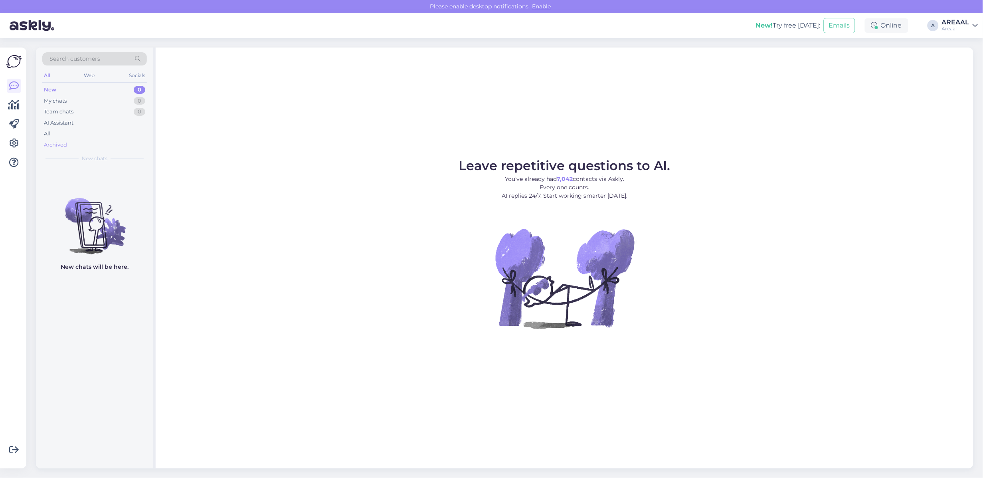
click at [115, 140] on div "Archived" at bounding box center [94, 144] width 105 height 11
click at [110, 136] on div "All" at bounding box center [94, 133] width 105 height 11
click at [83, 128] on div "All" at bounding box center [94, 133] width 105 height 11
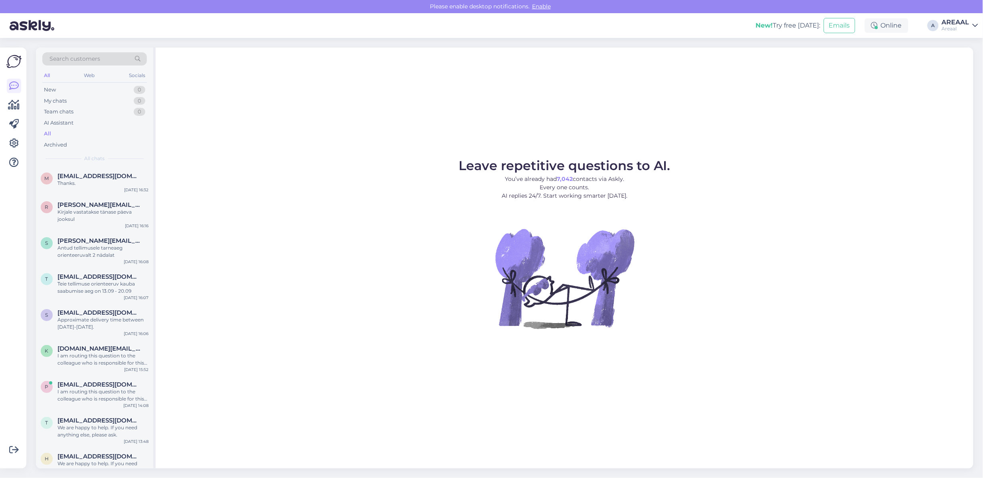
click at [77, 138] on div "All" at bounding box center [94, 133] width 105 height 11
click at [82, 174] on span "[EMAIL_ADDRESS][DOMAIN_NAME]" at bounding box center [98, 175] width 83 height 7
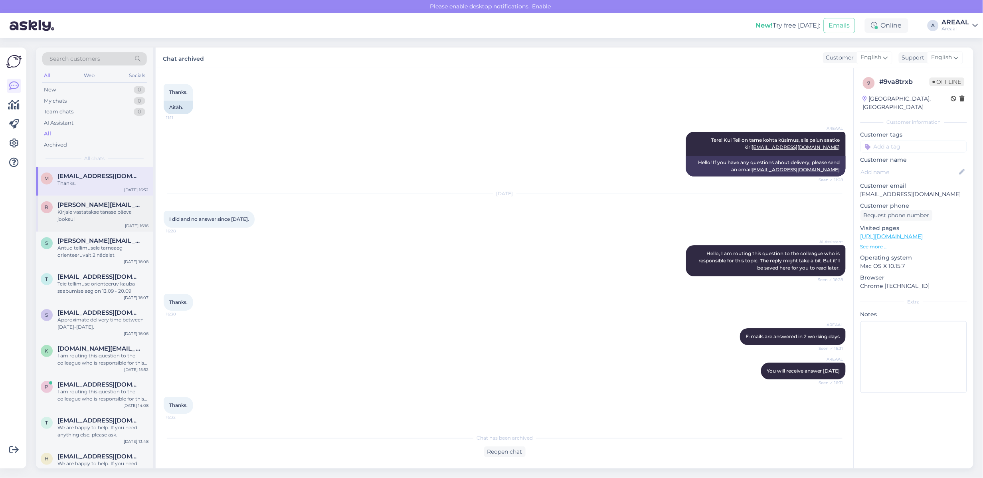
click at [82, 206] on span "roland.taklai@gmail.com" at bounding box center [98, 204] width 83 height 7
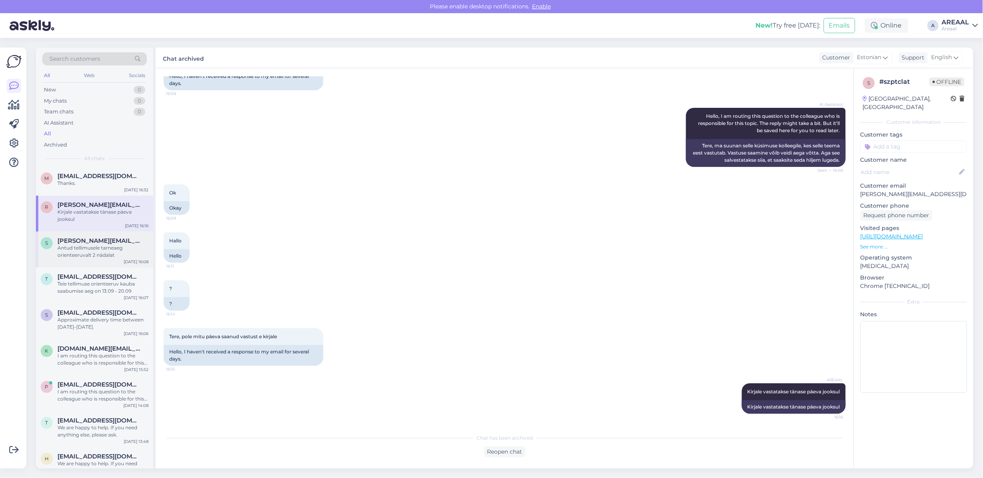
click at [89, 240] on span "[PERSON_NAME][EMAIL_ADDRESS][DOMAIN_NAME]" at bounding box center [98, 240] width 83 height 7
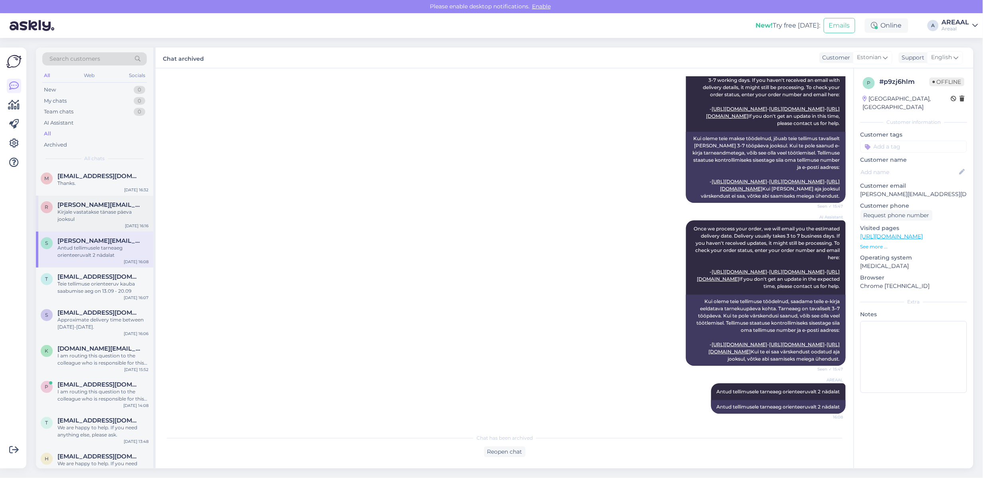
click at [94, 218] on div "Kirjale vastatakse tänase päeva jooksul" at bounding box center [102, 215] width 91 height 14
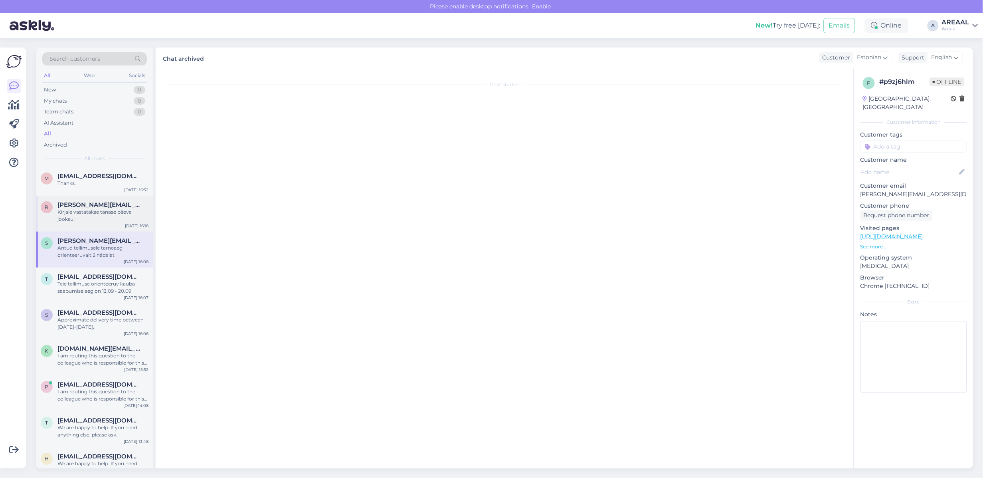
scroll to position [504, 0]
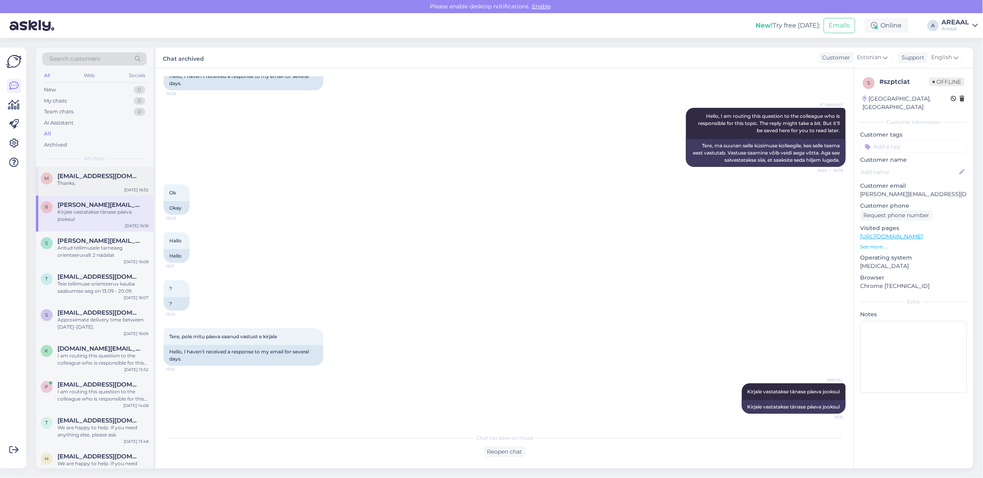
click at [90, 174] on span "[EMAIL_ADDRESS][DOMAIN_NAME]" at bounding box center [98, 175] width 83 height 7
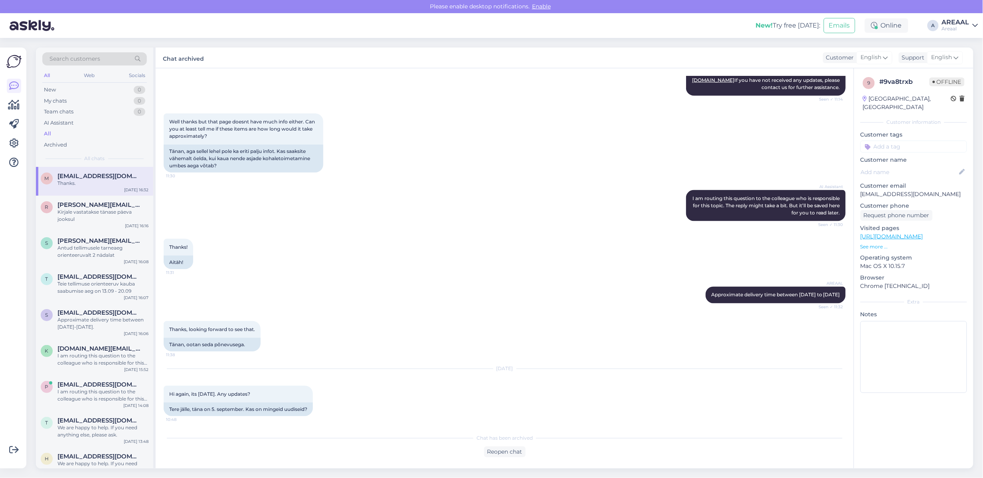
scroll to position [1098, 0]
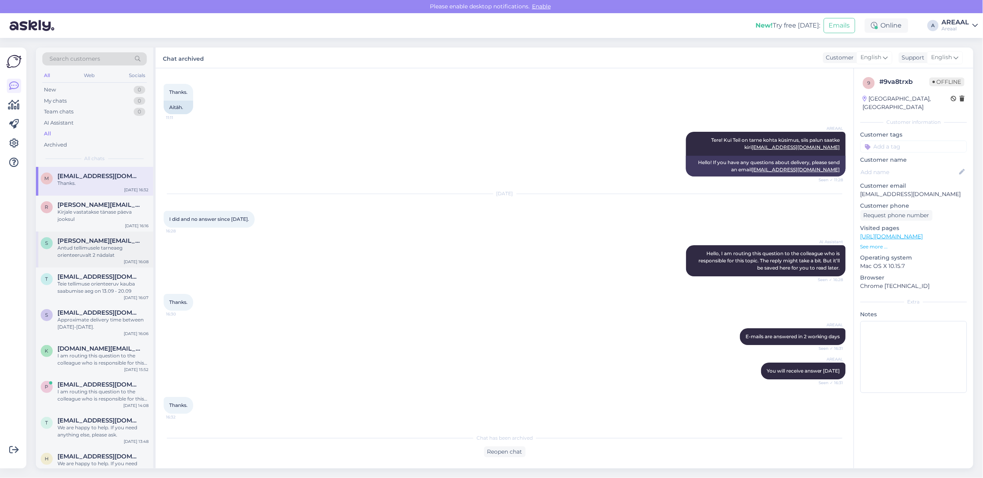
click at [87, 235] on div "s stanislav.pupkevits@gmail.com Antud tellimusele tarneaeg orienteeruvalt 2 näd…" at bounding box center [94, 249] width 117 height 36
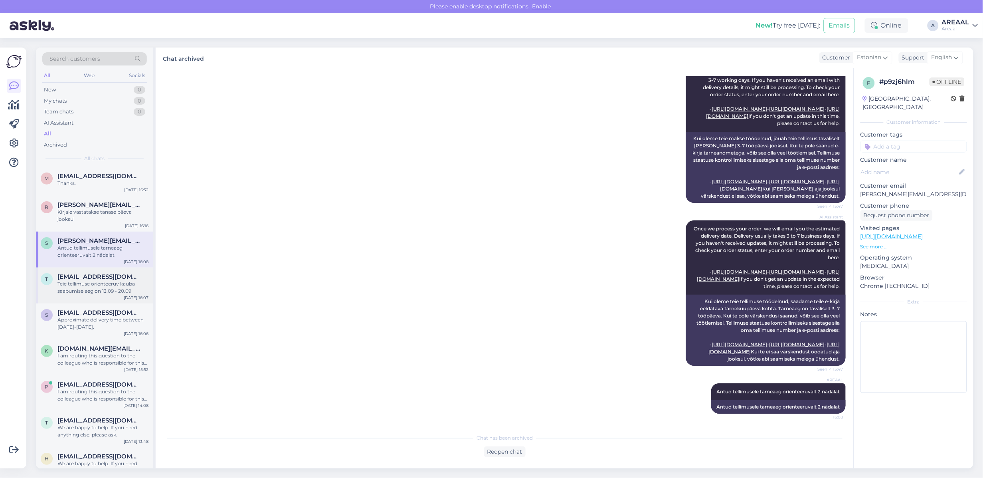
click at [93, 285] on div "Teie tellimuse orienteeruv kauba saabumise aeg on 13.09 - 20.09" at bounding box center [102, 287] width 91 height 14
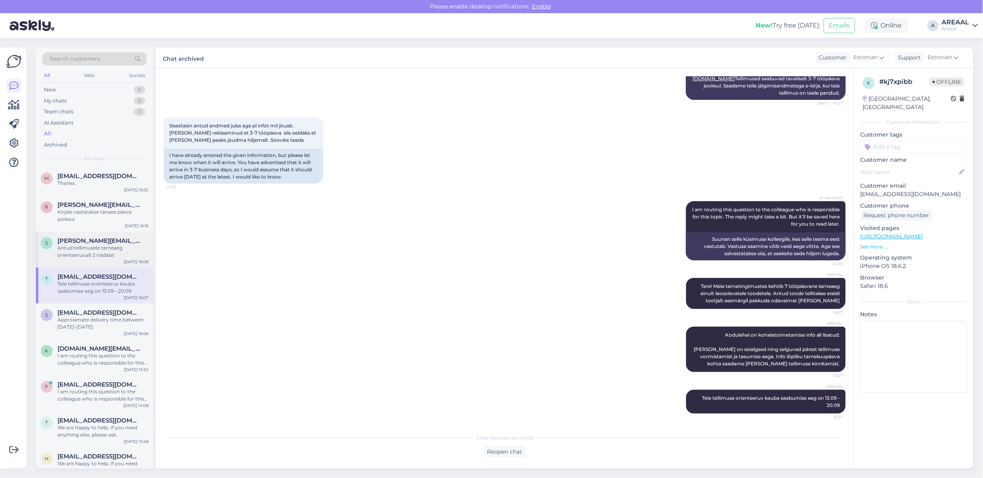
click at [88, 255] on div "Antud tellimusele tarneaeg orienteeruvalt 2 nädalat" at bounding box center [102, 251] width 91 height 14
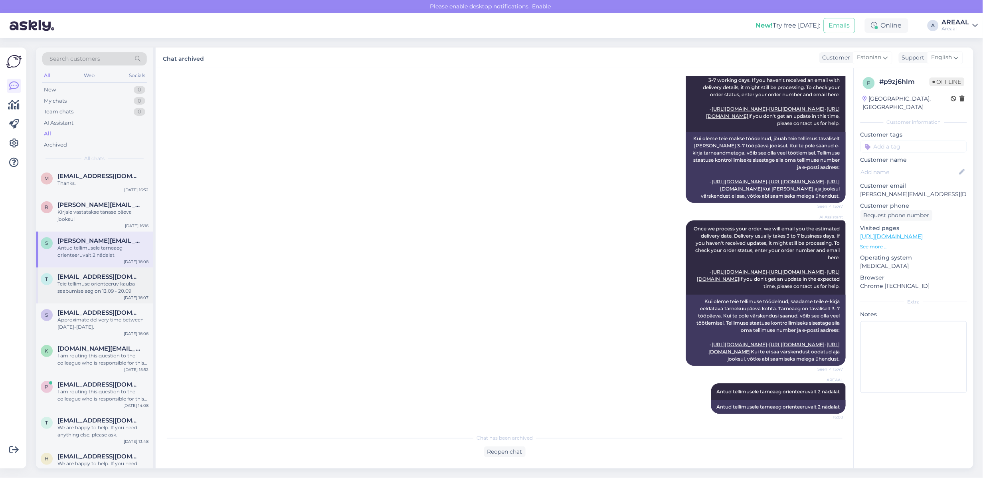
click at [93, 288] on div "Teie tellimuse orienteeruv kauba saabumise aeg on 13.09 - 20.09" at bounding box center [102, 287] width 91 height 14
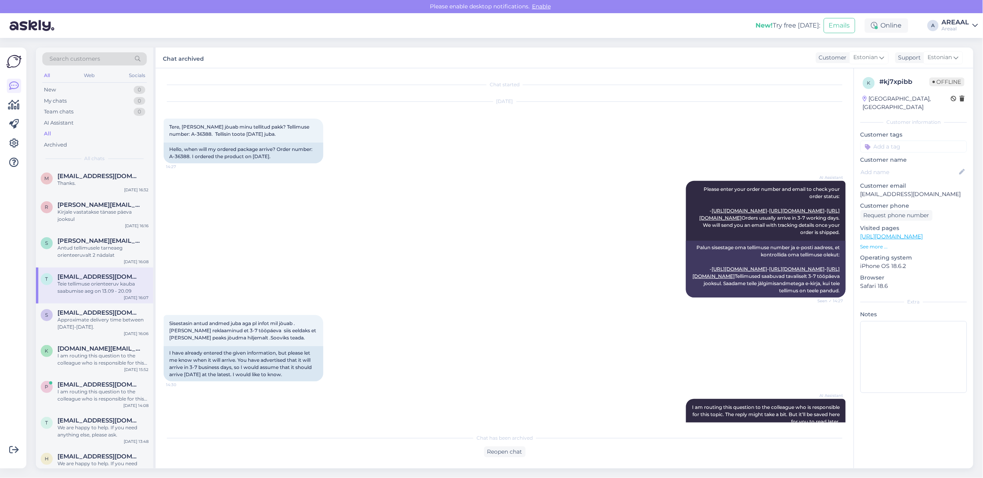
scroll to position [233, 0]
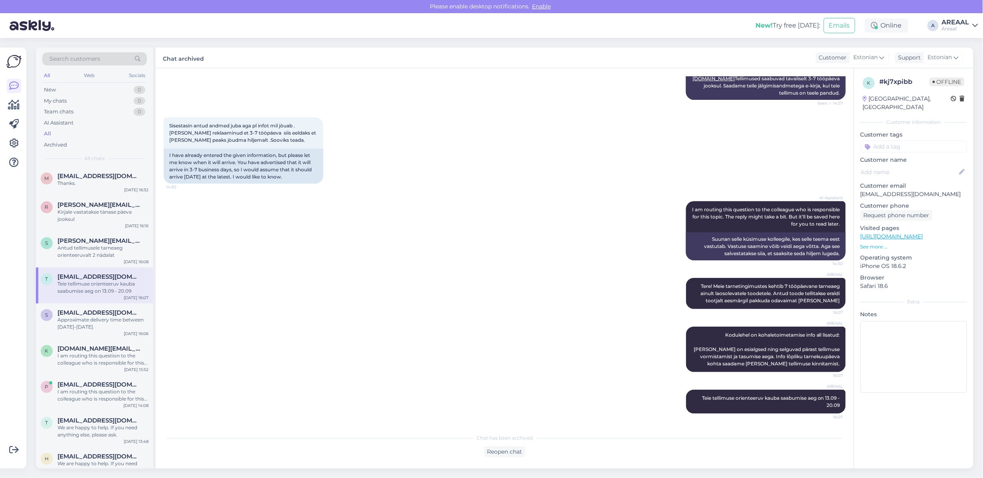
click at [103, 290] on div "Teie tellimuse orienteeruv kauba saabumise aeg on 13.09 - 20.09" at bounding box center [102, 287] width 91 height 14
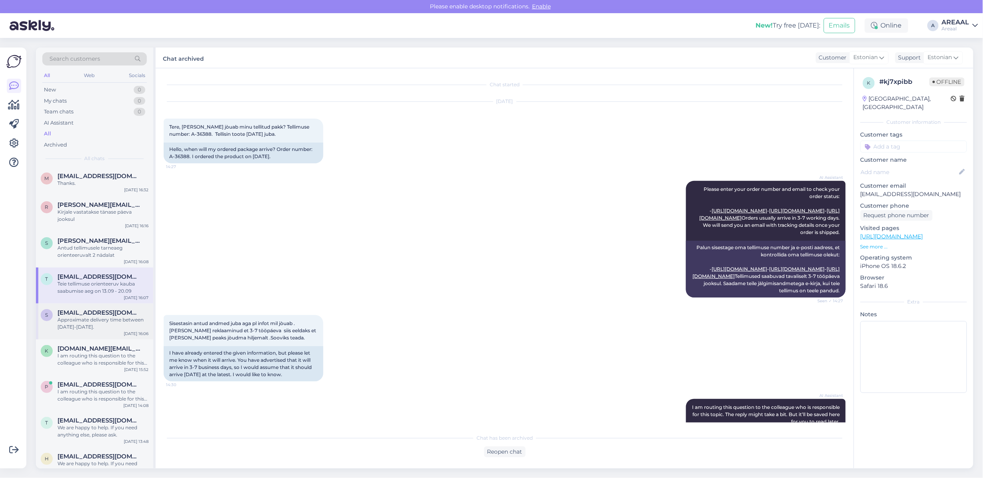
click at [100, 304] on div "s smedia.europe@gmail.com Approximate delivery time between 13-19 september. Se…" at bounding box center [94, 321] width 117 height 36
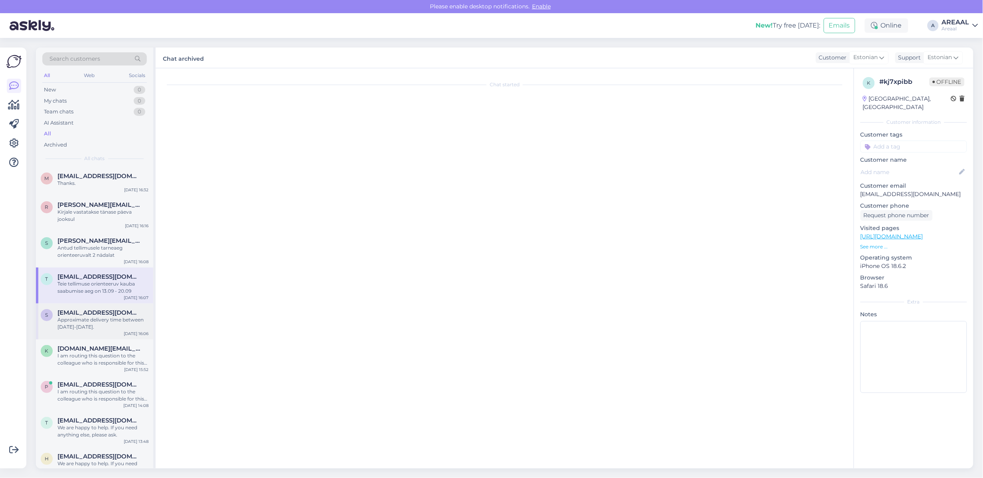
scroll to position [41, 0]
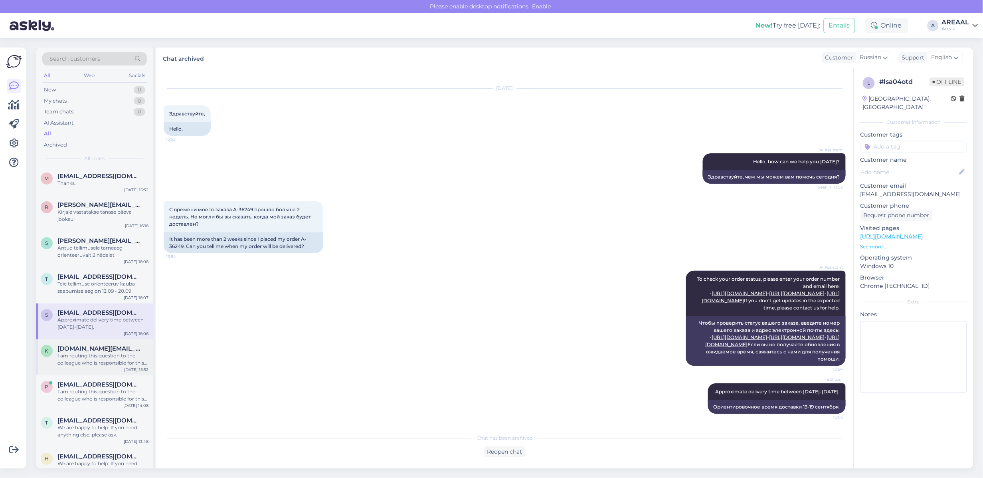
click at [87, 346] on span "[DOMAIN_NAME][EMAIL_ADDRESS][DOMAIN_NAME]" at bounding box center [98, 348] width 83 height 7
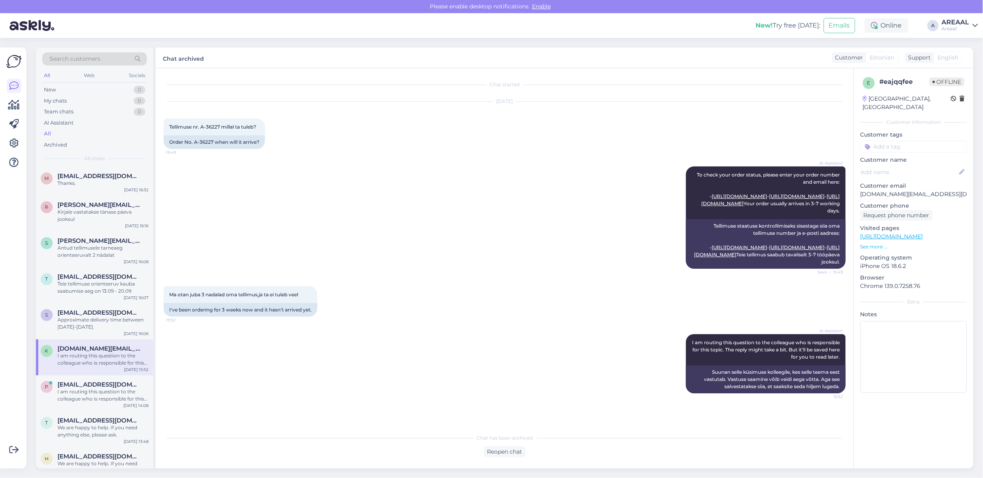
scroll to position [8, 0]
drag, startPoint x: 213, startPoint y: 134, endPoint x: 194, endPoint y: 134, distance: 19.2
click at [194, 135] on div "Order No. A-36227 when will it arrive?" at bounding box center [214, 142] width 101 height 14
copy div "A-36227"
click at [86, 394] on div "I am routing this question to the colleague who is responsible for this topic. …" at bounding box center [102, 395] width 91 height 14
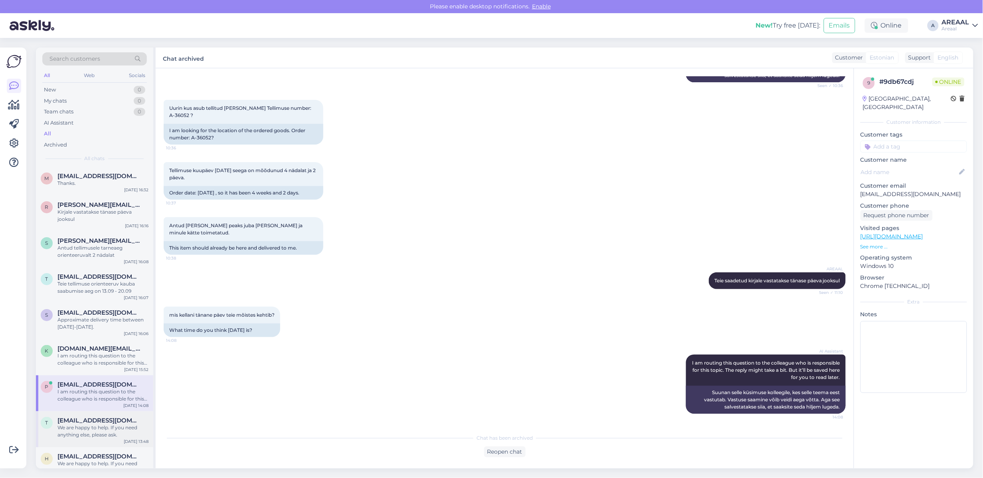
click at [103, 440] on div "t tharinduug@gmail.com We are happy to help. If you need anything else, please …" at bounding box center [94, 429] width 117 height 36
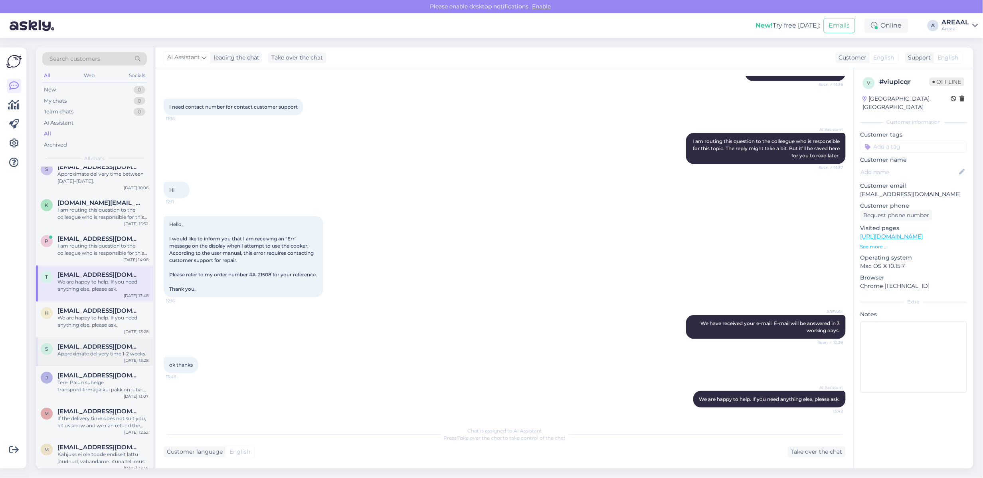
scroll to position [150, 0]
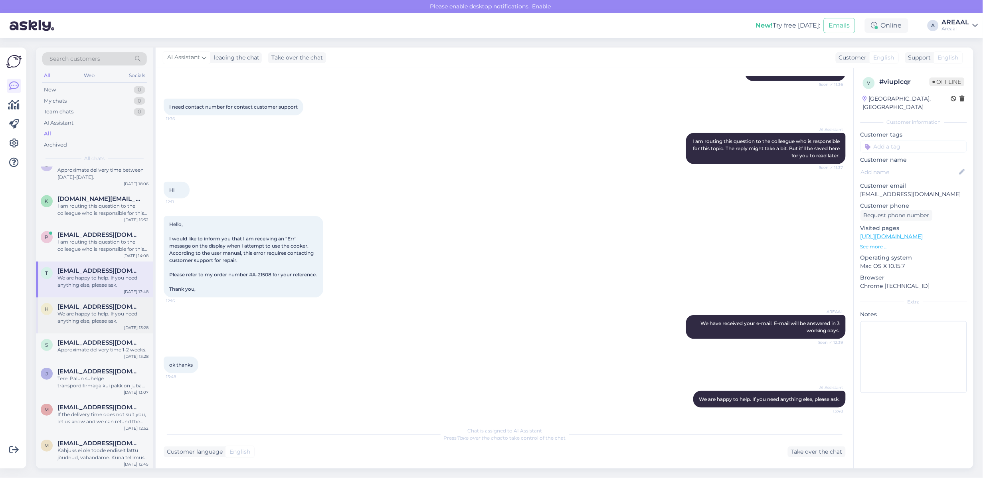
click at [103, 318] on div "We are happy to help. If you need anything else, please ask." at bounding box center [102, 317] width 91 height 14
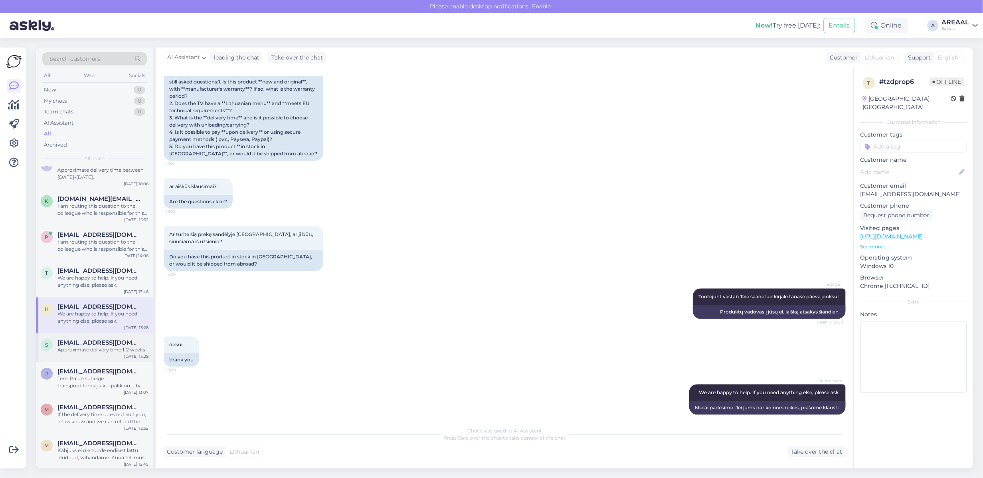
click at [101, 358] on div "s salehy@gmail.com Approximate delivery time 1-2 weeks. Sep 9 13:28" at bounding box center [94, 347] width 117 height 29
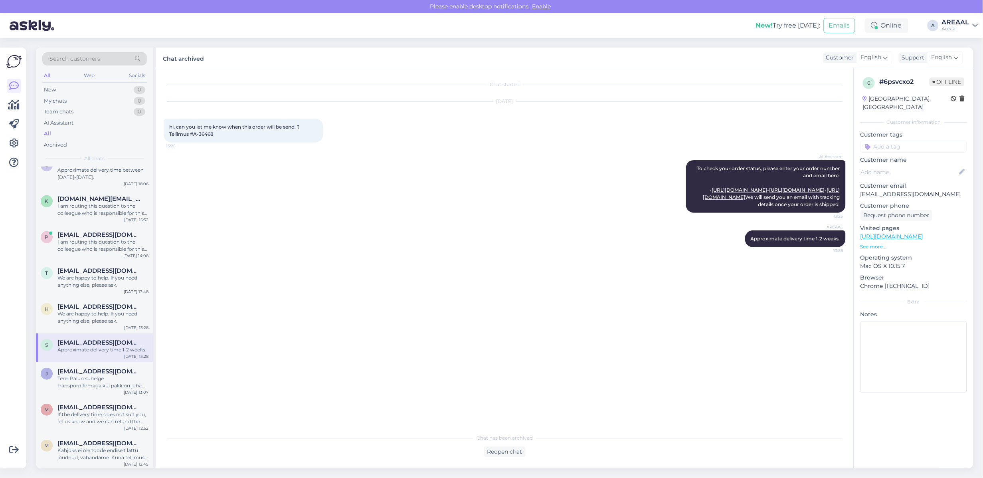
scroll to position [0, 0]
click at [95, 387] on div "Tere! Palun suhelge transpordifirmaga kui pakk on juba välja saadetud." at bounding box center [102, 382] width 91 height 14
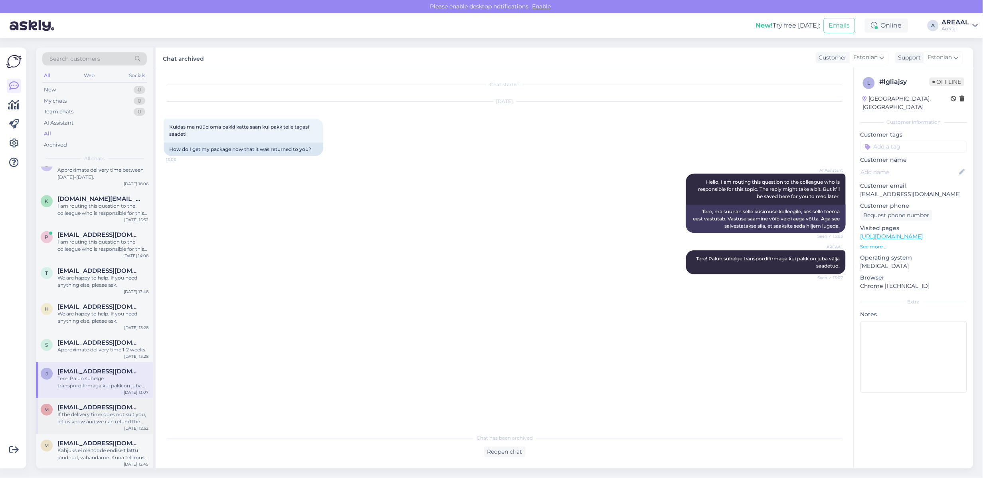
click at [90, 425] on div "If the delivery time does not suit you, let us know and we can refund the order." at bounding box center [102, 418] width 91 height 14
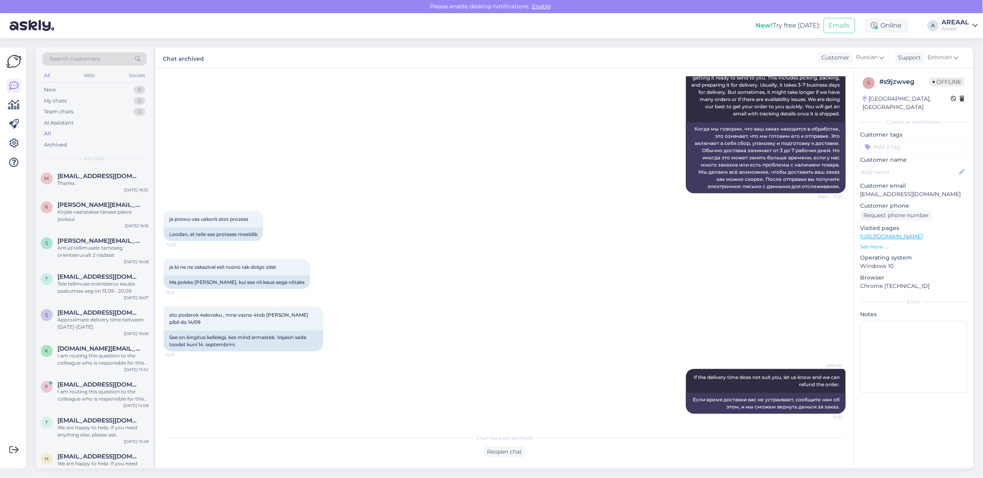
click at [941, 20] on div "New! Try free today: Emails Online A AREAAL Areaal" at bounding box center [491, 25] width 983 height 25
click at [961, 28] on div "Areaal" at bounding box center [956, 29] width 28 height 6
click at [965, 70] on div "VR24 Open" at bounding box center [929, 78] width 98 height 17
click at [963, 60] on button "Open" at bounding box center [960, 61] width 22 height 12
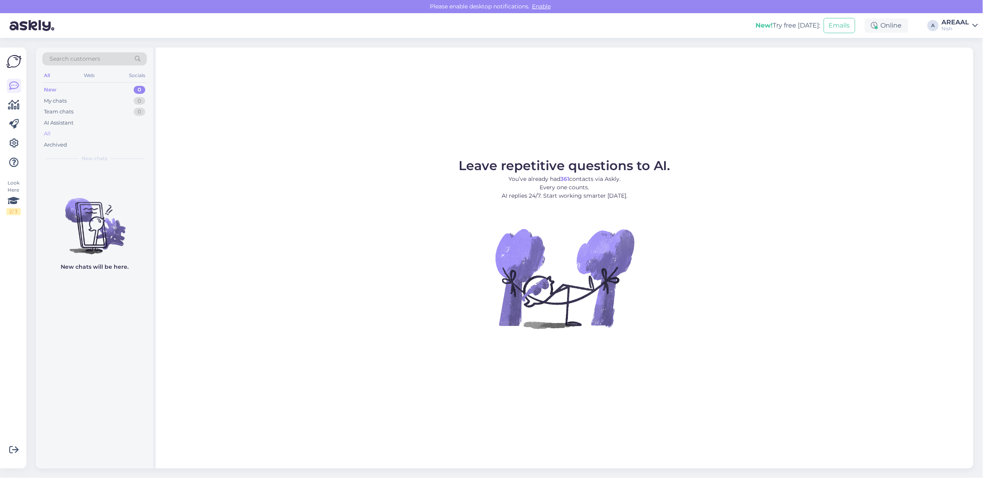
click at [75, 131] on div "All" at bounding box center [94, 133] width 105 height 11
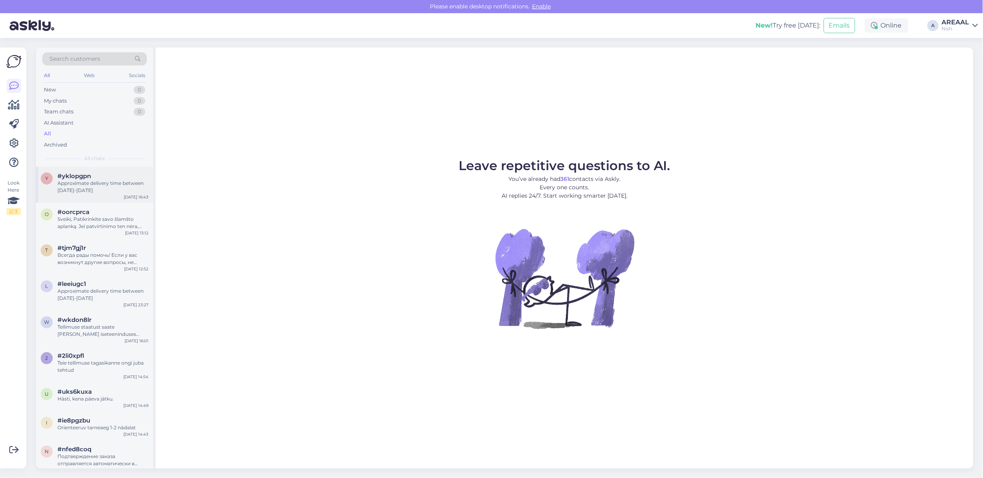
click at [81, 182] on div "Approximate delivery time between 13-18 september" at bounding box center [102, 187] width 91 height 14
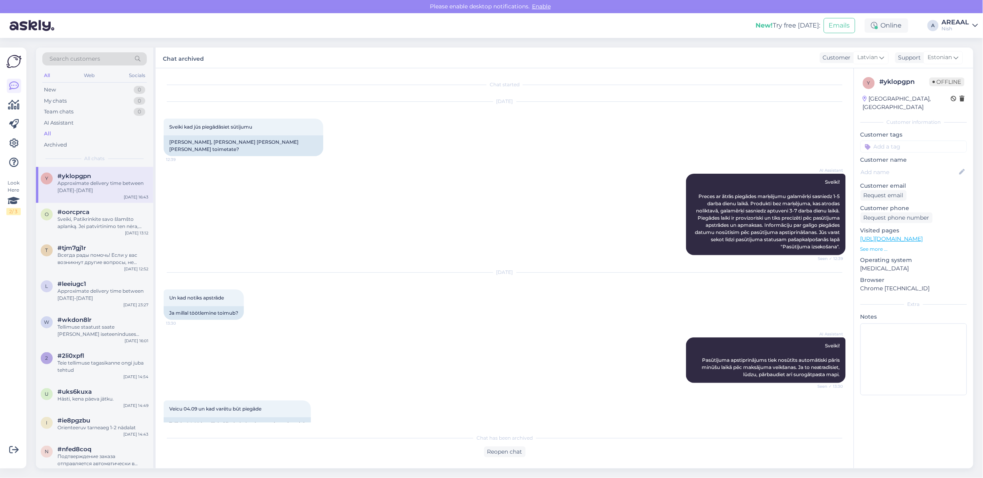
scroll to position [279, 0]
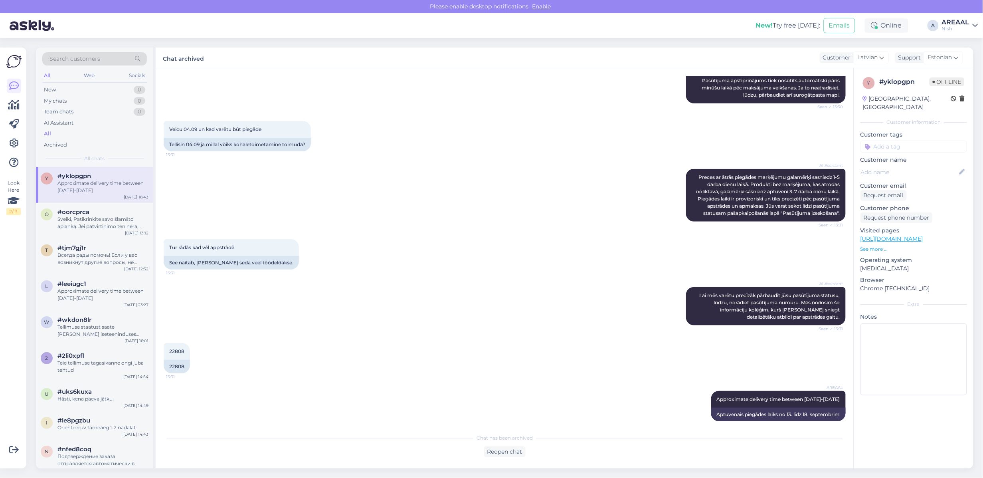
click at [948, 27] on div "Nish" at bounding box center [956, 29] width 28 height 6
click at [953, 42] on button "Open" at bounding box center [960, 44] width 22 height 12
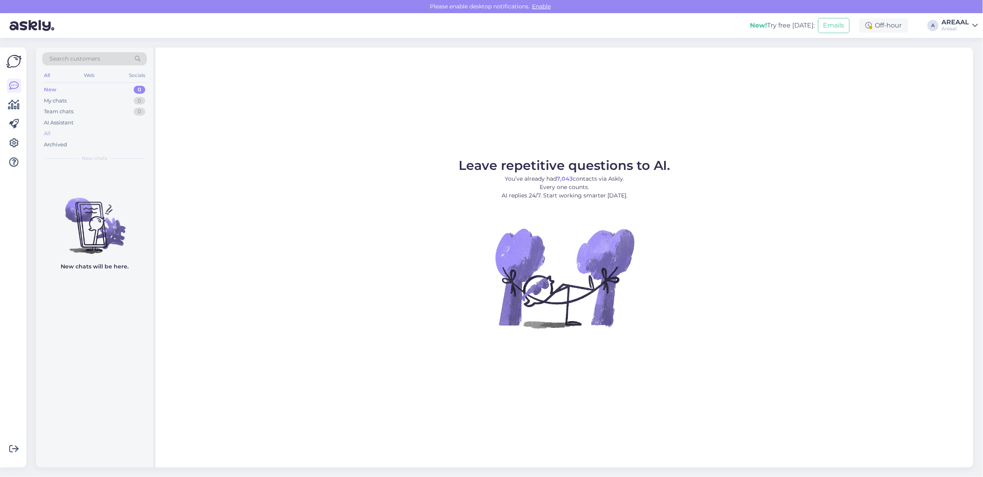
click at [53, 134] on div "All" at bounding box center [94, 133] width 105 height 11
click at [67, 132] on div "All" at bounding box center [94, 133] width 105 height 11
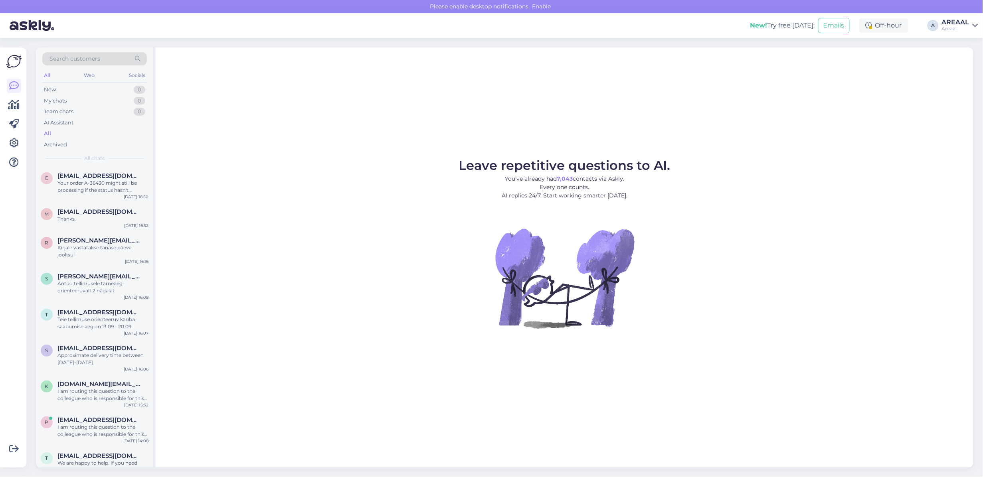
click at [95, 188] on div "Your order A-36430 might still be processing if the status hasn't changed for a…" at bounding box center [102, 187] width 91 height 14
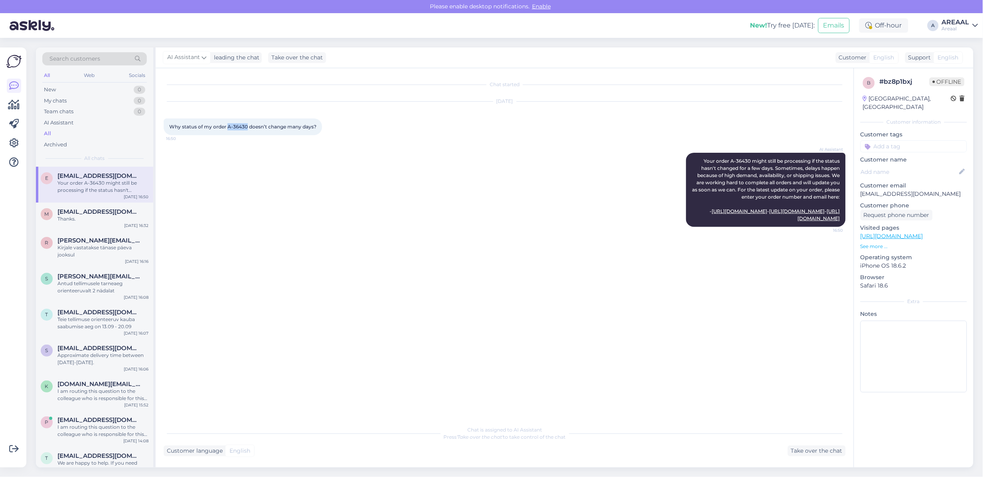
drag, startPoint x: 246, startPoint y: 126, endPoint x: 227, endPoint y: 130, distance: 19.7
click at [227, 130] on div "Why status of my order A-36430 doesn’t change many days? 16:50" at bounding box center [243, 127] width 158 height 17
copy span "A-36430"
click at [825, 437] on div "Chat is assigned to AI Assistant Press 'Take over the chat' to take control of …" at bounding box center [505, 434] width 682 height 14
click at [826, 445] on div "Chat is assigned to AI Assistant Press 'Take over the chat' to take control of …" at bounding box center [505, 439] width 682 height 35
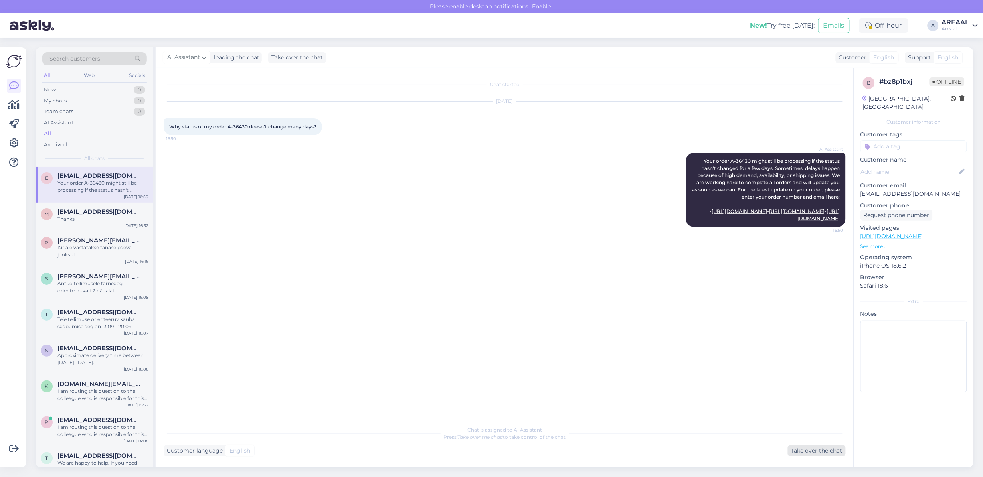
click at [790, 450] on div "Take over the chat" at bounding box center [817, 451] width 58 height 11
click at [556, 449] on div "Private note Send" at bounding box center [505, 456] width 682 height 15
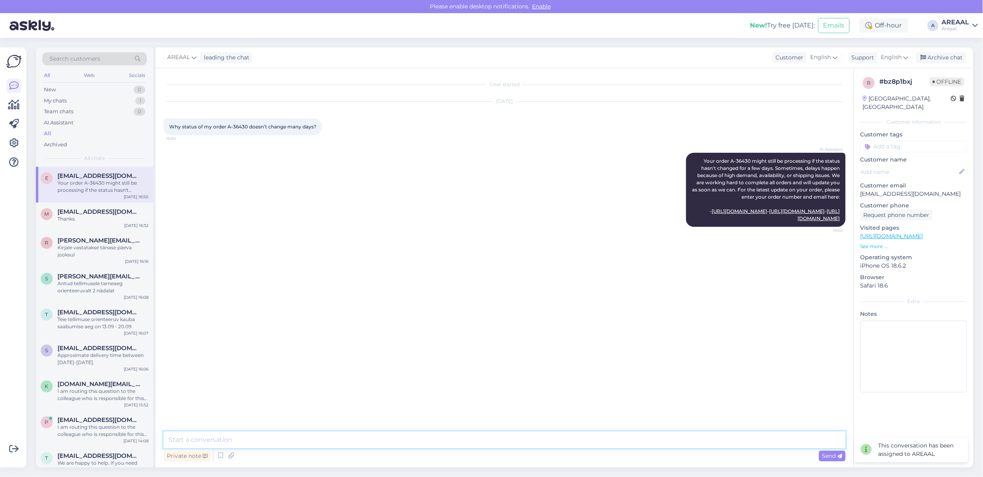
click at [554, 442] on textarea at bounding box center [505, 440] width 682 height 17
type textarea "Order has been refunded on [DATE]."
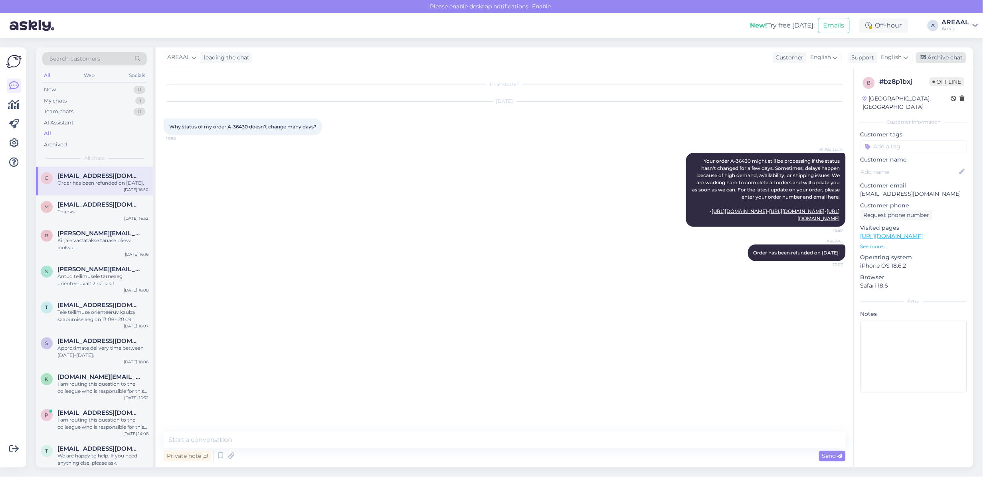
click at [957, 58] on div "Archive chat" at bounding box center [941, 57] width 50 height 11
click at [249, 265] on div "AREAAL Order has been refunded on [DATE]. 17:07" at bounding box center [505, 253] width 682 height 34
